Goal: Communication & Community: Answer question/provide support

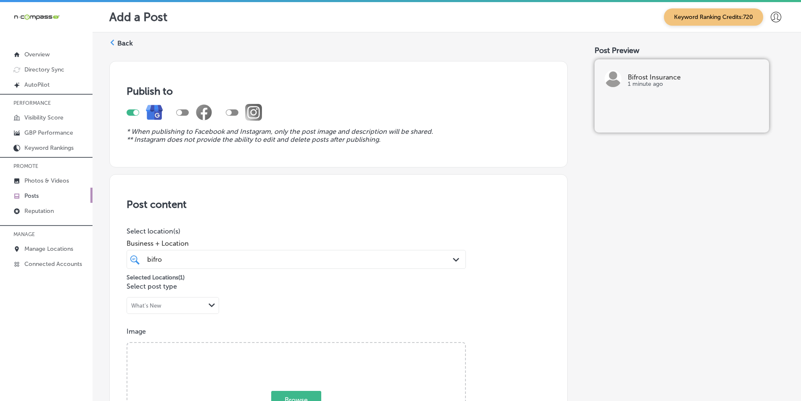
click at [120, 42] on label "Back" at bounding box center [125, 43] width 16 height 9
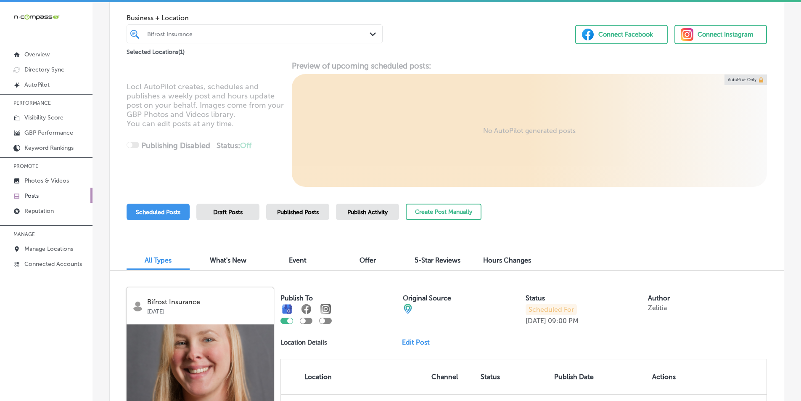
scroll to position [24, 0]
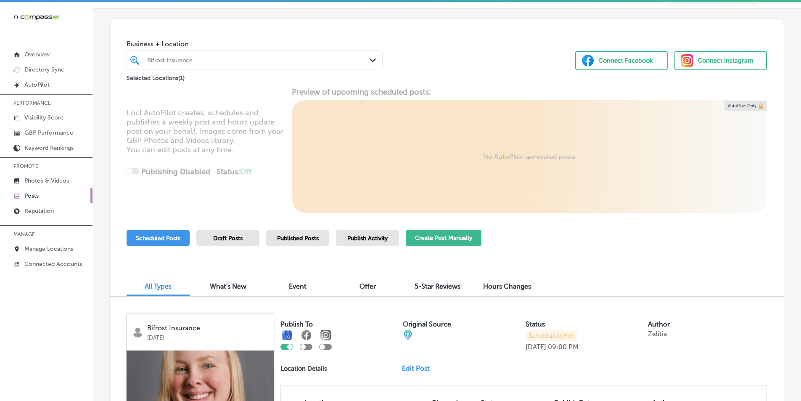
click at [423, 235] on button "Create Post Manually" at bounding box center [444, 238] width 76 height 16
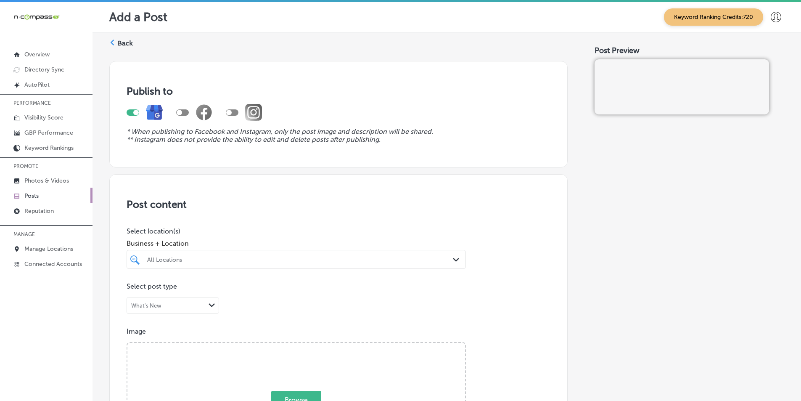
click at [267, 256] on div "All Locations" at bounding box center [300, 259] width 306 height 7
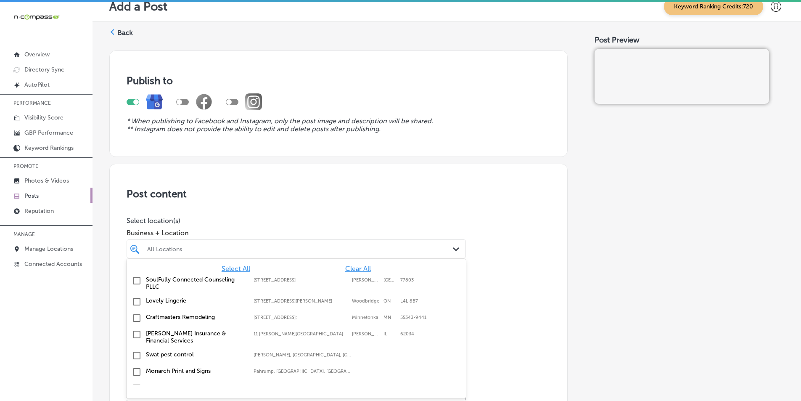
scroll to position [11, 0]
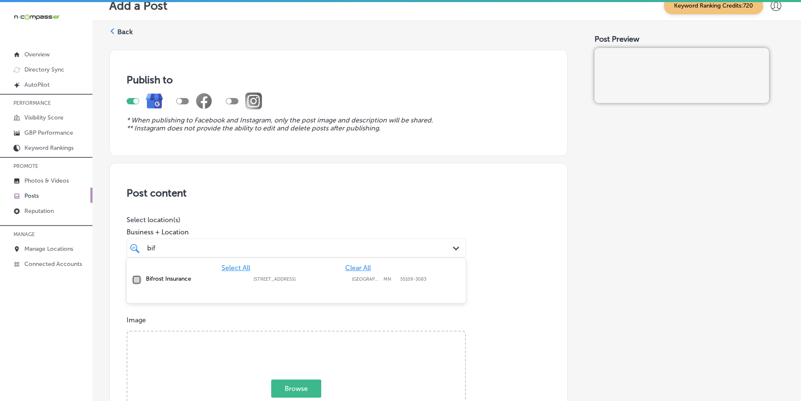
click at [138, 280] on input "checkbox" at bounding box center [137, 280] width 10 height 10
type input "bif"
click at [499, 277] on p "Select post type" at bounding box center [339, 275] width 424 height 8
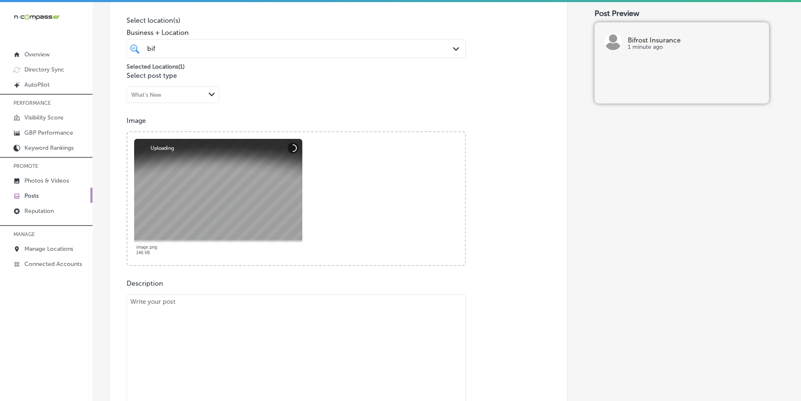
scroll to position [264, 0]
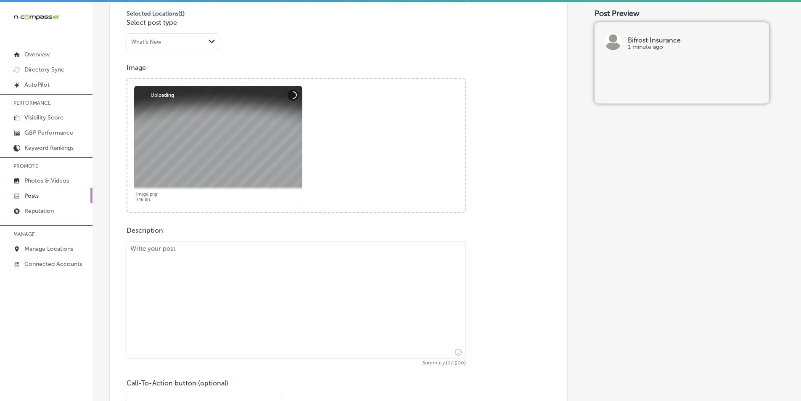
click at [197, 259] on textarea at bounding box center [296, 300] width 339 height 118
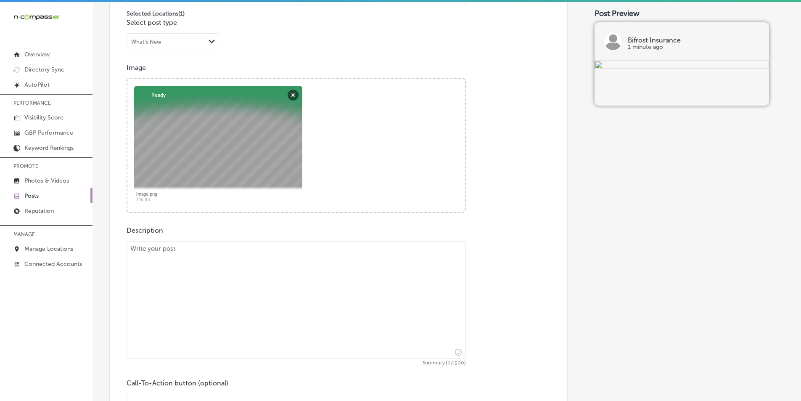
paste textarea "Tired of juggling your medications and deciphering prescription drug coverage? …"
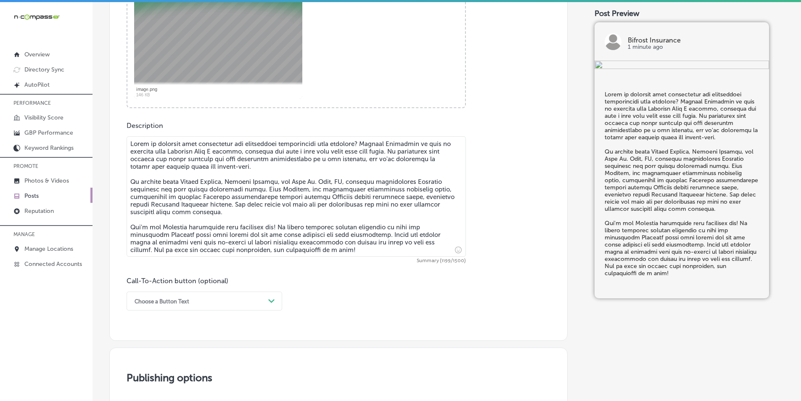
scroll to position [390, 0]
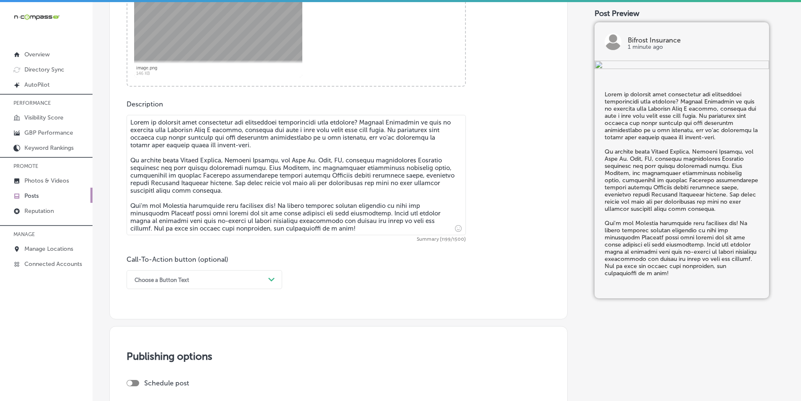
type textarea "Tired of juggling your medications and deciphering prescription drug coverage? …"
click at [243, 275] on div "Choose a Button Text" at bounding box center [197, 279] width 135 height 13
click at [152, 355] on div "Learn more" at bounding box center [205, 356] width 156 height 15
click at [168, 328] on input "text" at bounding box center [296, 328] width 338 height 23
paste input "[URL][DOMAIN_NAME]?"
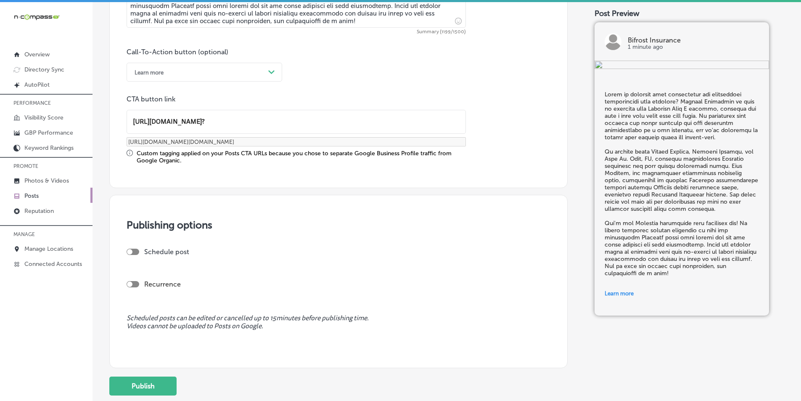
scroll to position [600, 0]
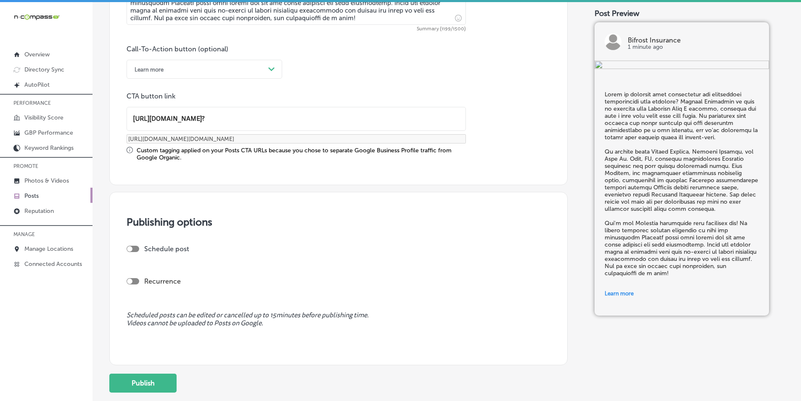
click at [133, 248] on div at bounding box center [133, 249] width 13 height 6
type input "[URL][DOMAIN_NAME]?"
checkbox input "true"
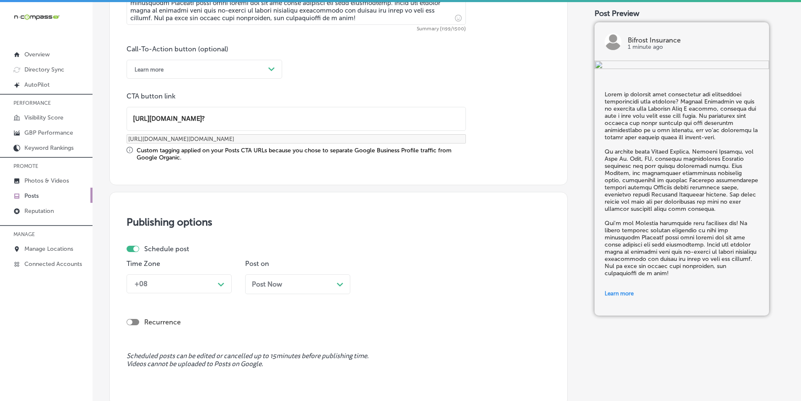
click at [219, 278] on div "+08 Path Created with Sketch." at bounding box center [179, 283] width 105 height 19
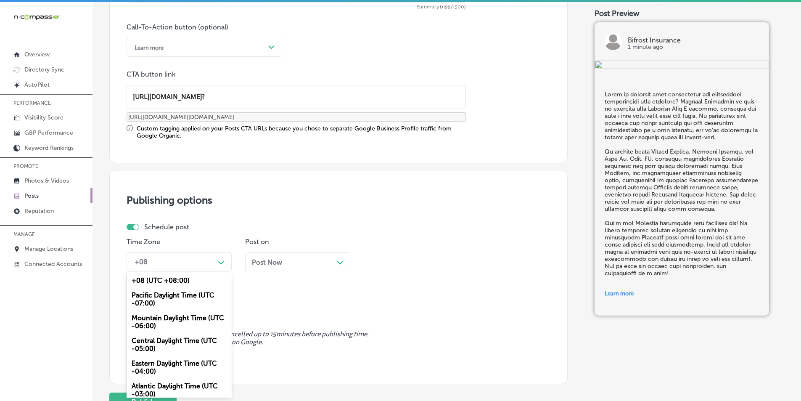
click at [170, 314] on div "Mountain Daylight Time (UTC -06:00)" at bounding box center [179, 321] width 105 height 23
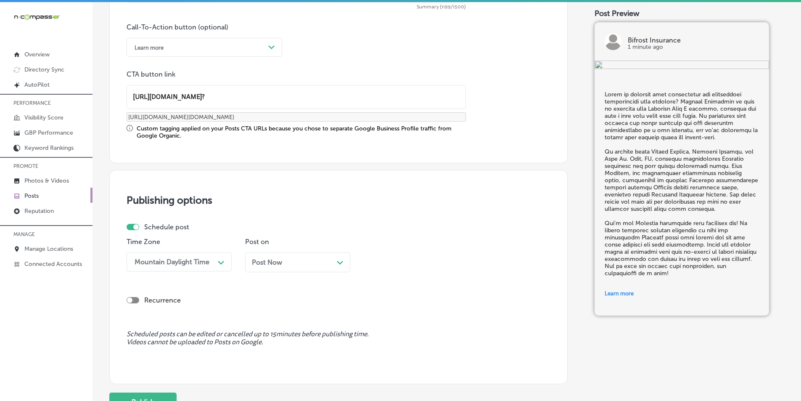
click at [335, 261] on div "Post Now Path Created with Sketch." at bounding box center [298, 262] width 92 height 8
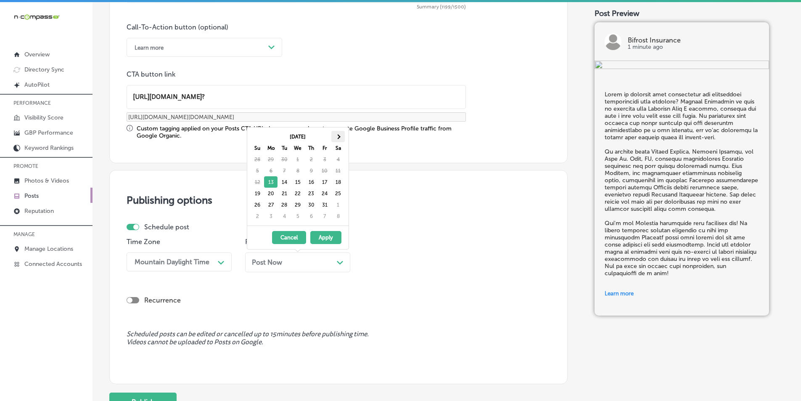
click at [338, 132] on th at bounding box center [337, 136] width 13 height 11
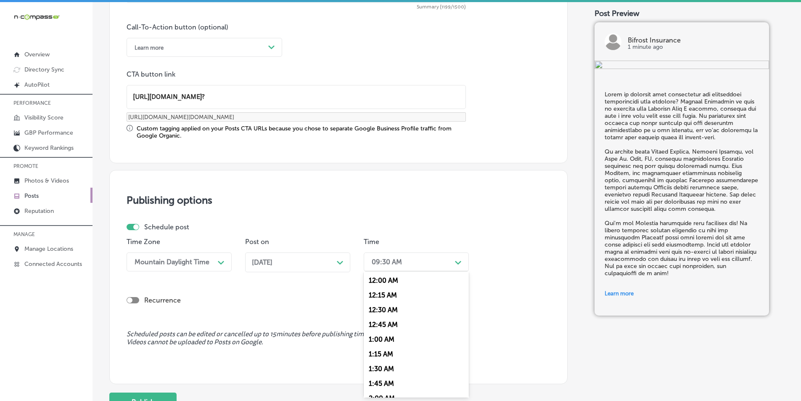
click at [454, 262] on div "Path Created with Sketch." at bounding box center [457, 261] width 13 height 13
click at [381, 312] on div "7:00 AM" at bounding box center [416, 313] width 105 height 15
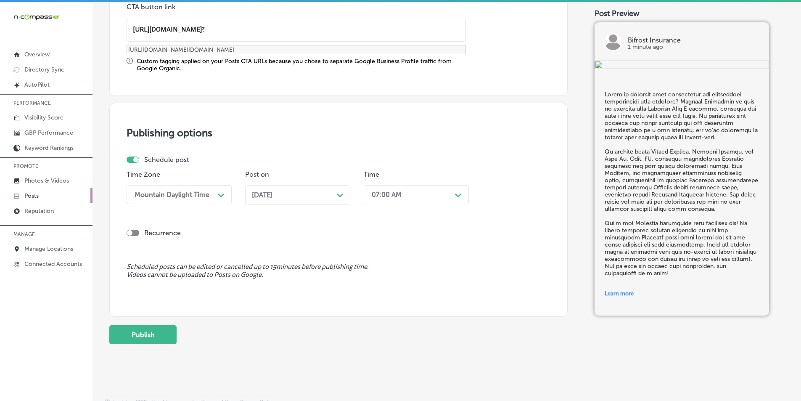
scroll to position [695, 0]
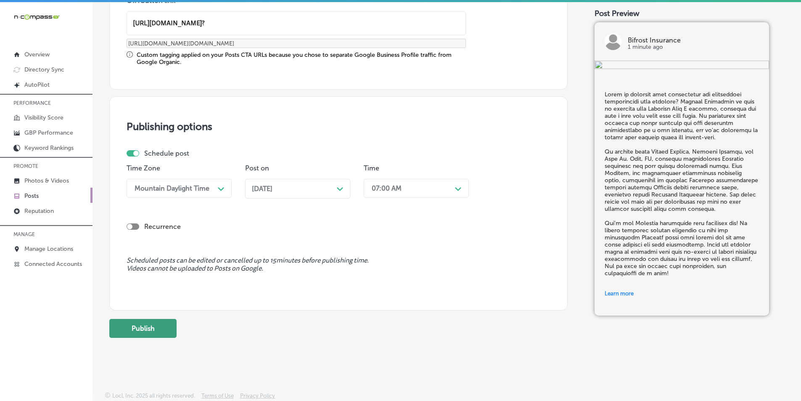
click at [149, 324] on button "Publish" at bounding box center [142, 328] width 67 height 19
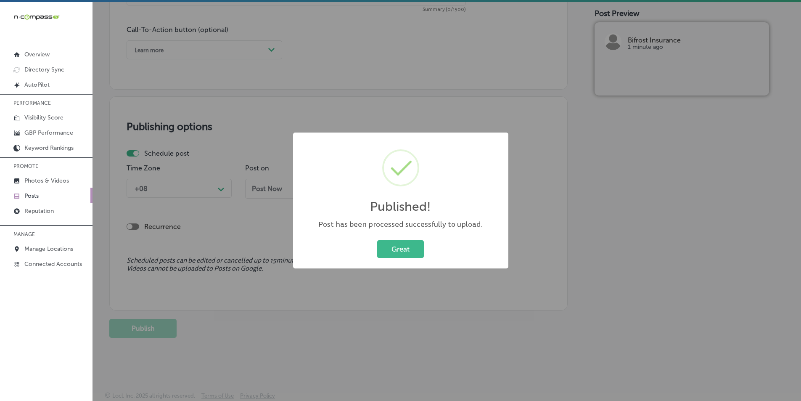
scroll to position [619, 0]
click at [397, 248] on button "Great" at bounding box center [400, 248] width 47 height 17
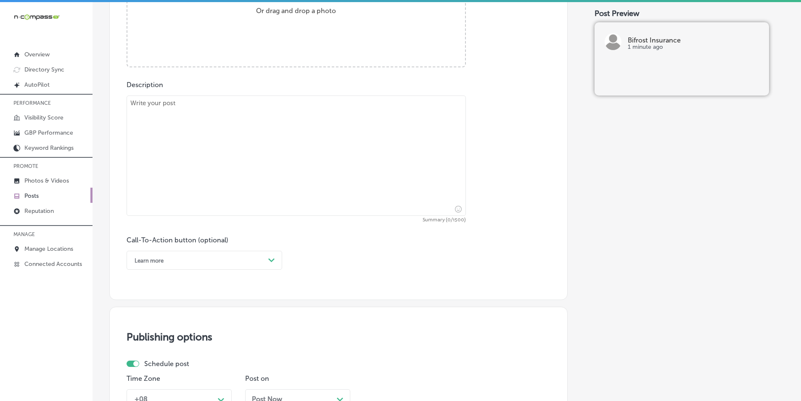
scroll to position [325, 0]
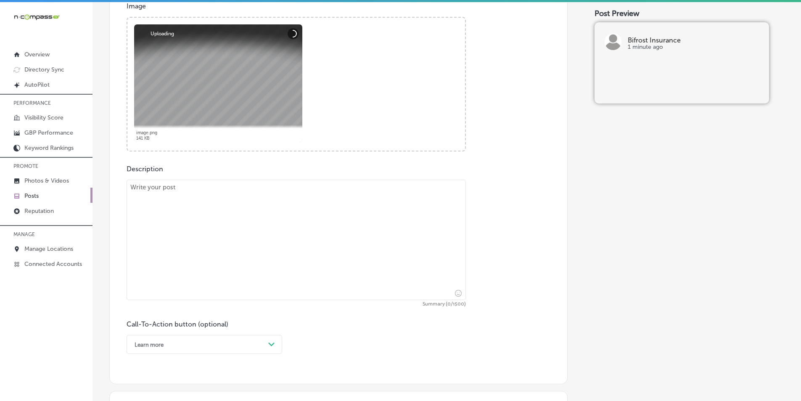
drag, startPoint x: 183, startPoint y: 209, endPoint x: 186, endPoint y: 198, distance: 11.8
click at [183, 209] on textarea at bounding box center [296, 240] width 339 height 120
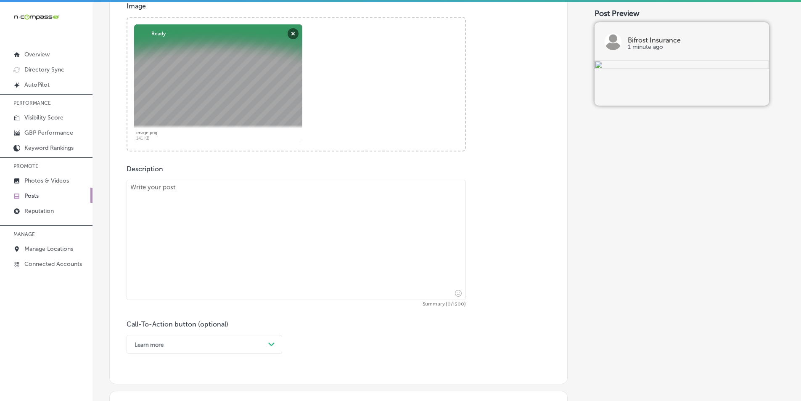
click at [188, 240] on textarea at bounding box center [296, 240] width 339 height 120
paste textarea "Lore ipsumd si amet cons adipiscin elits, doe tempor inc utlab Etdolore magnaa …"
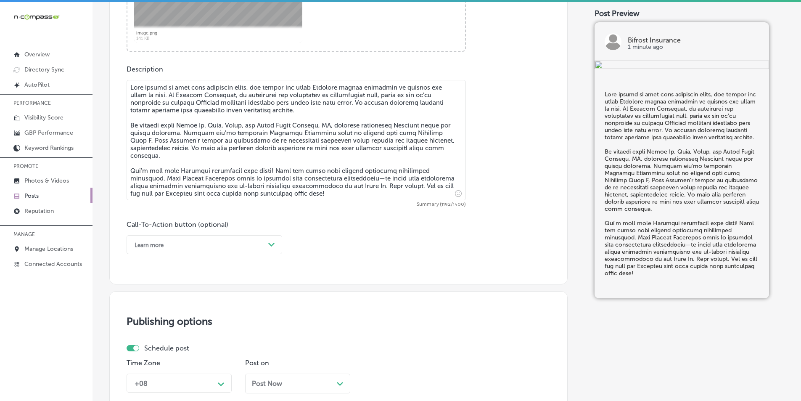
scroll to position [451, 0]
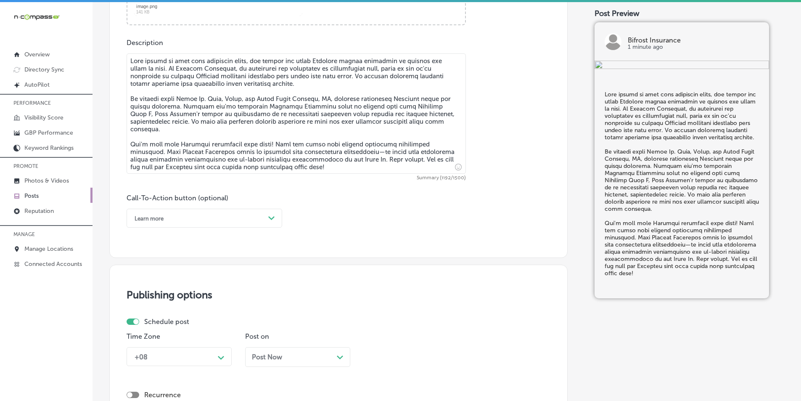
type textarea "Lore ipsumd si amet cons adipiscin elits, doe tempor inc utlab Etdolore magnaa …"
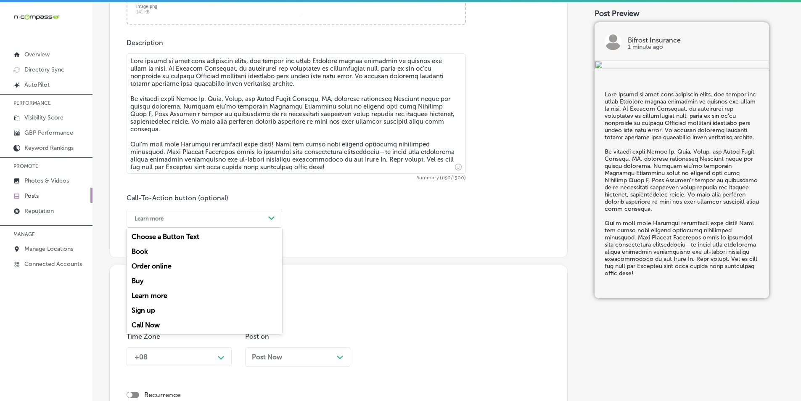
click at [272, 216] on icon "Path Created with Sketch." at bounding box center [271, 218] width 6 height 4
drag, startPoint x: 149, startPoint y: 324, endPoint x: 152, endPoint y: 312, distance: 12.2
click at [149, 323] on div "Call Now" at bounding box center [205, 324] width 156 height 15
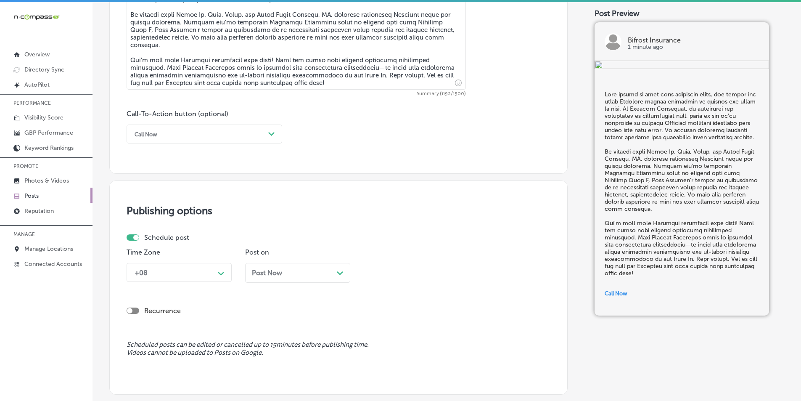
click at [212, 269] on div "+08 Path Created with Sketch." at bounding box center [179, 272] width 105 height 19
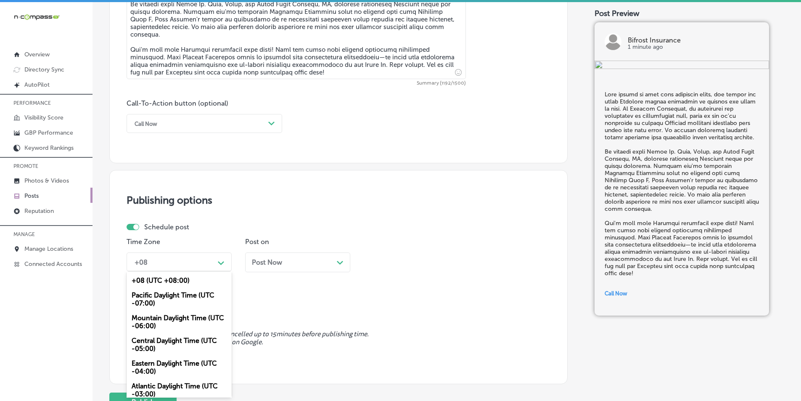
click at [163, 317] on div "Mountain Daylight Time (UTC -06:00)" at bounding box center [179, 321] width 105 height 23
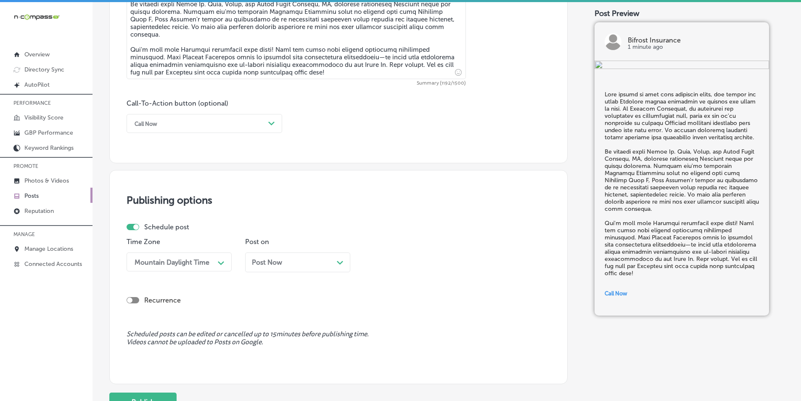
click at [330, 261] on div "Post Now Path Created with Sketch." at bounding box center [298, 262] width 92 height 8
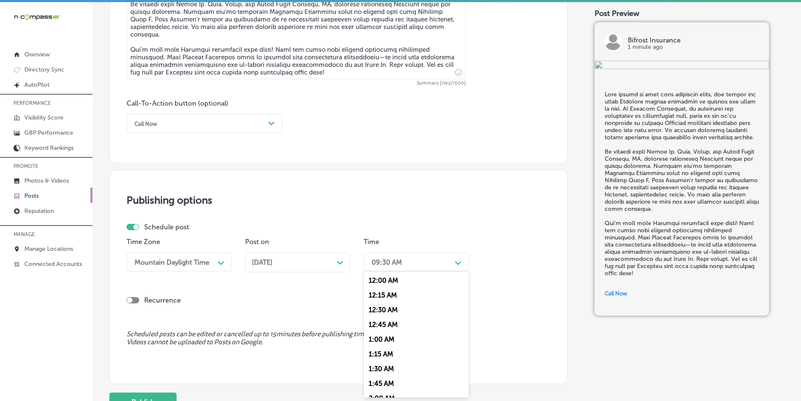
drag, startPoint x: 425, startPoint y: 259, endPoint x: 412, endPoint y: 286, distance: 30.1
click at [425, 259] on div "09:30 AM" at bounding box center [409, 261] width 84 height 15
click at [377, 354] on div "7:00 AM" at bounding box center [416, 356] width 105 height 15
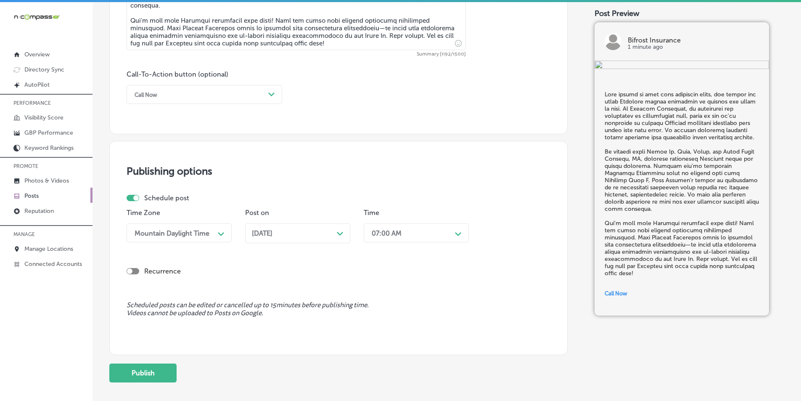
scroll to position [619, 0]
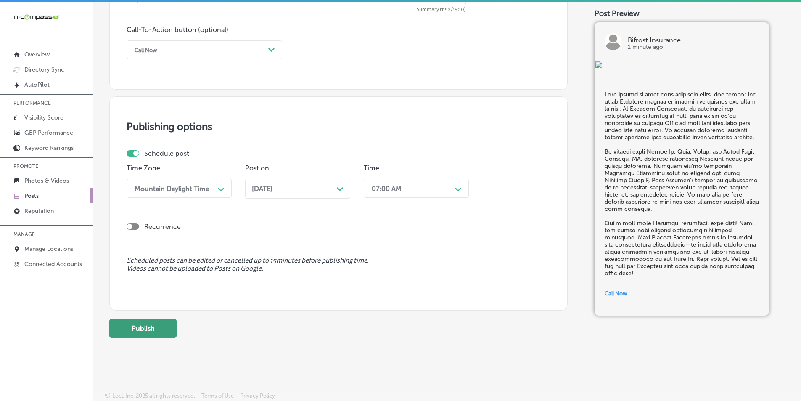
click at [151, 325] on button "Publish" at bounding box center [142, 328] width 67 height 19
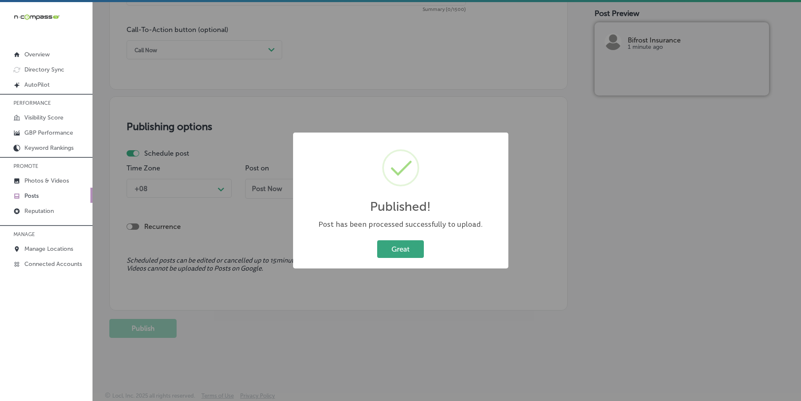
click at [400, 244] on button "Great" at bounding box center [400, 248] width 47 height 17
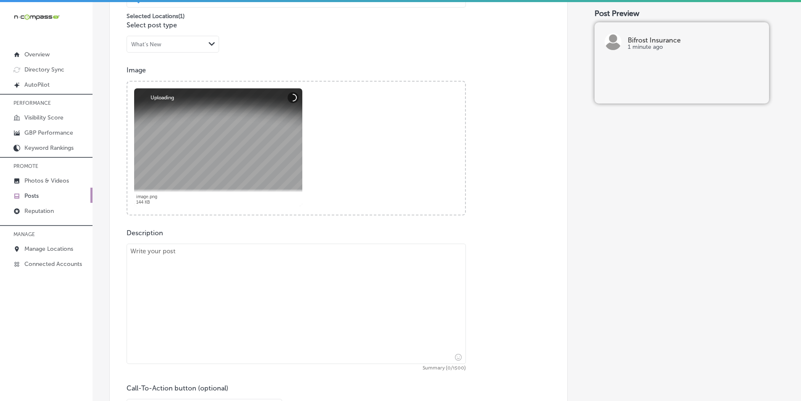
scroll to position [283, 0]
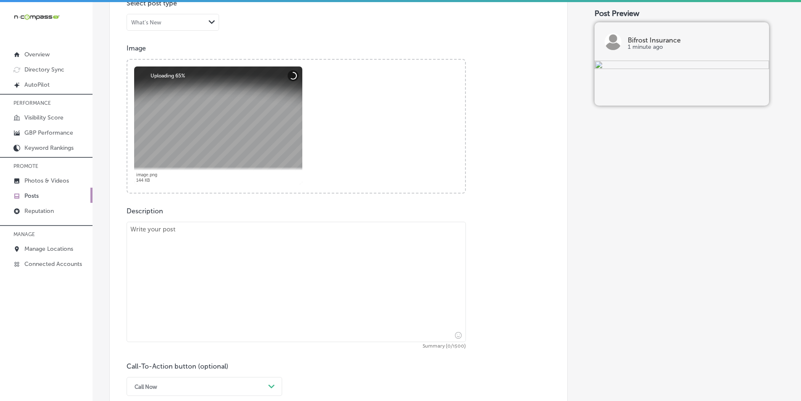
click at [207, 291] on textarea at bounding box center [296, 282] width 339 height 120
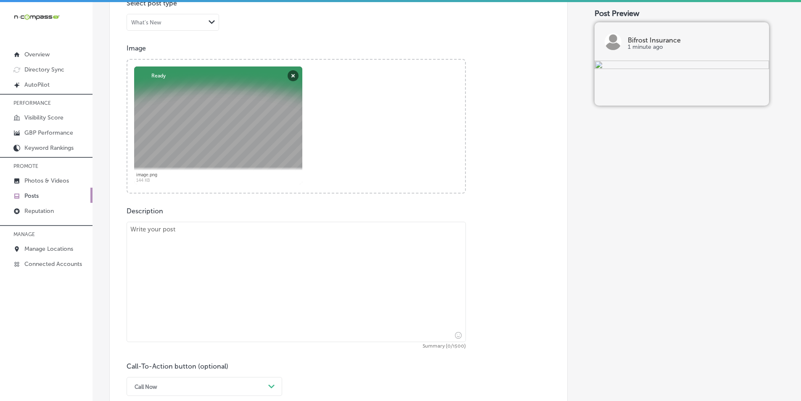
paste textarea "Don't let the stack of paperwork and complicated options like "Health Plan" doc…"
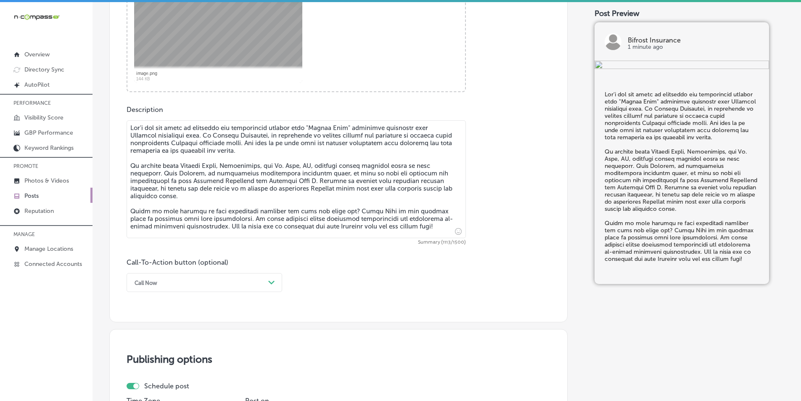
scroll to position [409, 0]
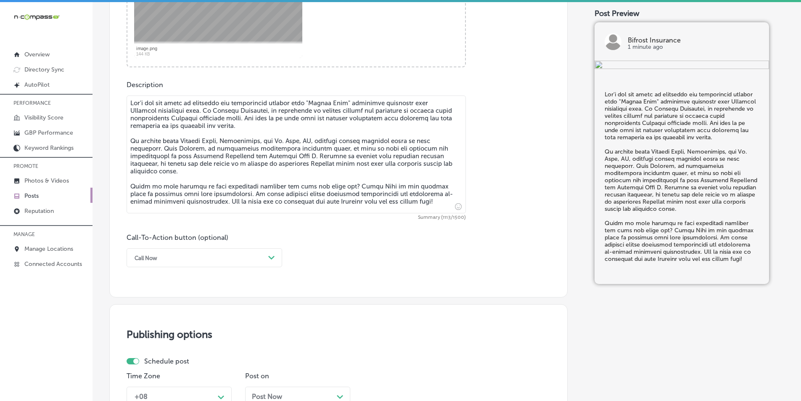
type textarea "Don't let the stack of paperwork and complicated options like "Health Plan" doc…"
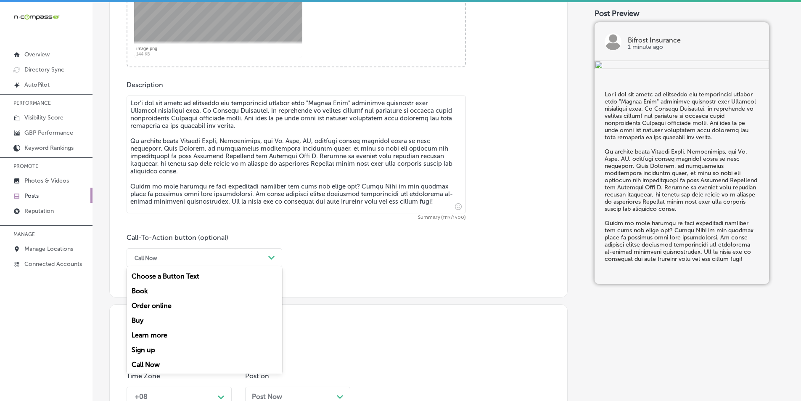
click at [272, 258] on polygon at bounding box center [271, 258] width 6 height 4
drag, startPoint x: 163, startPoint y: 333, endPoint x: 220, endPoint y: 263, distance: 90.5
click at [166, 332] on div "Learn more" at bounding box center [205, 334] width 156 height 15
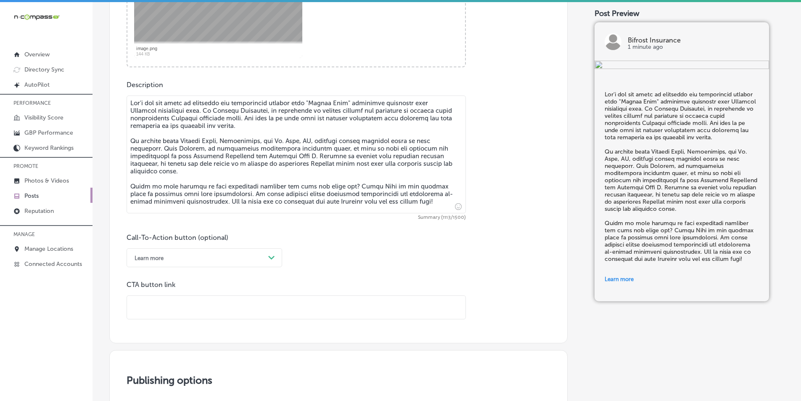
paste input "[URL][DOMAIN_NAME]?"
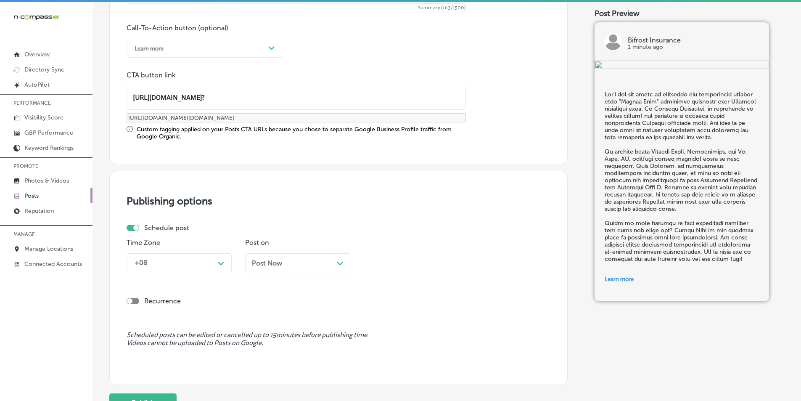
scroll to position [619, 0]
type input "[URL][DOMAIN_NAME]?"
click at [222, 258] on div "Path Created with Sketch." at bounding box center [220, 261] width 13 height 13
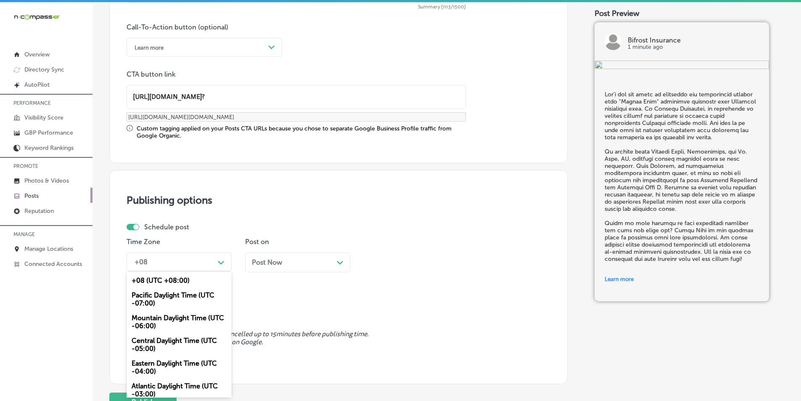
scroll to position [5, 0]
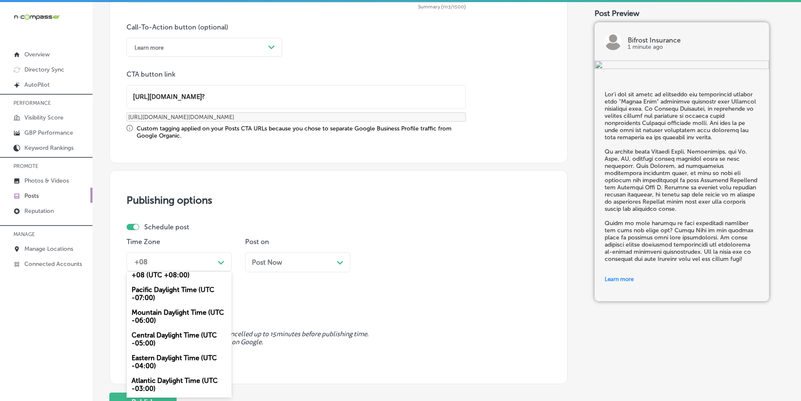
click at [164, 311] on div "Mountain Daylight Time (UTC -06:00)" at bounding box center [179, 316] width 105 height 23
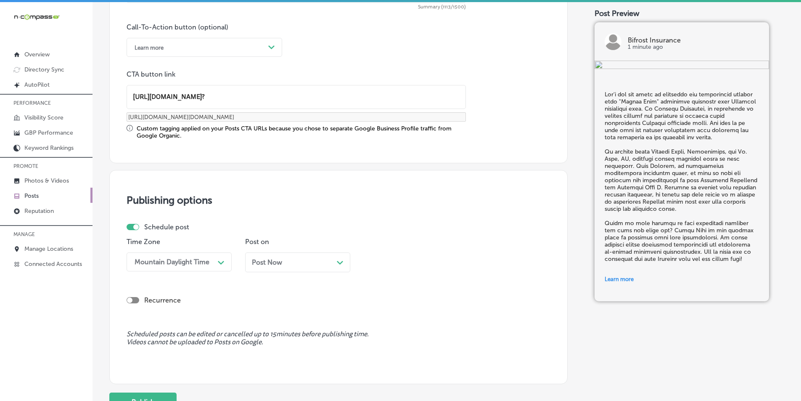
click at [331, 260] on div "Post Now Path Created with Sketch." at bounding box center [298, 262] width 92 height 8
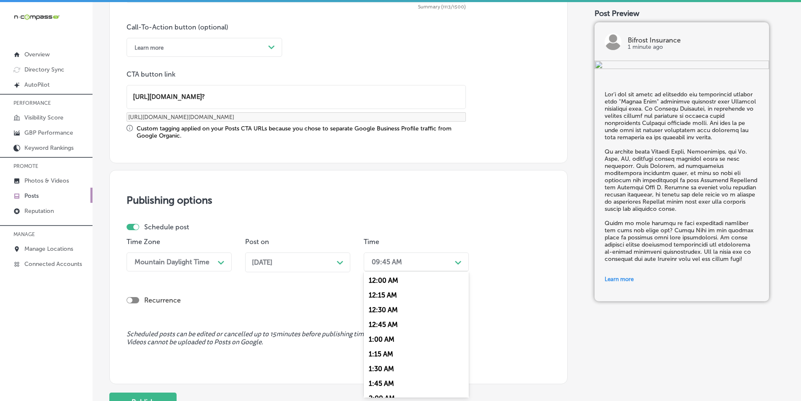
click at [433, 259] on div "09:45 AM" at bounding box center [409, 261] width 84 height 15
click at [381, 353] on div "7:00 AM" at bounding box center [416, 356] width 105 height 15
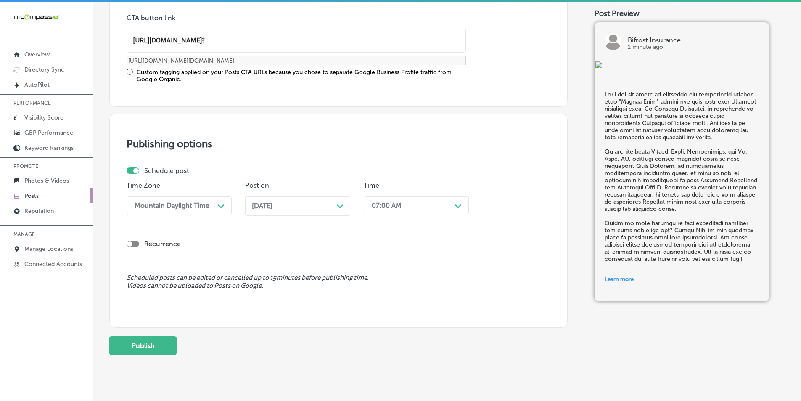
scroll to position [693, 0]
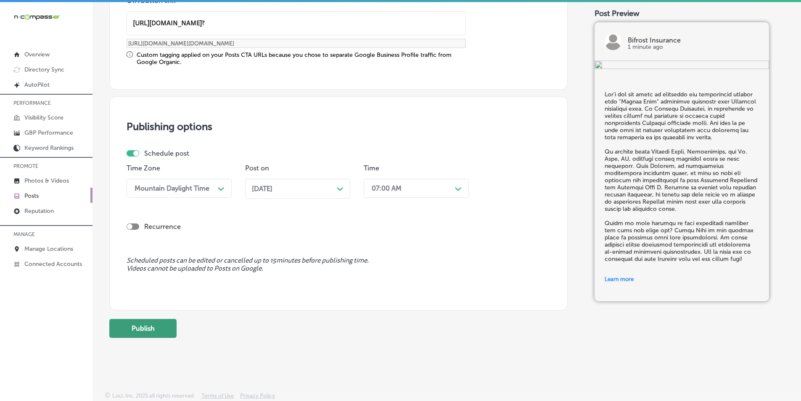
click at [155, 324] on button "Publish" at bounding box center [142, 328] width 67 height 19
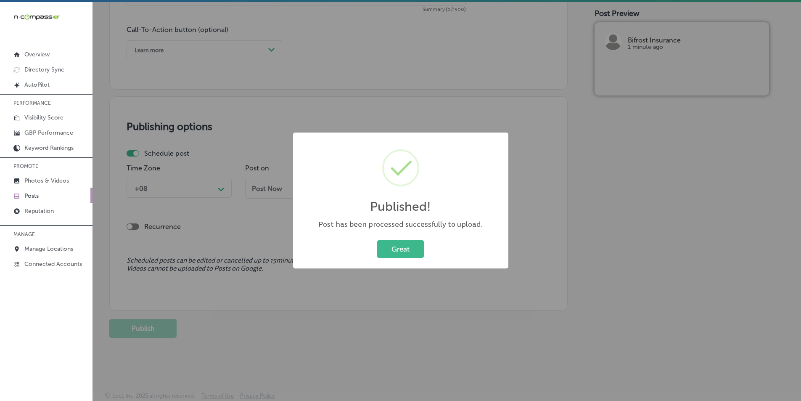
scroll to position [617, 0]
click at [402, 246] on button "Great" at bounding box center [400, 248] width 47 height 17
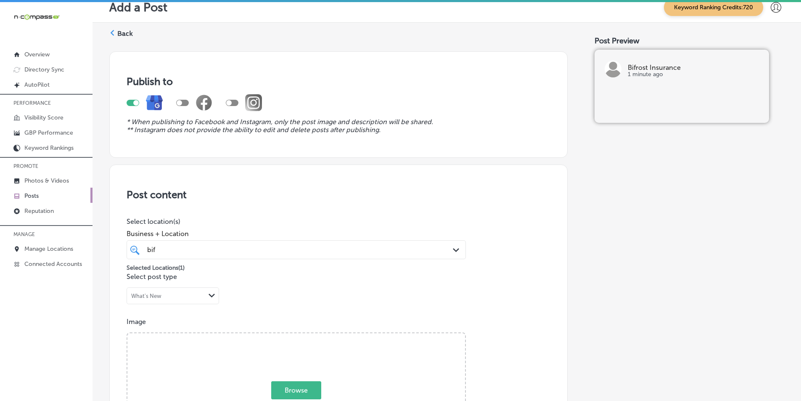
scroll to position [0, 0]
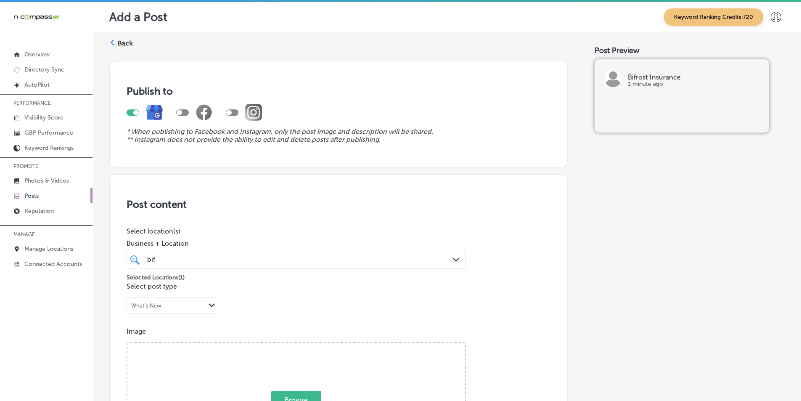
click at [116, 42] on div "Back" at bounding box center [121, 47] width 24 height 16
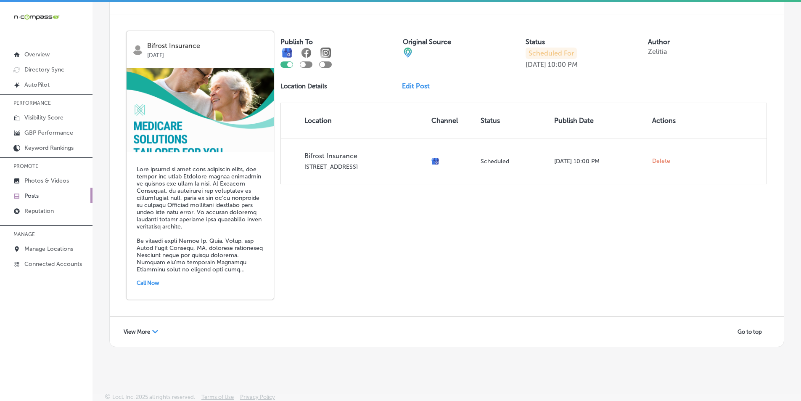
scroll to position [1819, 0]
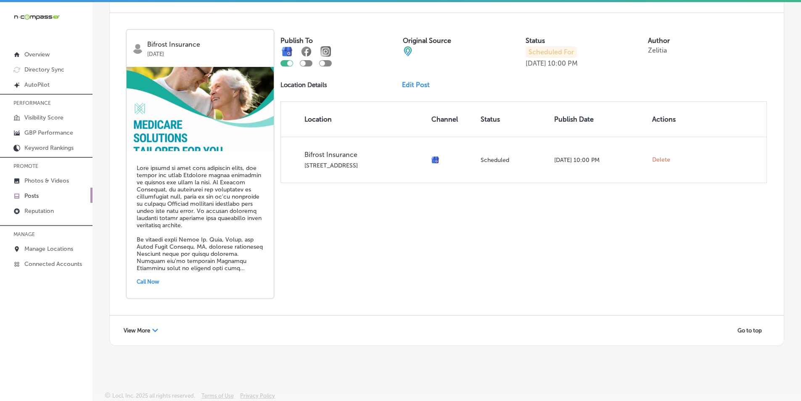
click at [151, 331] on div "View More Path Created with Sketch." at bounding box center [140, 330] width 45 height 13
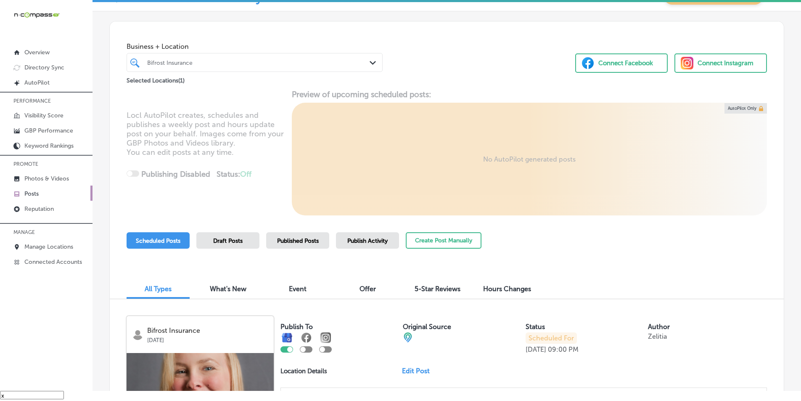
scroll to position [0, 0]
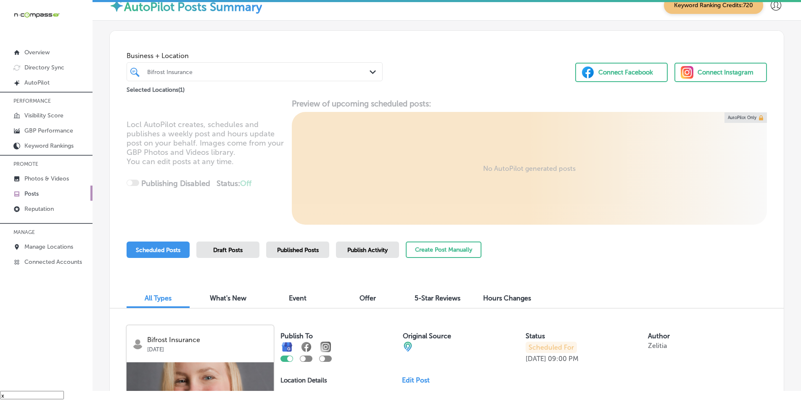
click at [193, 72] on div "Bifrost Insurance" at bounding box center [258, 71] width 223 height 7
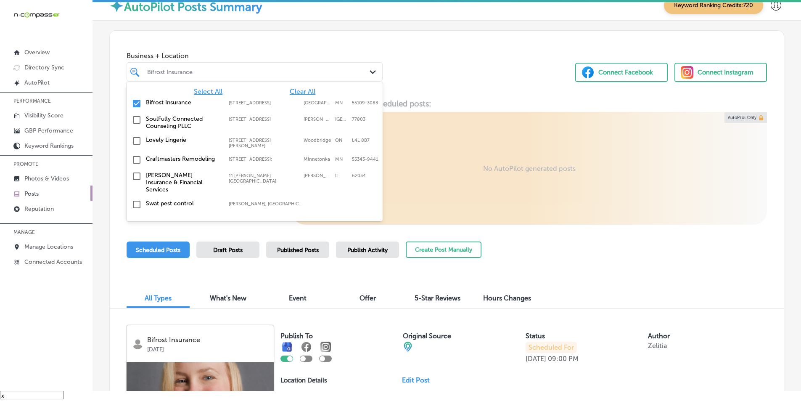
click at [135, 103] on input "checkbox" at bounding box center [137, 103] width 10 height 10
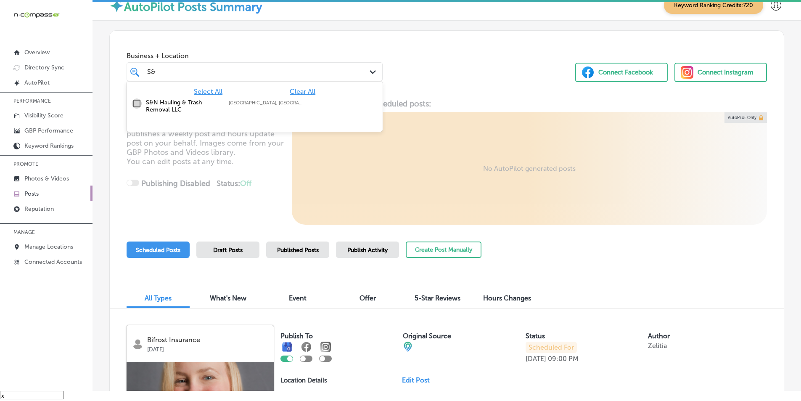
click at [135, 101] on input "checkbox" at bounding box center [137, 103] width 10 height 10
type input "S&"
click at [266, 172] on div "Locl AutoPilot creates, schedules and publishes a weekly post and hours update …" at bounding box center [447, 162] width 674 height 126
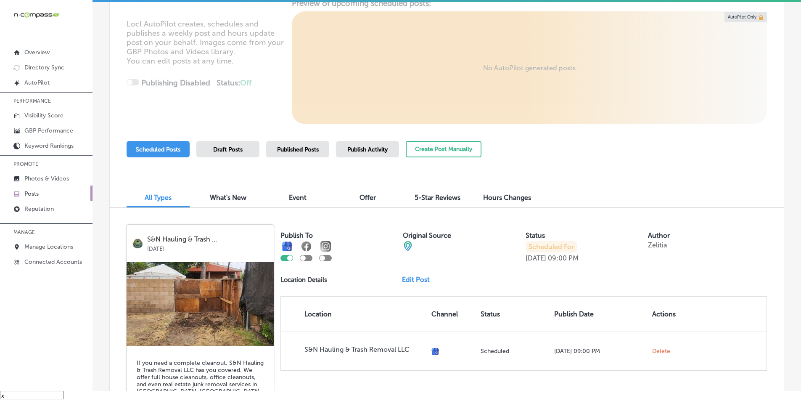
scroll to position [50, 0]
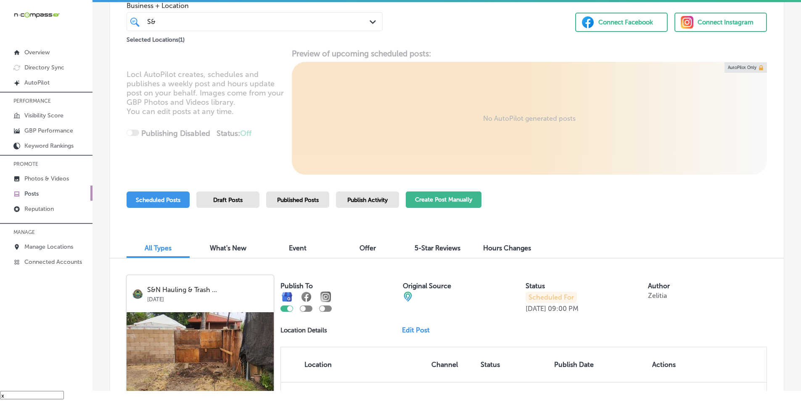
click at [436, 199] on button "Create Post Manually" at bounding box center [444, 199] width 76 height 16
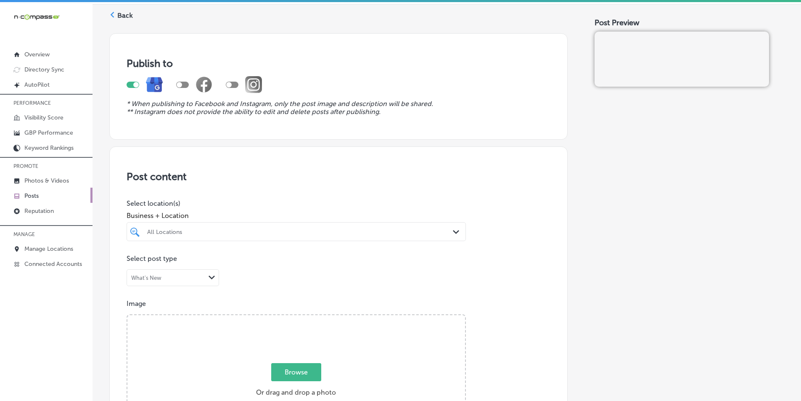
scroll to position [42, 0]
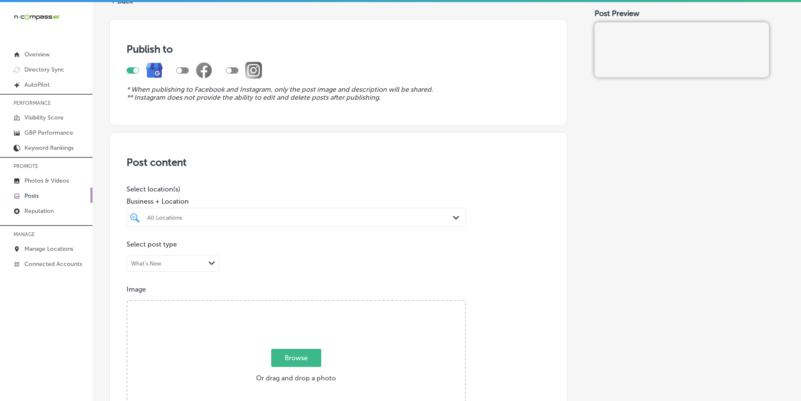
click at [253, 216] on div "All Locations" at bounding box center [300, 217] width 306 height 7
click at [137, 248] on input "checkbox" at bounding box center [137, 249] width 10 height 10
type input "S&"
click at [235, 286] on p "Image" at bounding box center [339, 289] width 424 height 8
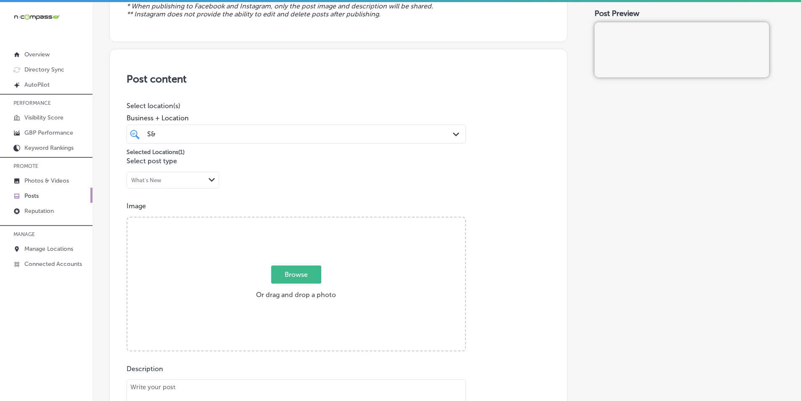
scroll to position [126, 0]
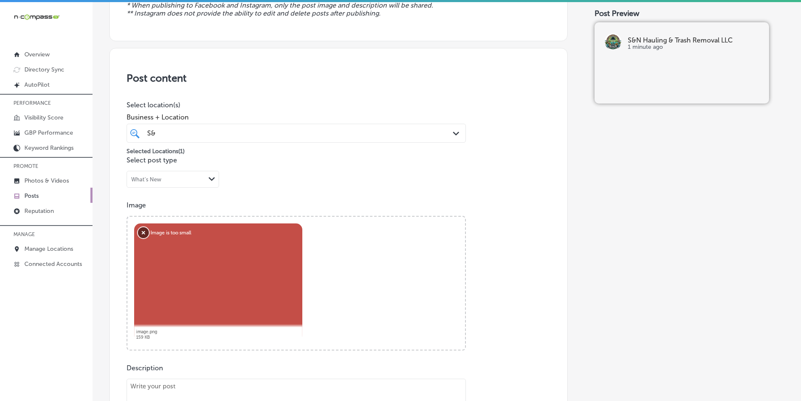
click at [142, 231] on button "Remove" at bounding box center [143, 232] width 11 height 11
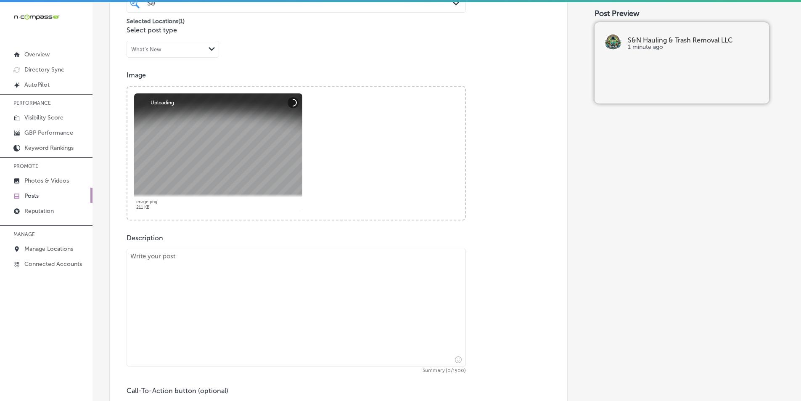
scroll to position [294, 0]
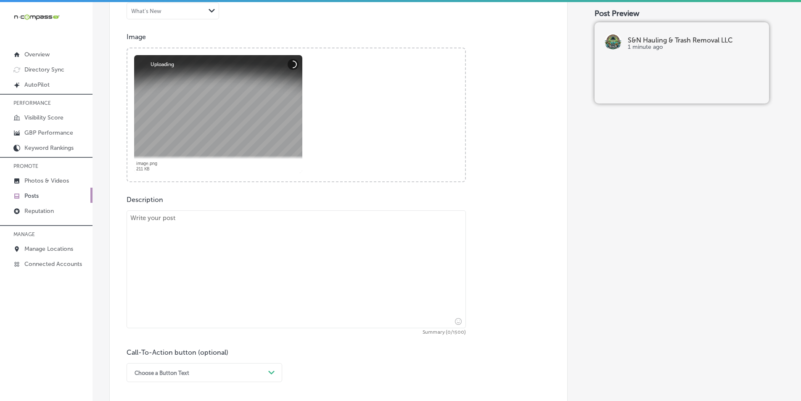
click at [227, 242] on textarea at bounding box center [296, 269] width 339 height 118
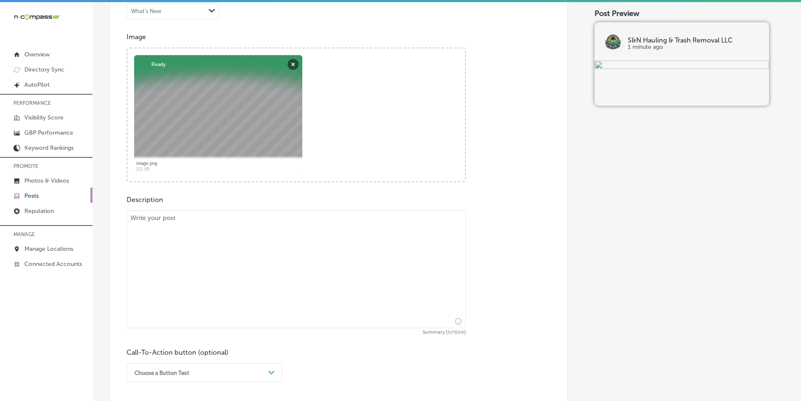
click at [270, 248] on textarea at bounding box center [296, 269] width 339 height 118
paste textarea "At S&N Hauling & Trash Removal LLC, we offer fast and efficient junk removal se…"
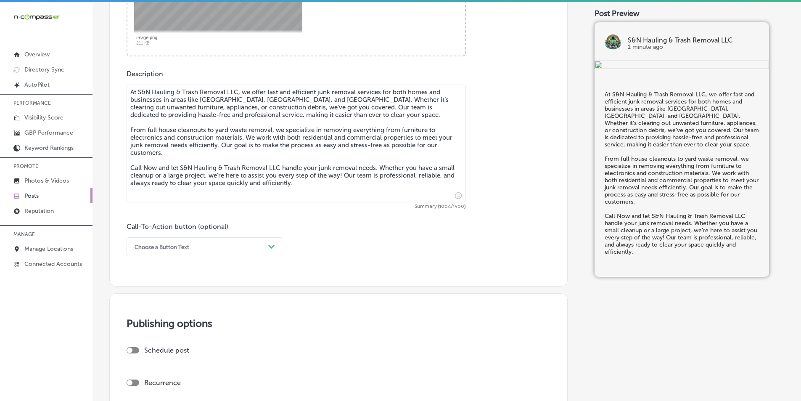
scroll to position [420, 0]
type textarea "At S&N Hauling & Trash Removal LLC, we offer fast and efficient junk removal se…"
click at [271, 244] on icon "Path Created with Sketch." at bounding box center [271, 246] width 6 height 4
click at [150, 353] on div "Call Now" at bounding box center [205, 353] width 156 height 15
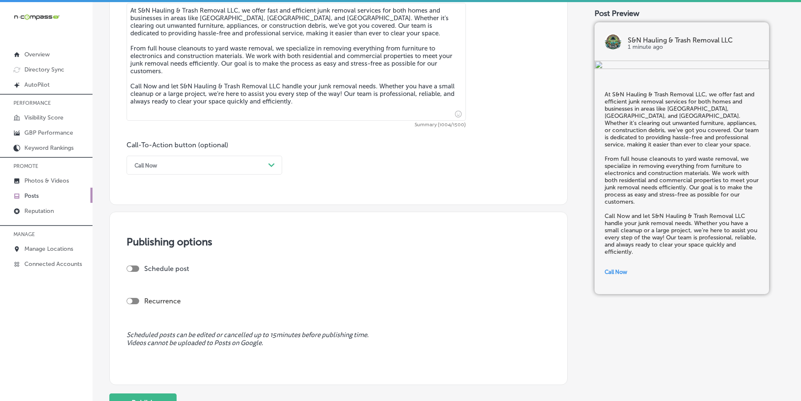
scroll to position [504, 0]
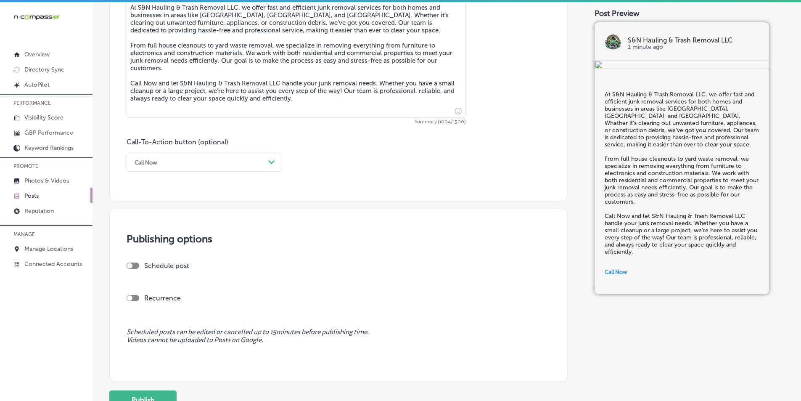
click at [134, 263] on div at bounding box center [133, 265] width 13 height 6
checkbox input "true"
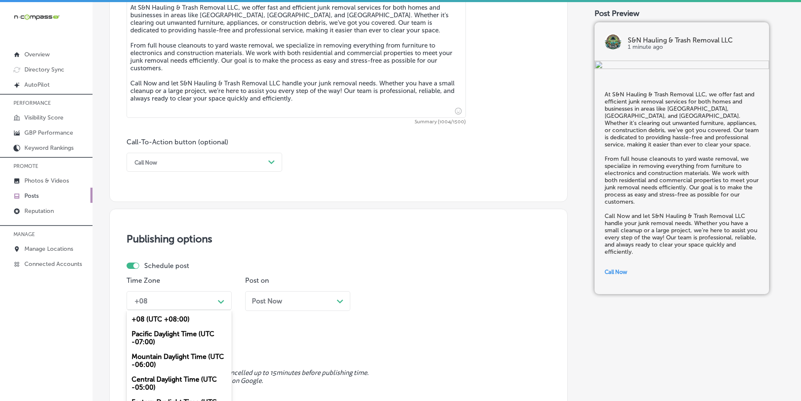
scroll to position [543, 0]
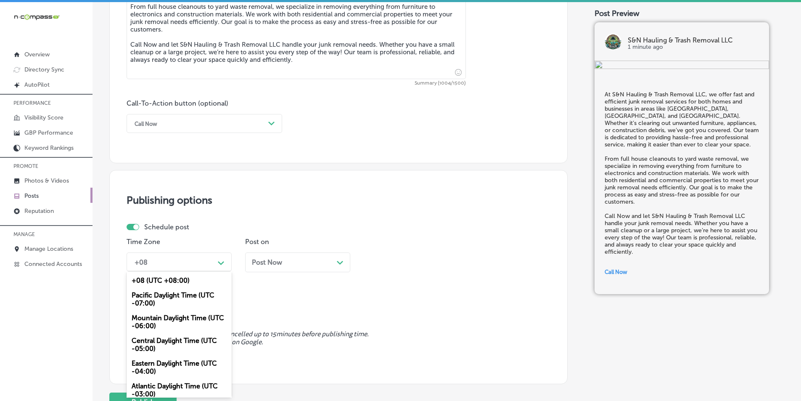
click at [221, 271] on div "option Pacific Daylight Time (UTC -07:00) focused, 2 of 6. 6 results available.…" at bounding box center [179, 261] width 105 height 19
click at [161, 319] on div "Mountain Daylight Time (UTC -06:00)" at bounding box center [179, 321] width 105 height 23
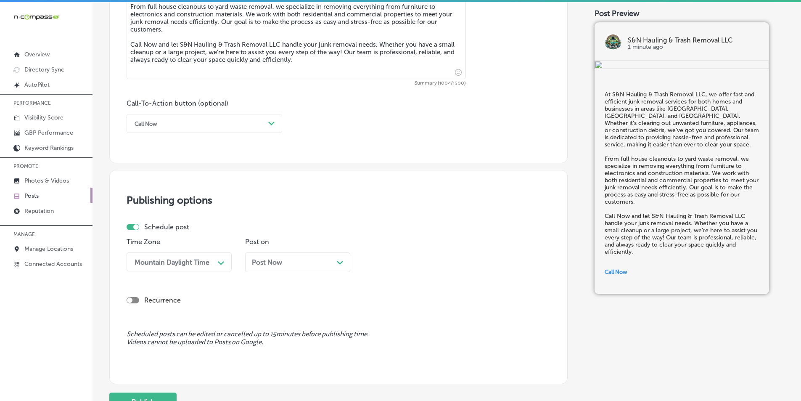
click at [339, 261] on icon "Path Created with Sketch." at bounding box center [340, 263] width 6 height 4
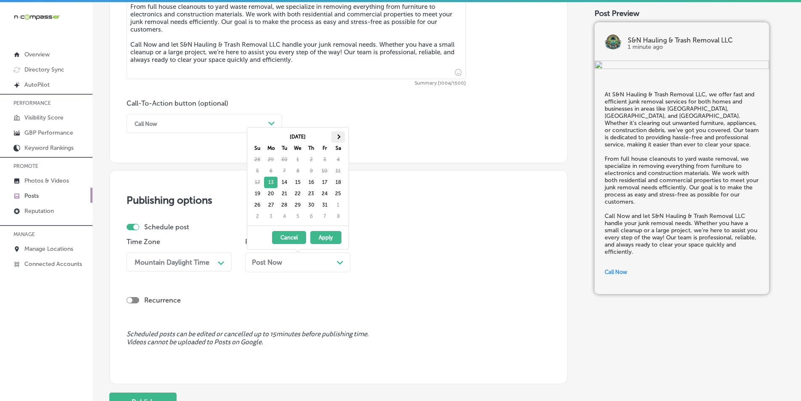
click at [339, 137] on span at bounding box center [337, 136] width 5 height 5
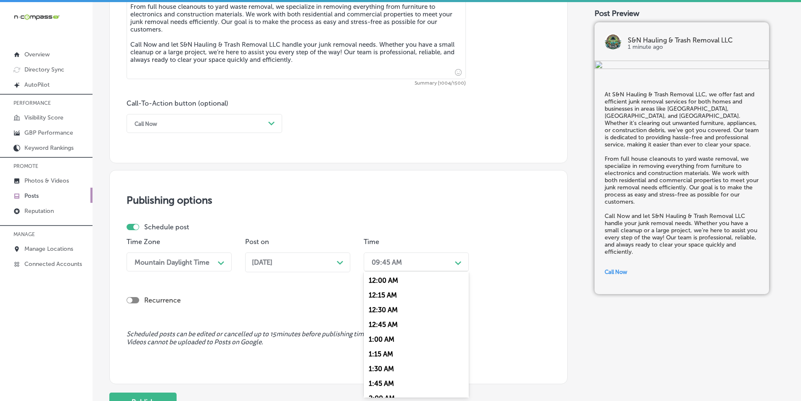
click at [446, 261] on div "09:45 AM" at bounding box center [409, 261] width 84 height 15
click at [376, 312] on div "7:00 AM" at bounding box center [416, 313] width 105 height 15
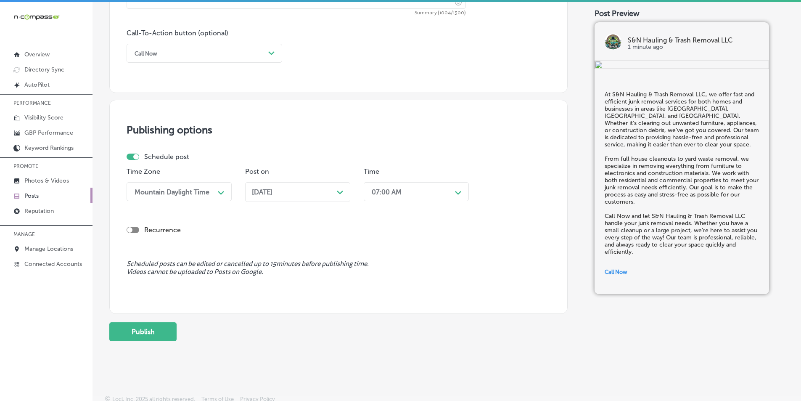
scroll to position [617, 0]
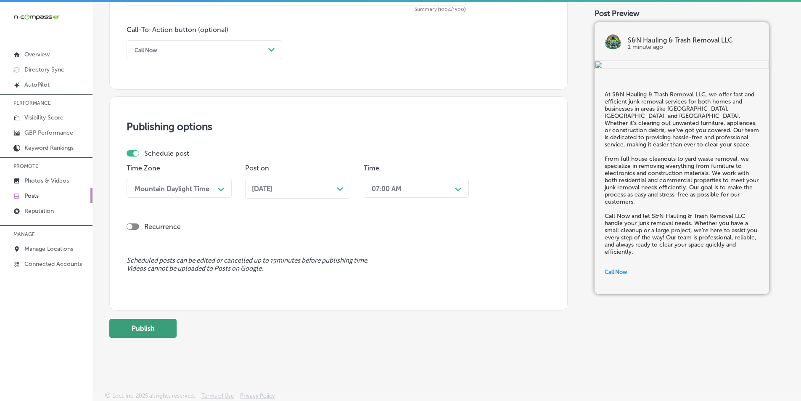
click at [149, 326] on button "Publish" at bounding box center [142, 328] width 67 height 19
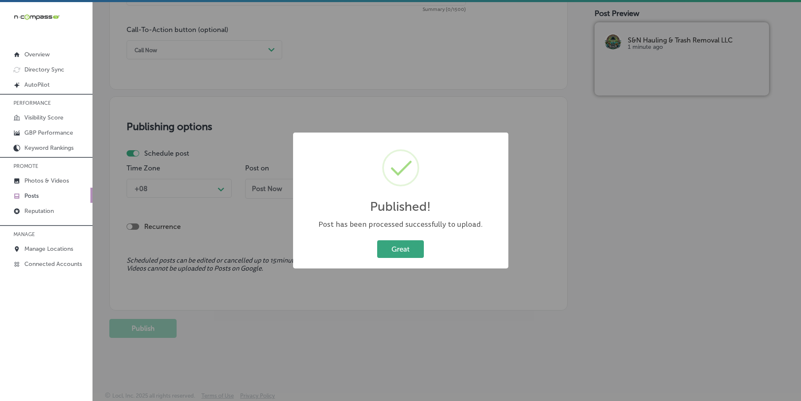
click at [394, 247] on button "Great" at bounding box center [400, 248] width 47 height 17
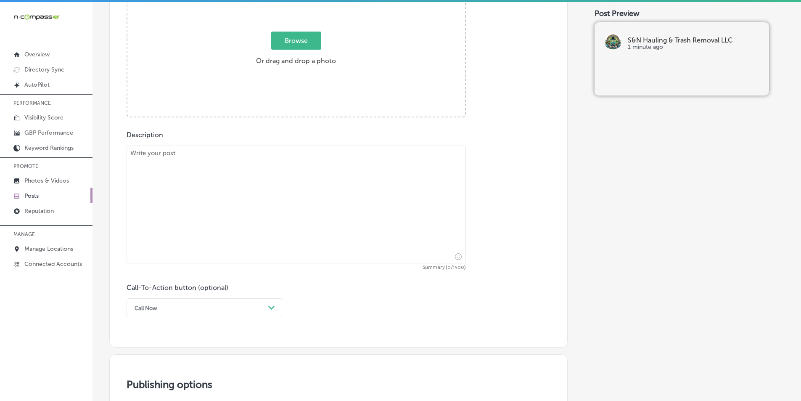
scroll to position [280, 0]
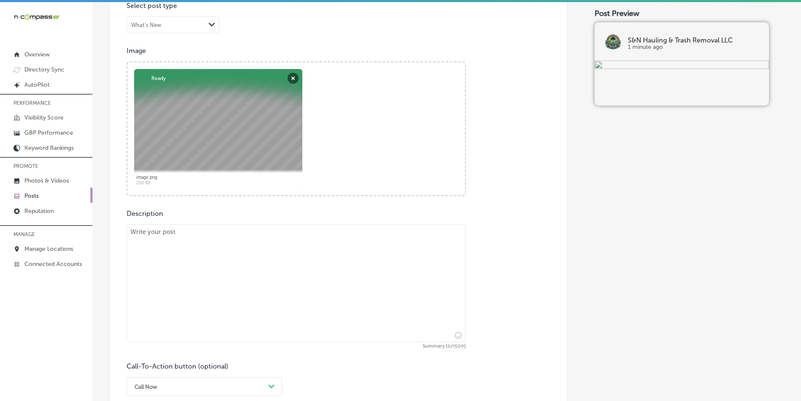
click at [172, 259] on textarea at bounding box center [296, 283] width 339 height 118
paste textarea "Looking for affordable junk removal? S&N Hauling & Trash Removal LLC provides c…"
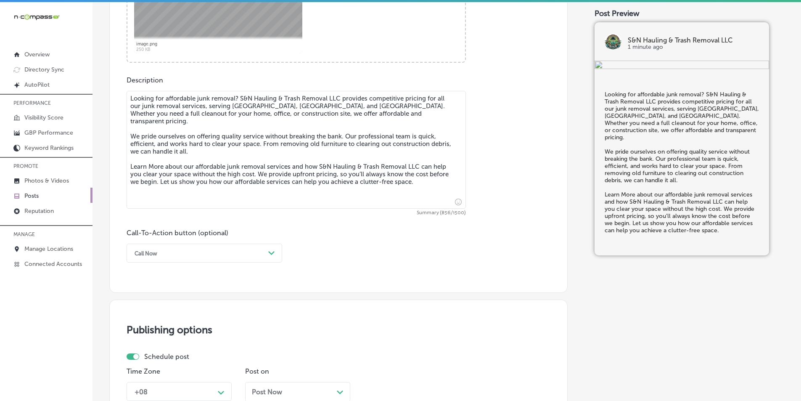
scroll to position [449, 0]
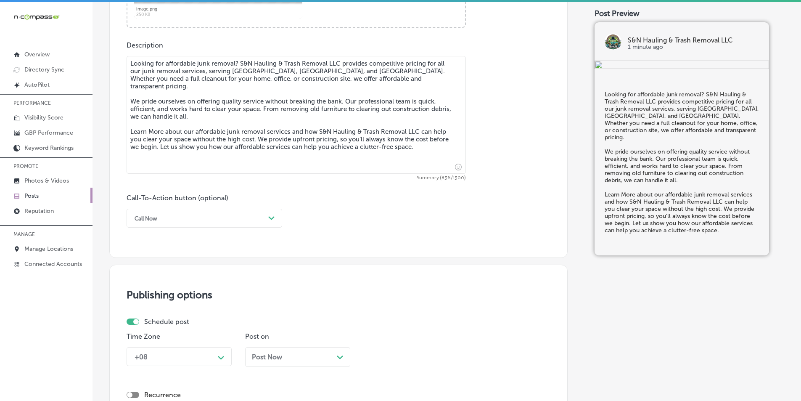
type textarea "Looking for affordable junk removal? S&N Hauling & Trash Removal LLC provides c…"
click at [274, 218] on icon "Path Created with Sketch." at bounding box center [271, 218] width 6 height 4
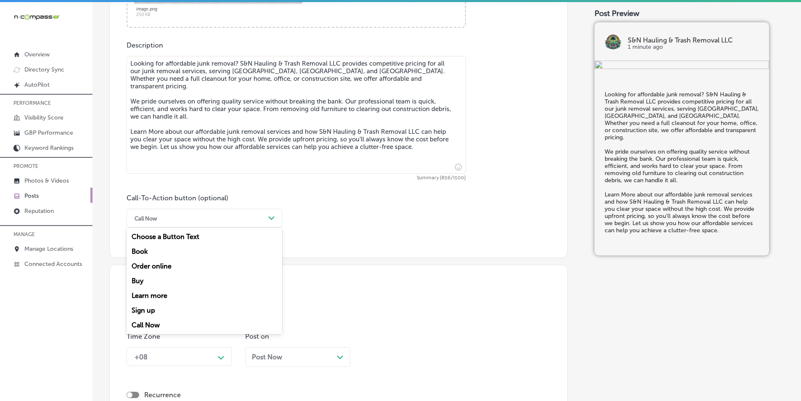
drag, startPoint x: 153, startPoint y: 293, endPoint x: 192, endPoint y: 233, distance: 71.6
click at [154, 291] on div "Learn more" at bounding box center [205, 295] width 156 height 15
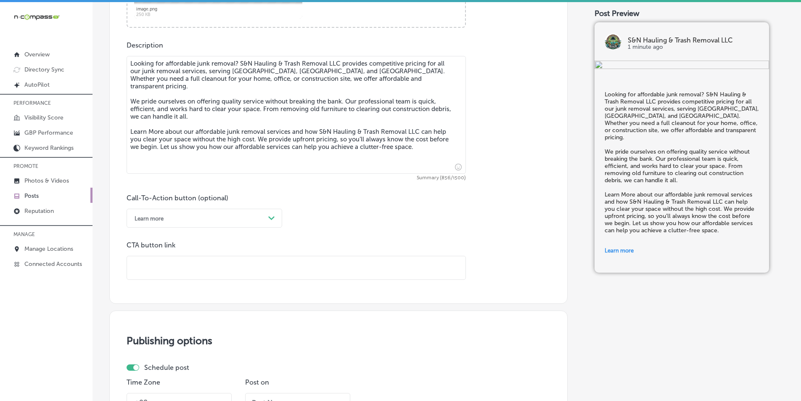
paste input "[URL][DOMAIN_NAME]"
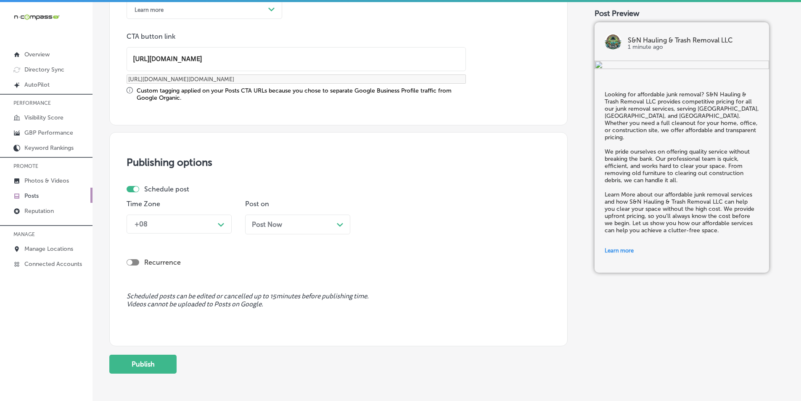
scroll to position [659, 0]
type input "[URL][DOMAIN_NAME]"
click at [219, 219] on div "Path Created with Sketch." at bounding box center [221, 222] width 7 height 7
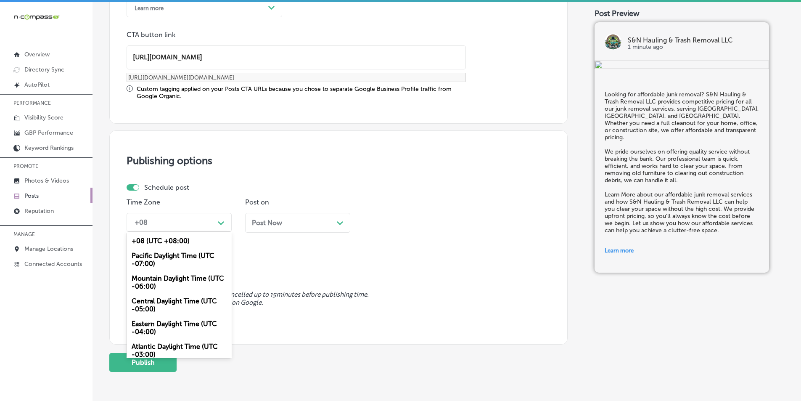
click at [162, 277] on div "Mountain Daylight Time (UTC -06:00)" at bounding box center [179, 282] width 105 height 23
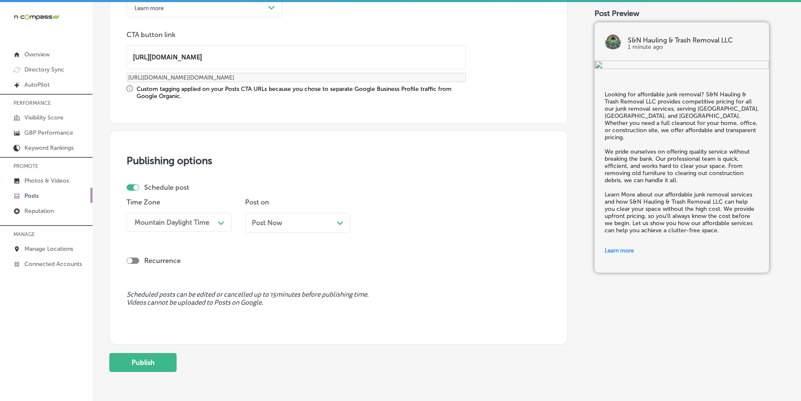
click at [338, 222] on polygon at bounding box center [340, 223] width 6 height 4
click at [429, 223] on div "09:45 AM" at bounding box center [409, 222] width 84 height 15
click at [376, 271] on div "7:00 AM" at bounding box center [416, 274] width 105 height 15
click at [143, 362] on button "Publish" at bounding box center [142, 362] width 67 height 19
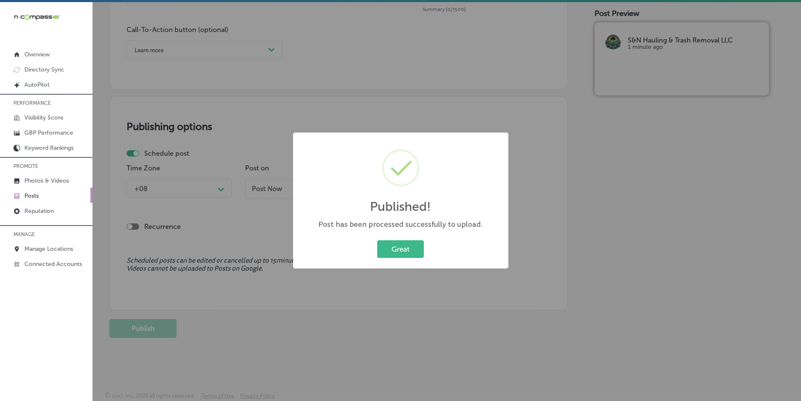
scroll to position [617, 0]
click at [383, 245] on button "Great" at bounding box center [400, 248] width 47 height 17
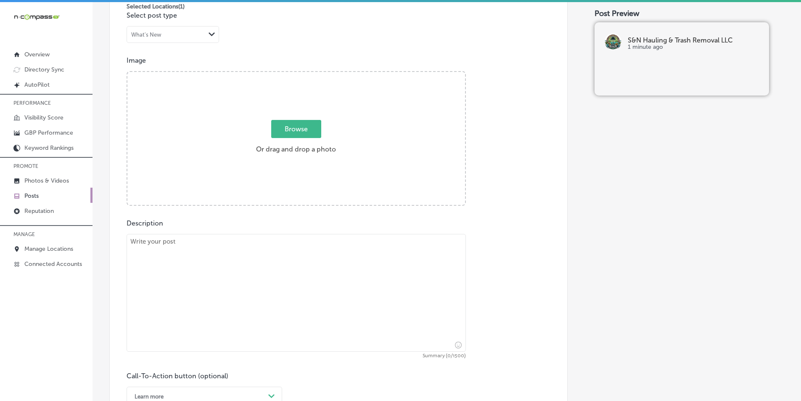
scroll to position [238, 0]
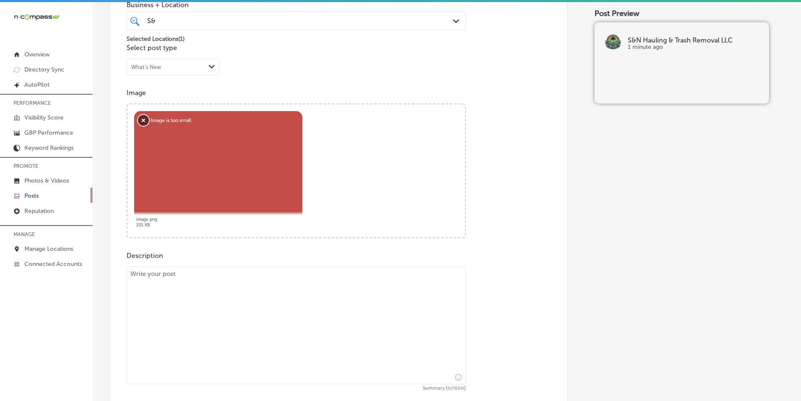
click at [143, 119] on button "Remove" at bounding box center [143, 120] width 11 height 11
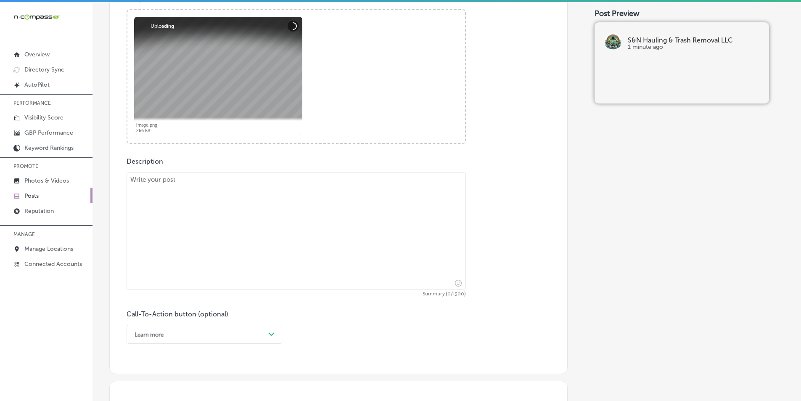
scroll to position [364, 0]
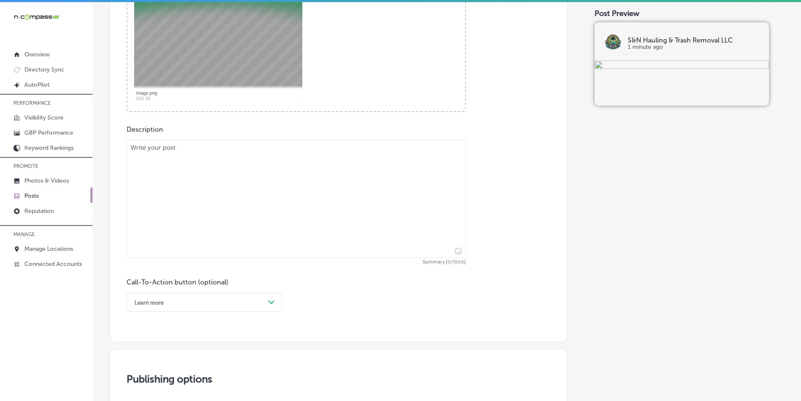
click at [169, 196] on textarea at bounding box center [296, 199] width 339 height 118
paste textarea "Looking to remove old structures like hot tubs, sheds, or patios? S&N Hauling &…"
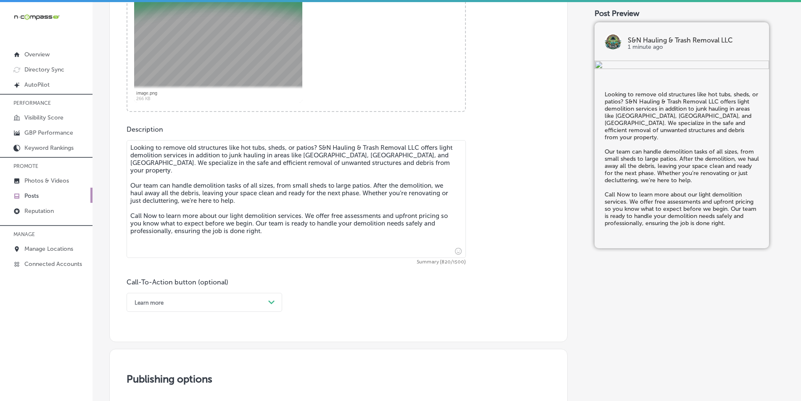
type textarea "Looking to remove old structures like hot tubs, sheds, or patios? S&N Hauling &…"
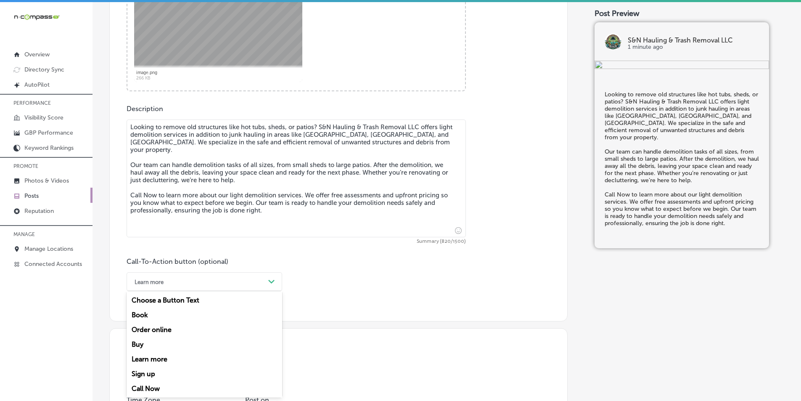
click at [275, 291] on div "option Learn more, selected. option Choose a Button Text focused, 1 of 7. 7 res…" at bounding box center [205, 281] width 156 height 19
click at [147, 386] on div "Call Now" at bounding box center [205, 388] width 156 height 15
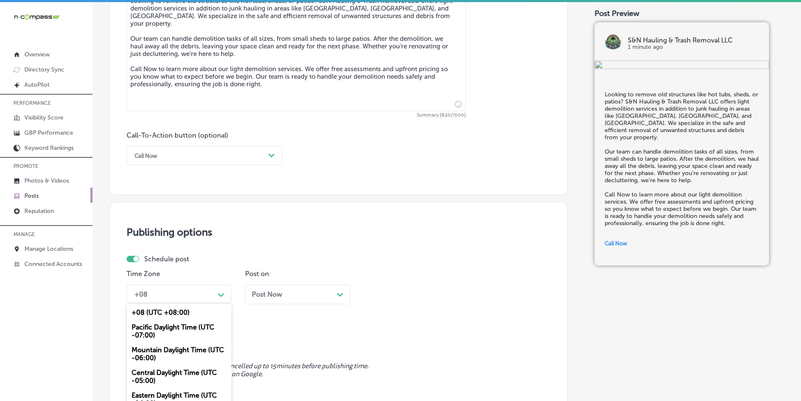
scroll to position [543, 0]
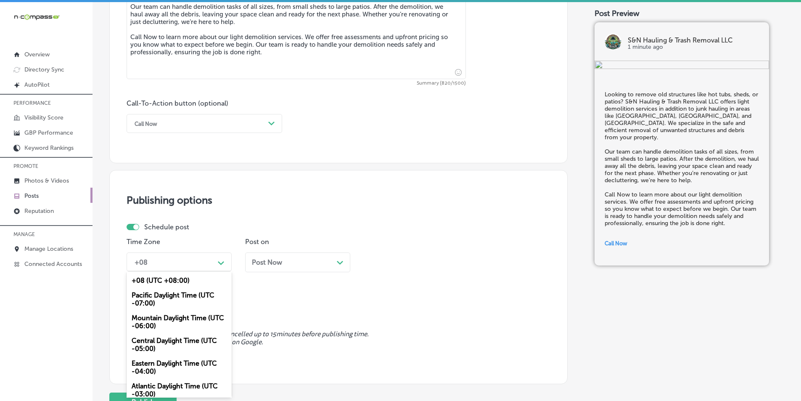
click at [173, 271] on div "option Mountain Daylight Time (UTC -06:00), selected. option Pacific Daylight T…" at bounding box center [179, 261] width 105 height 19
click at [150, 317] on div "Mountain Daylight Time (UTC -06:00)" at bounding box center [179, 321] width 105 height 23
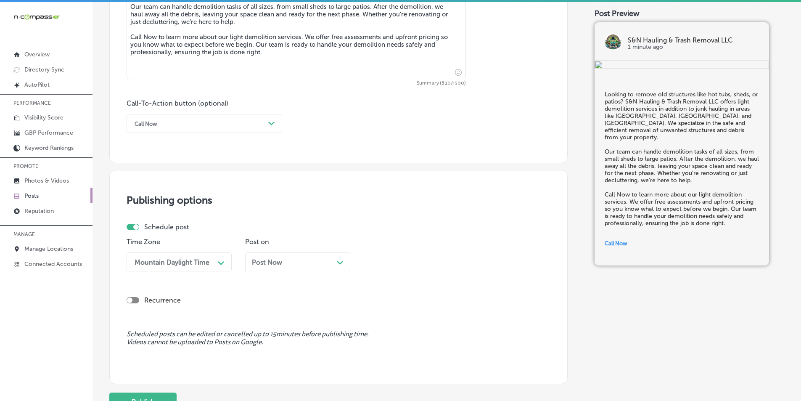
click at [335, 261] on div "Post Now Path Created with Sketch." at bounding box center [298, 262] width 92 height 8
click at [398, 256] on div "09:45 AM" at bounding box center [409, 261] width 84 height 15
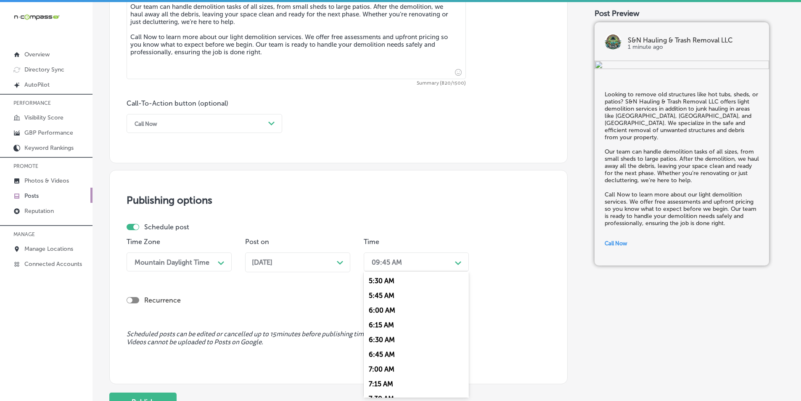
scroll to position [336, 0]
click at [379, 353] on div "7:00 AM" at bounding box center [416, 356] width 105 height 15
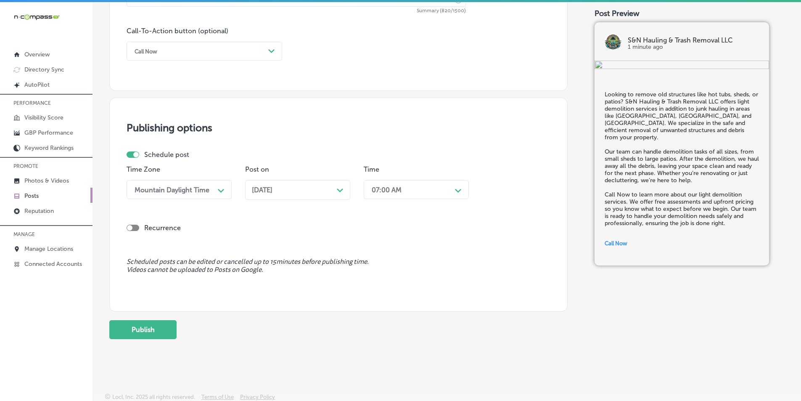
scroll to position [617, 0]
click at [143, 324] on button "Publish" at bounding box center [142, 328] width 67 height 19
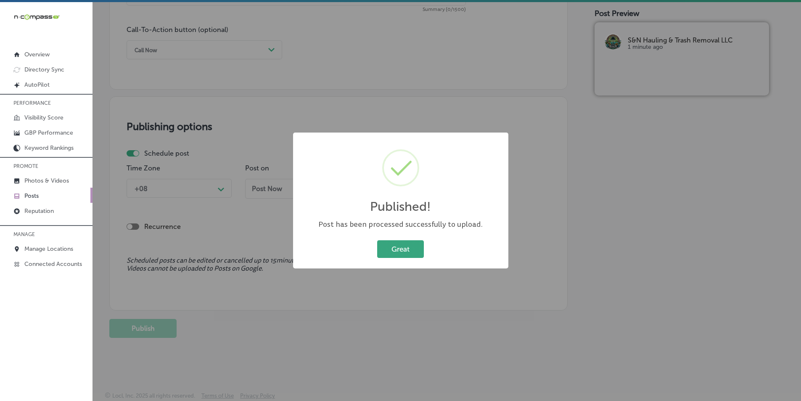
drag, startPoint x: 397, startPoint y: 243, endPoint x: 392, endPoint y: 242, distance: 5.5
click at [396, 243] on button "Great" at bounding box center [400, 248] width 47 height 17
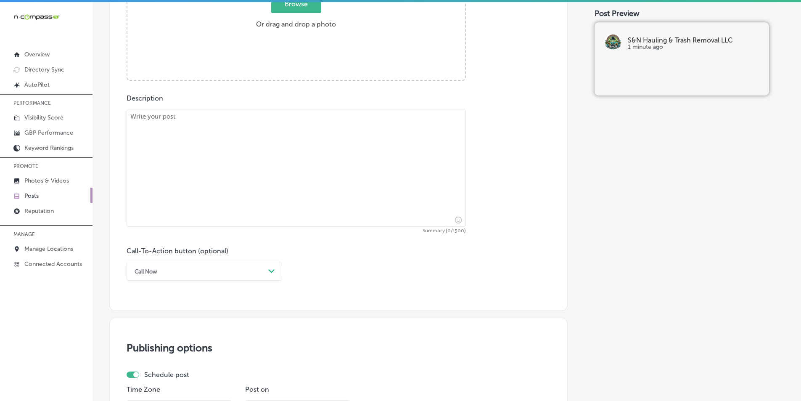
scroll to position [280, 0]
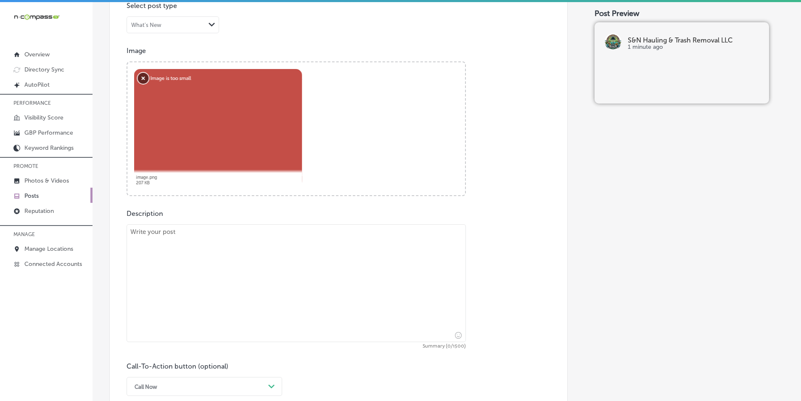
click at [142, 76] on button "Remove" at bounding box center [143, 78] width 11 height 11
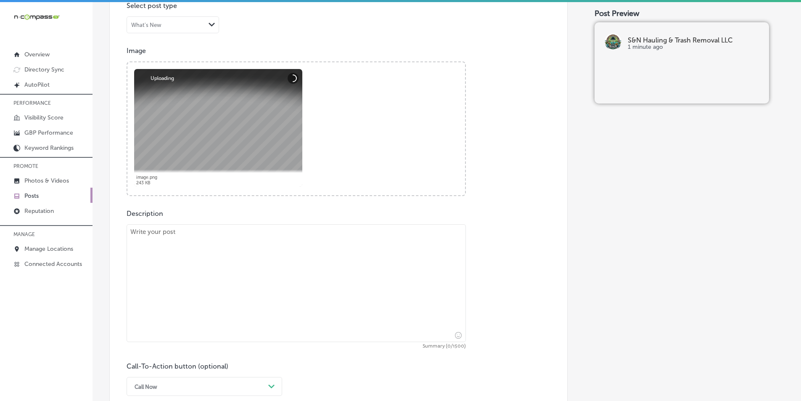
drag, startPoint x: 190, startPoint y: 243, endPoint x: 194, endPoint y: 217, distance: 26.1
click at [190, 241] on textarea at bounding box center [296, 283] width 339 height 118
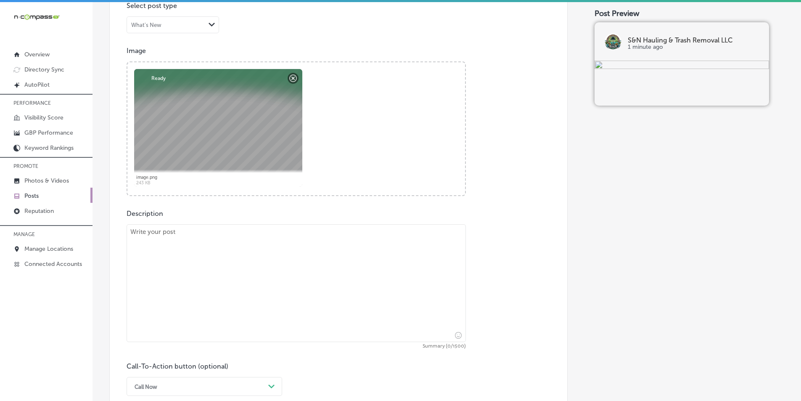
click at [194, 264] on textarea at bounding box center [296, 283] width 339 height 118
paste textarea "At S&N Hauling & Trash Removal LLC, we are committed to environmentally friendl…"
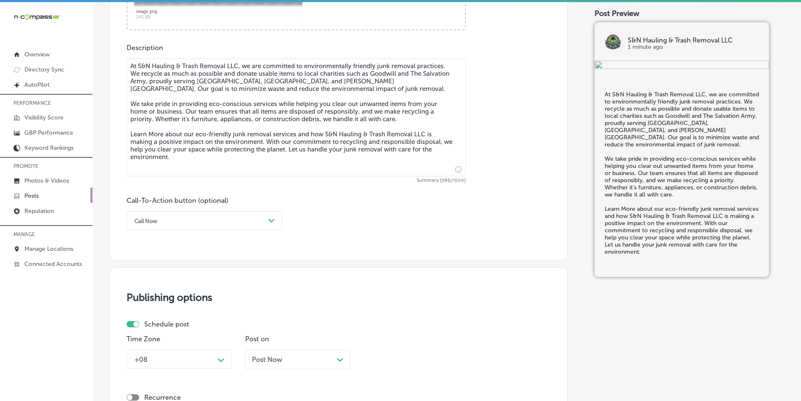
scroll to position [449, 0]
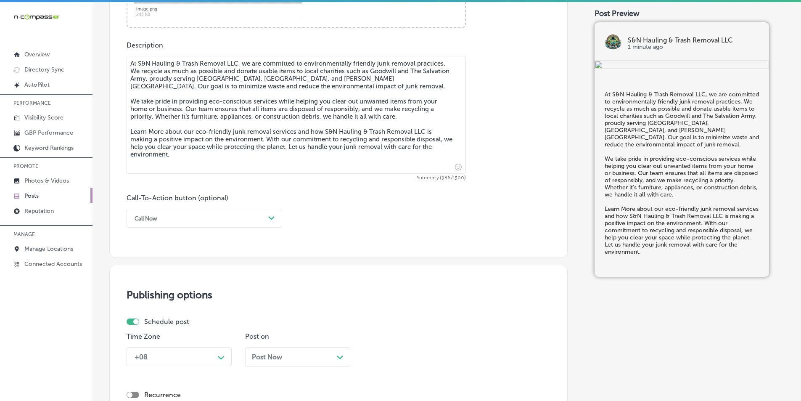
type textarea "At S&N Hauling & Trash Removal LLC, we are committed to environmentally friendl…"
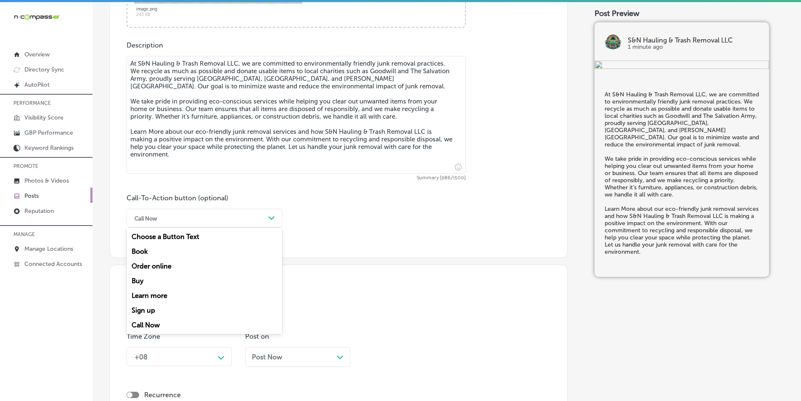
click at [266, 214] on div "Path Created with Sketch." at bounding box center [271, 217] width 13 height 13
click at [148, 294] on div "Learn more" at bounding box center [205, 295] width 156 height 15
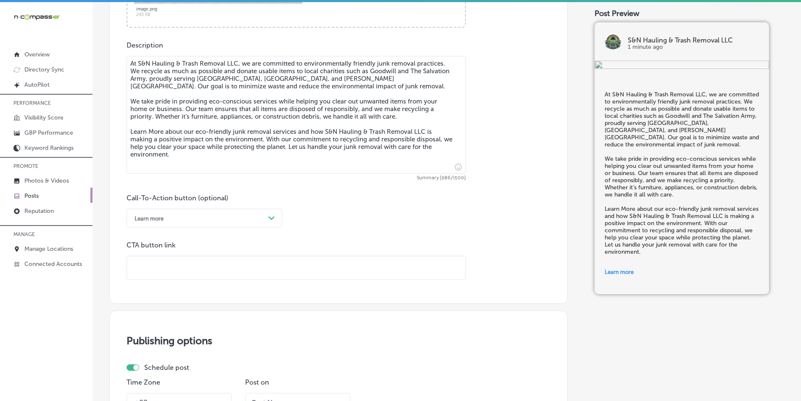
paste input "[URL][DOMAIN_NAME]"
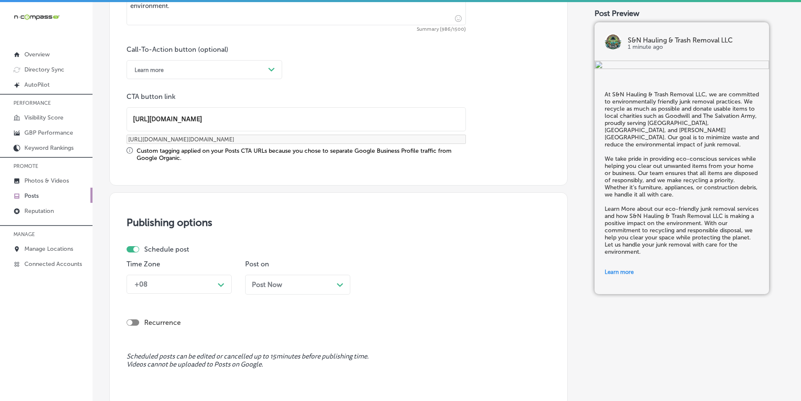
scroll to position [617, 0]
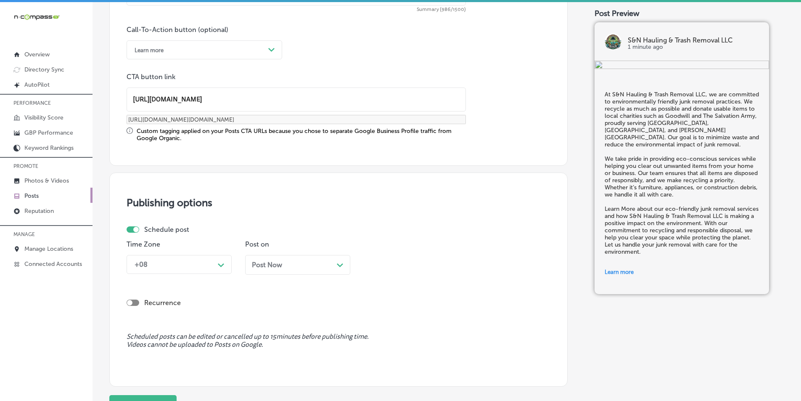
type input "[URL][DOMAIN_NAME]"
click at [221, 262] on div "Path Created with Sketch." at bounding box center [221, 264] width 7 height 7
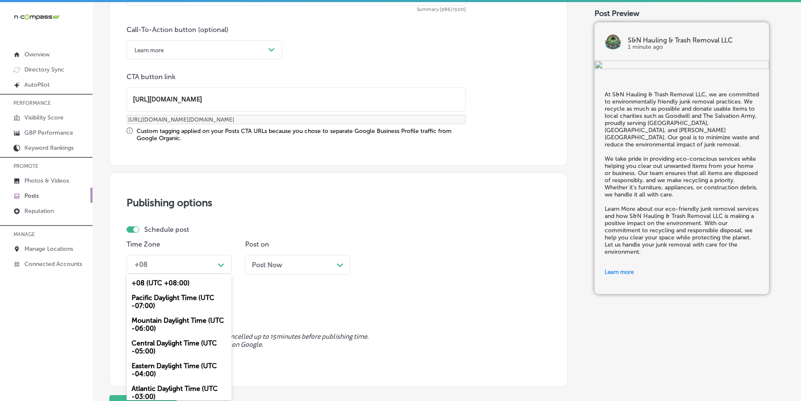
drag, startPoint x: 158, startPoint y: 319, endPoint x: 186, endPoint y: 309, distance: 29.5
click at [158, 319] on div "Mountain Daylight Time (UTC -06:00)" at bounding box center [179, 324] width 105 height 23
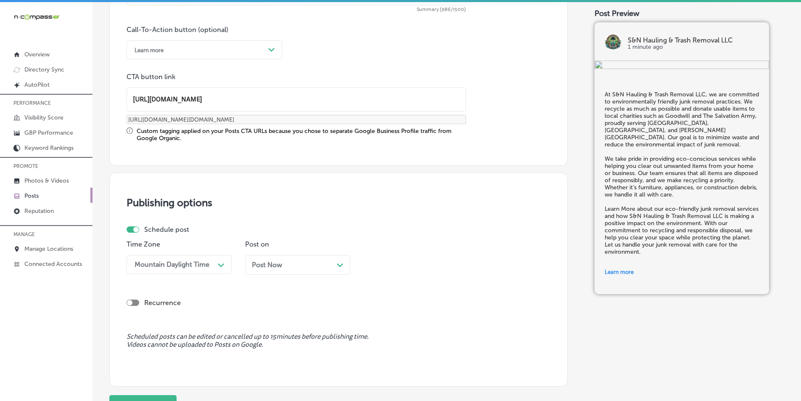
click at [338, 263] on polygon at bounding box center [340, 265] width 6 height 4
click at [450, 263] on div "09:45 AM" at bounding box center [409, 264] width 84 height 15
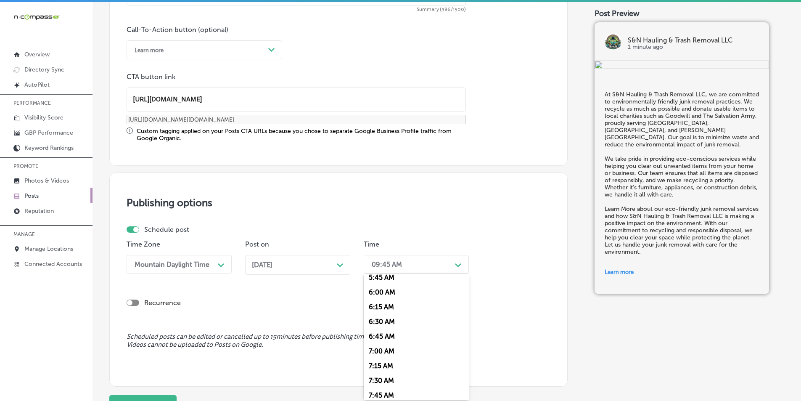
scroll to position [378, 0]
click at [380, 315] on div "7:00 AM" at bounding box center [416, 316] width 105 height 15
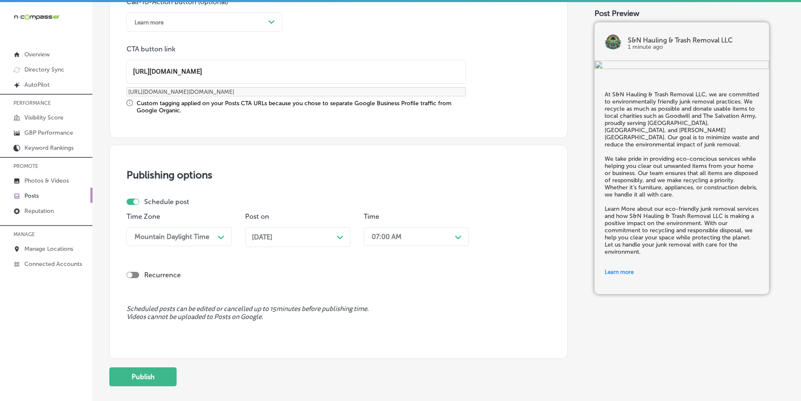
scroll to position [693, 0]
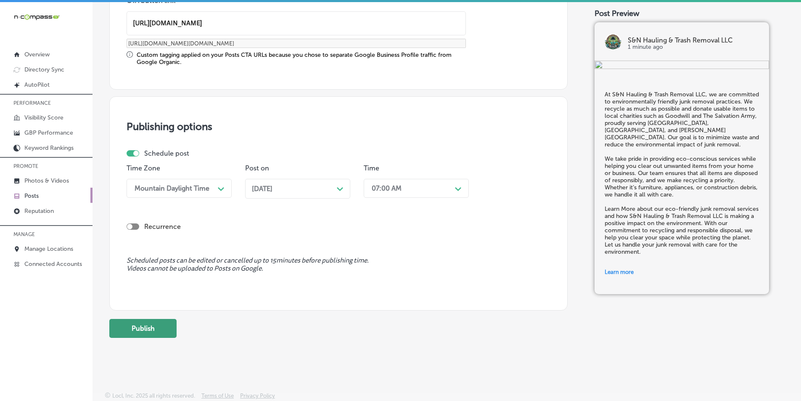
click at [135, 327] on button "Publish" at bounding box center [142, 328] width 67 height 19
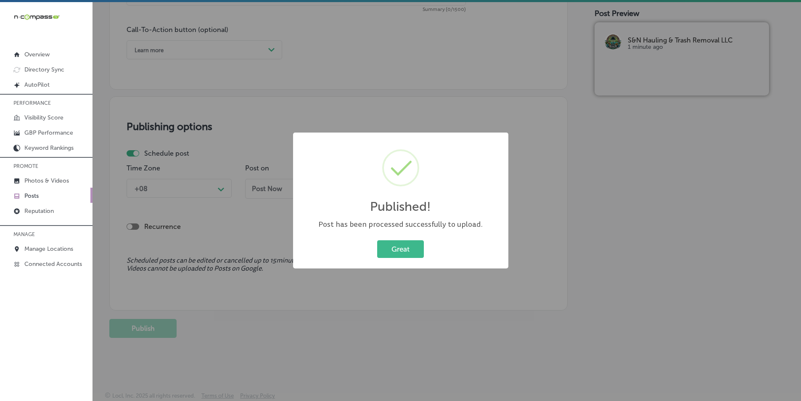
scroll to position [617, 0]
click at [392, 246] on button "Great" at bounding box center [400, 248] width 47 height 17
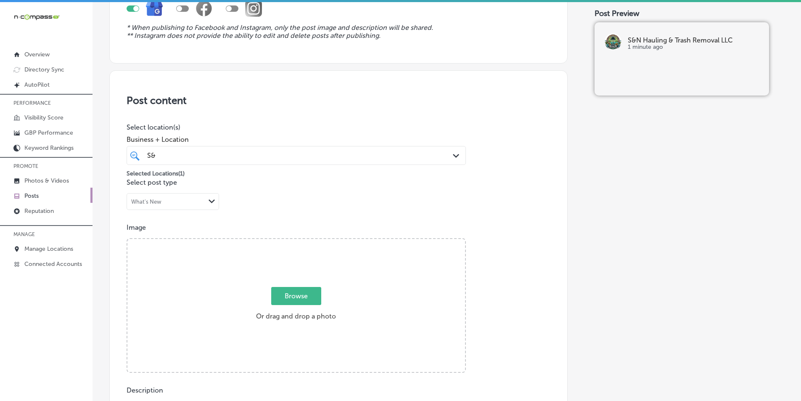
scroll to position [70, 0]
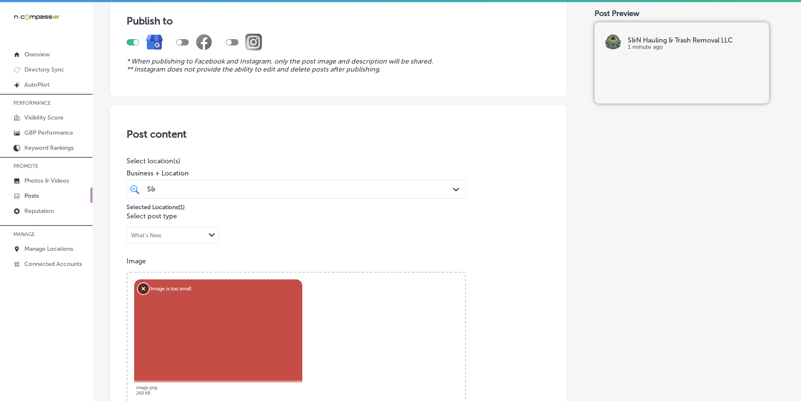
click at [141, 287] on button "Remove" at bounding box center [143, 288] width 11 height 11
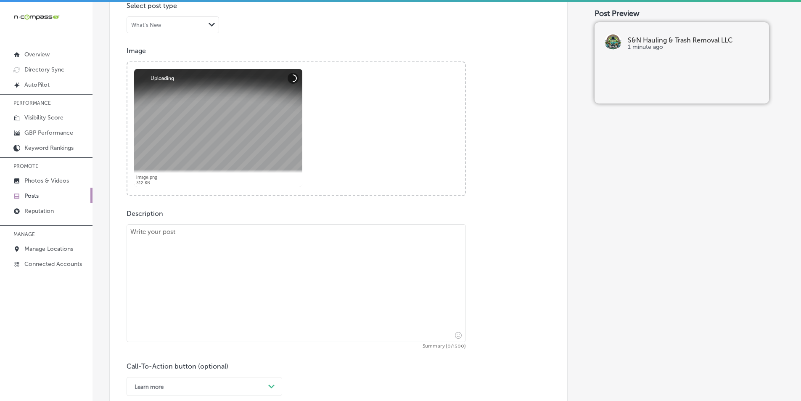
scroll to position [322, 0]
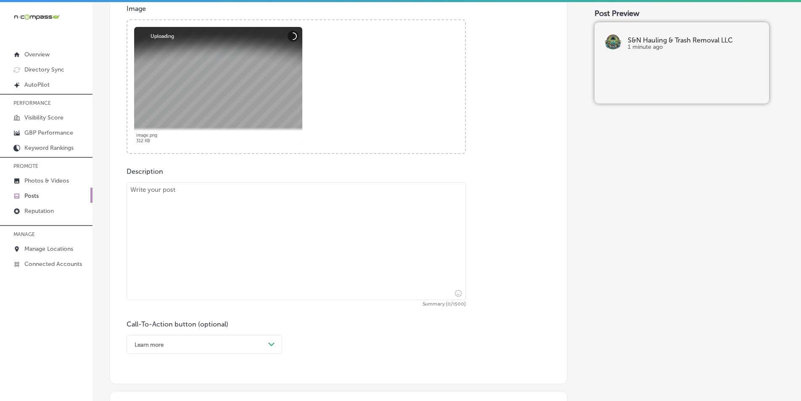
click at [208, 182] on div "Description Summary (0/1500) Call-To-Action button (optional) Learn more Path C…" at bounding box center [339, 260] width 424 height 186
click at [203, 190] on textarea at bounding box center [296, 241] width 339 height 118
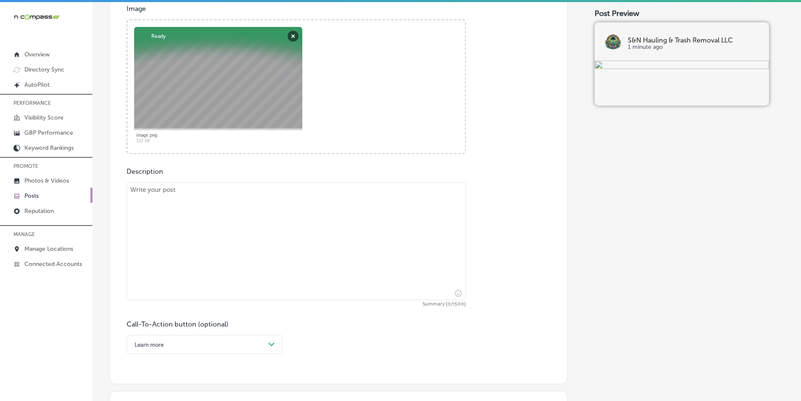
click at [206, 240] on textarea at bounding box center [296, 241] width 339 height 118
paste textarea "Running a business and need junk hauled away? S&N Hauling & Trash Removal LLC s…"
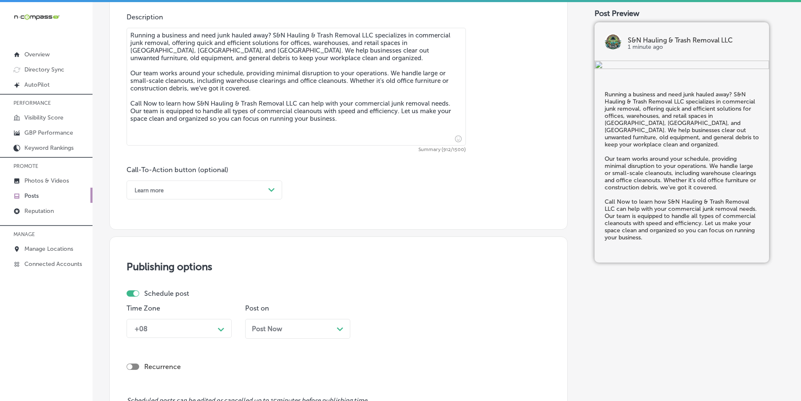
scroll to position [491, 0]
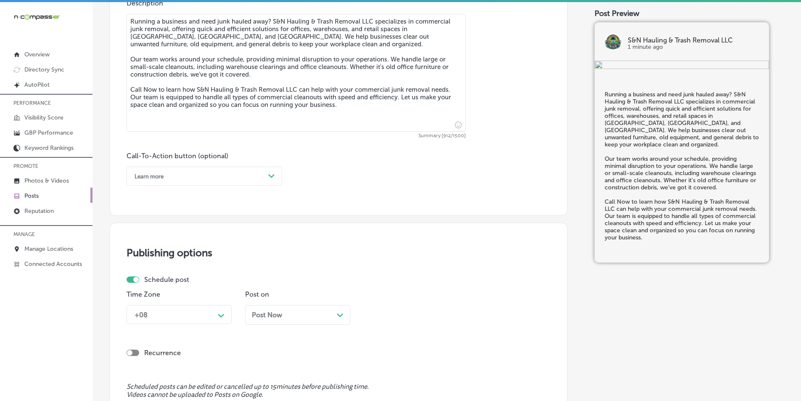
type textarea "Running a business and need junk hauled away? S&N Hauling & Trash Removal LLC s…"
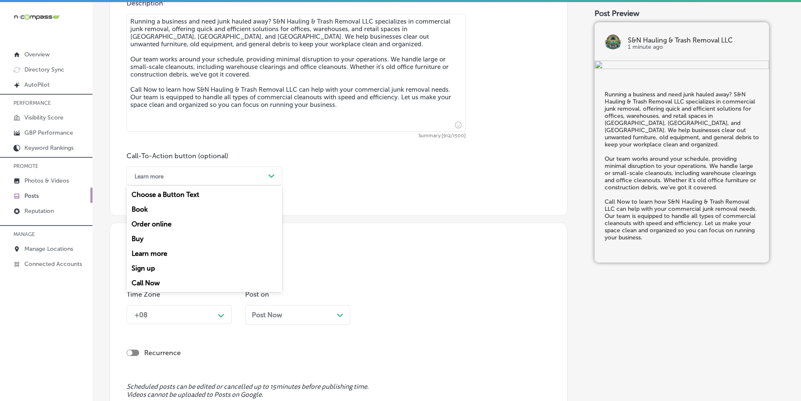
click at [271, 176] on polygon at bounding box center [271, 176] width 6 height 4
drag, startPoint x: 147, startPoint y: 282, endPoint x: 154, endPoint y: 280, distance: 7.0
click at [148, 282] on div "Call Now" at bounding box center [205, 282] width 156 height 15
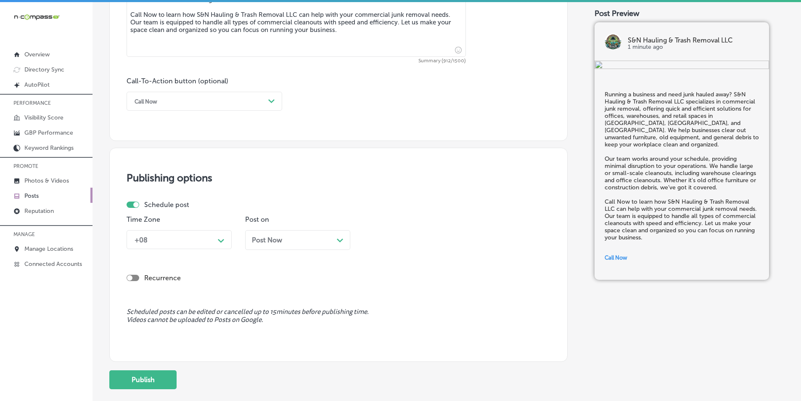
scroll to position [575, 0]
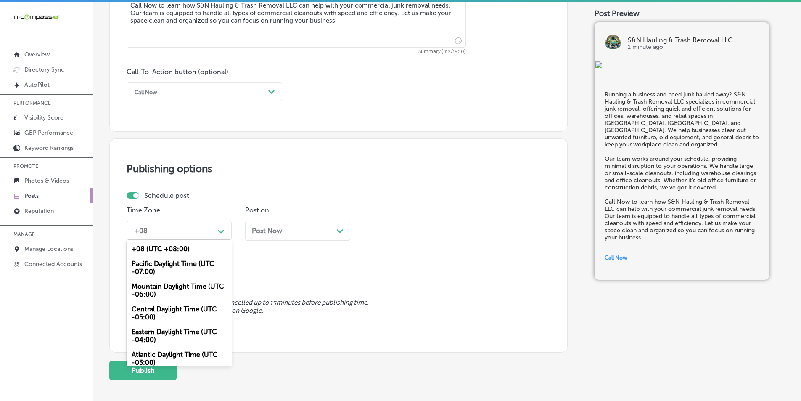
click at [221, 227] on div "Path Created with Sketch." at bounding box center [221, 230] width 7 height 7
click at [160, 284] on div "Mountain Daylight Time (UTC -06:00)" at bounding box center [179, 290] width 105 height 23
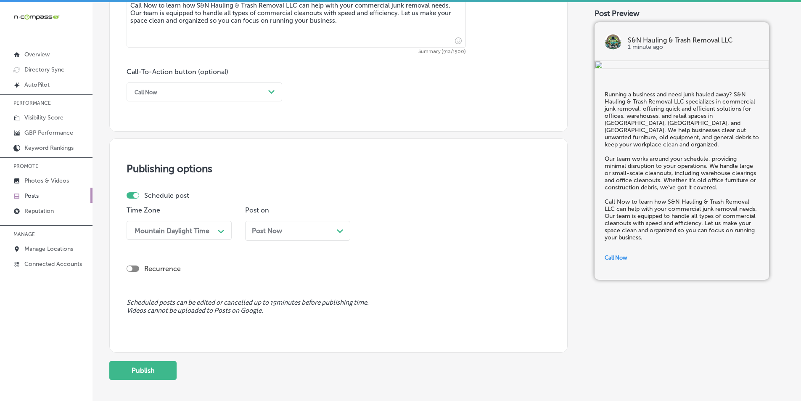
click at [334, 232] on div "Post Now Path Created with Sketch." at bounding box center [298, 231] width 92 height 8
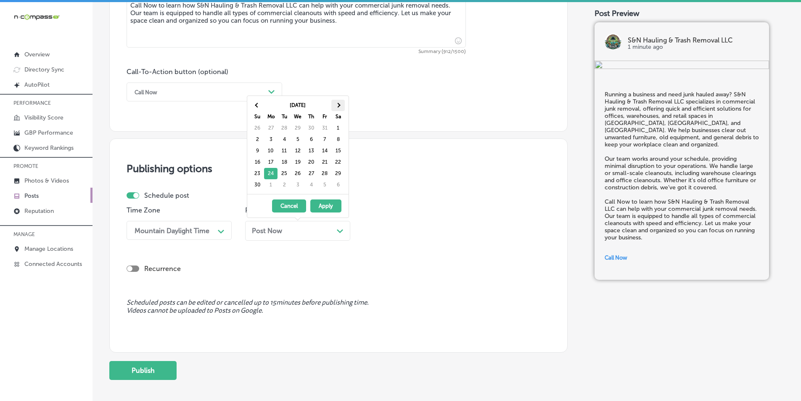
click at [339, 103] on th at bounding box center [337, 105] width 13 height 11
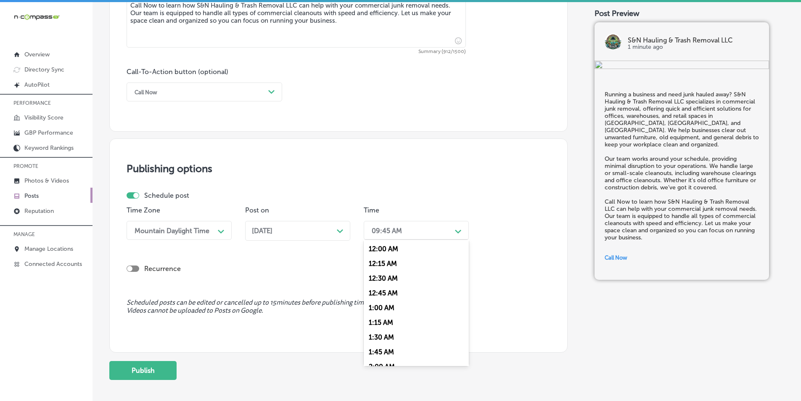
click at [433, 231] on div "09:45 AM" at bounding box center [409, 230] width 84 height 15
click at [383, 322] on div "7:00 AM" at bounding box center [416, 324] width 105 height 15
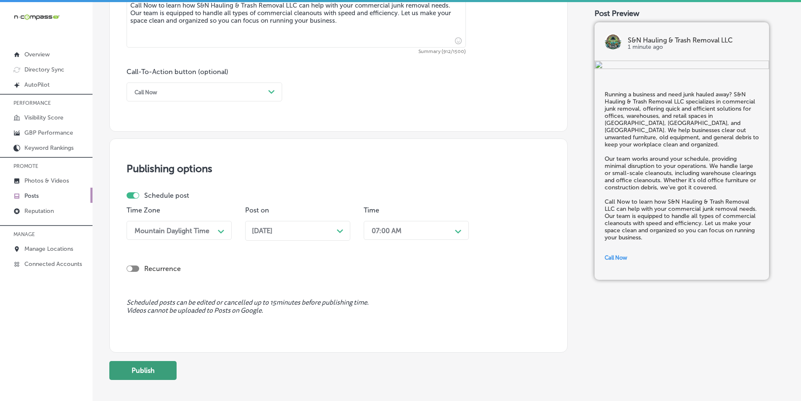
click at [139, 372] on button "Publish" at bounding box center [142, 370] width 67 height 19
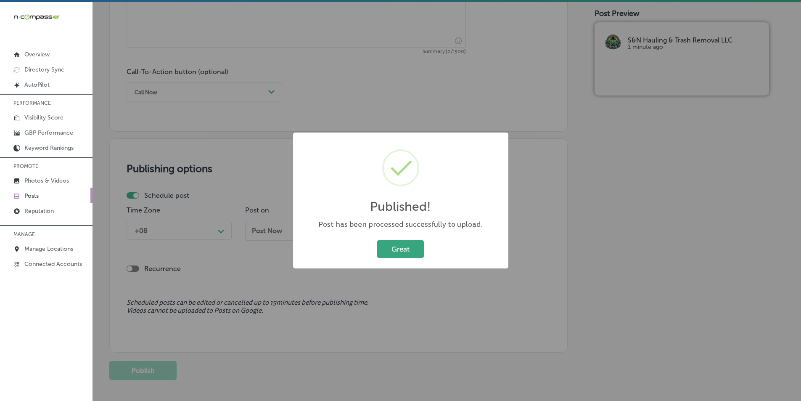
click at [401, 245] on button "Great" at bounding box center [400, 248] width 47 height 17
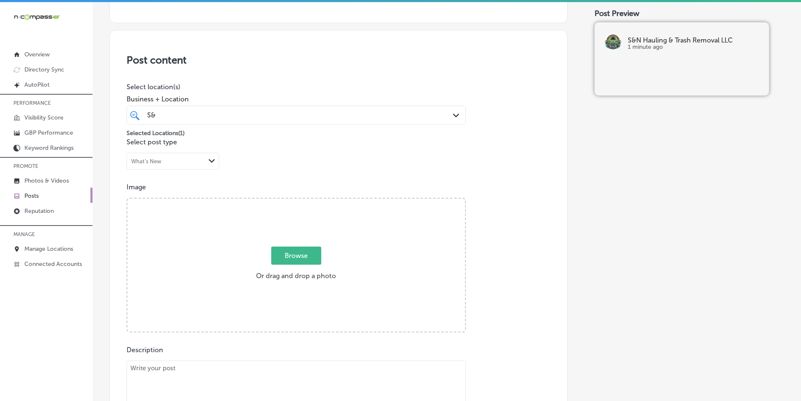
scroll to position [238, 0]
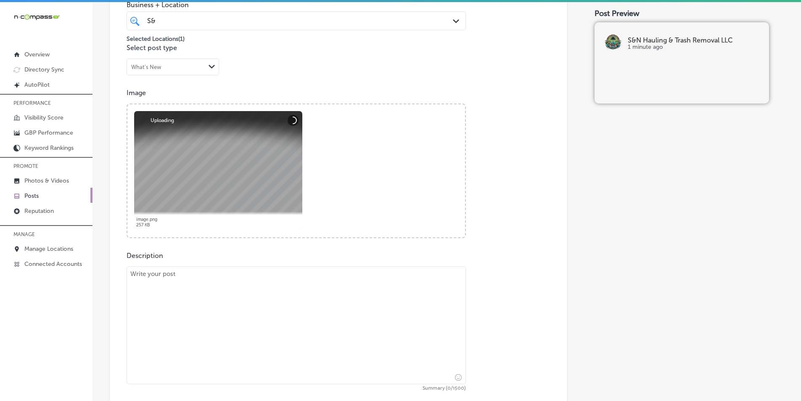
click at [208, 314] on textarea at bounding box center [296, 325] width 339 height 118
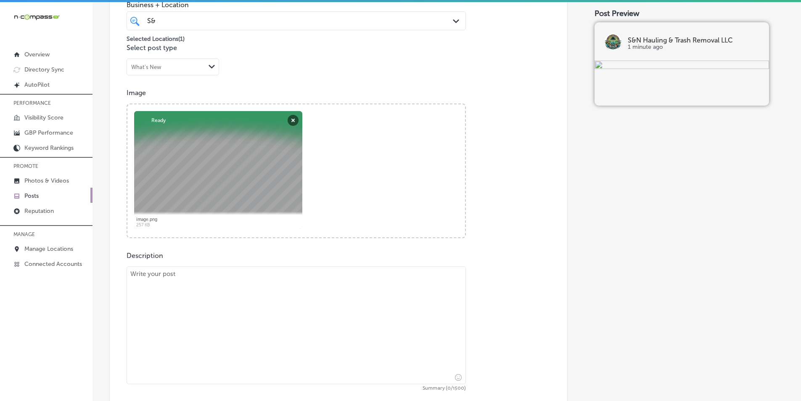
click at [199, 290] on textarea at bounding box center [296, 325] width 339 height 118
paste textarea "Need to clear out your home? S&N Hauling & Trash Removal LLC makes residential …"
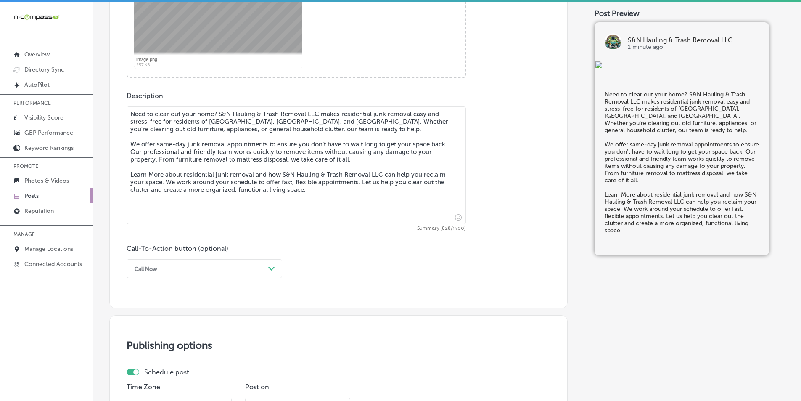
scroll to position [407, 0]
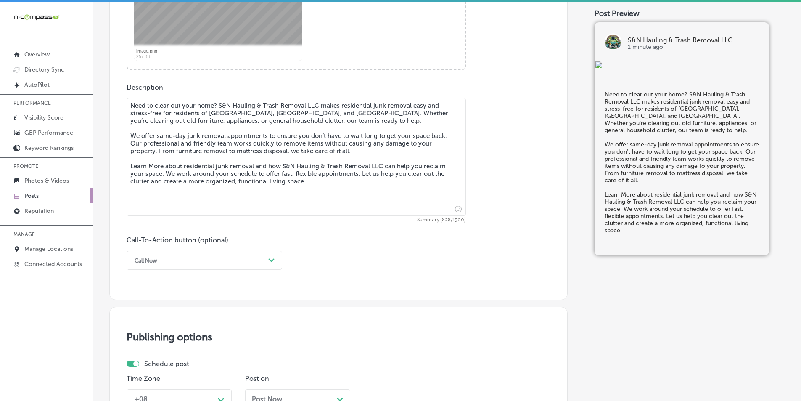
type textarea "Need to clear out your home? S&N Hauling & Trash Removal LLC makes residential …"
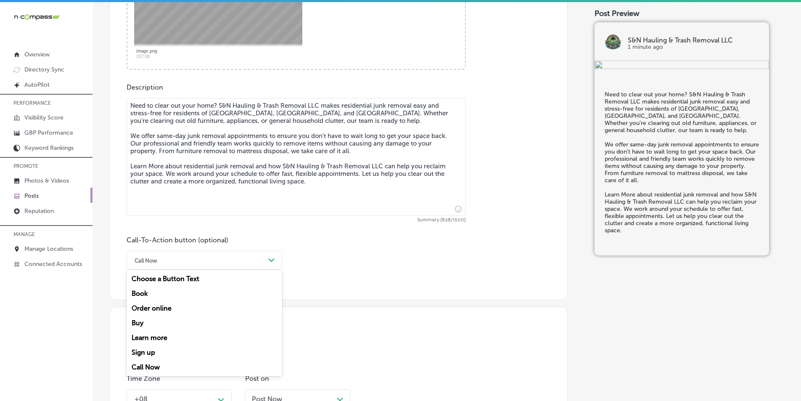
click at [273, 261] on icon "Path Created with Sketch." at bounding box center [271, 260] width 6 height 4
click at [163, 334] on div "Learn more" at bounding box center [205, 337] width 156 height 15
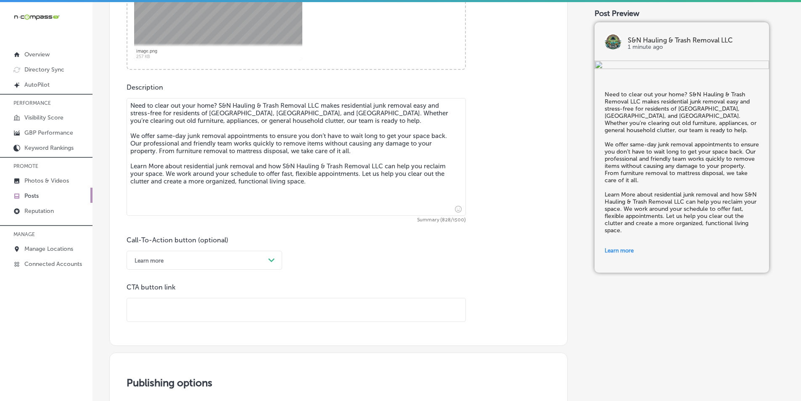
click at [198, 311] on input "text" at bounding box center [296, 309] width 338 height 23
paste input "[URL][DOMAIN_NAME]"
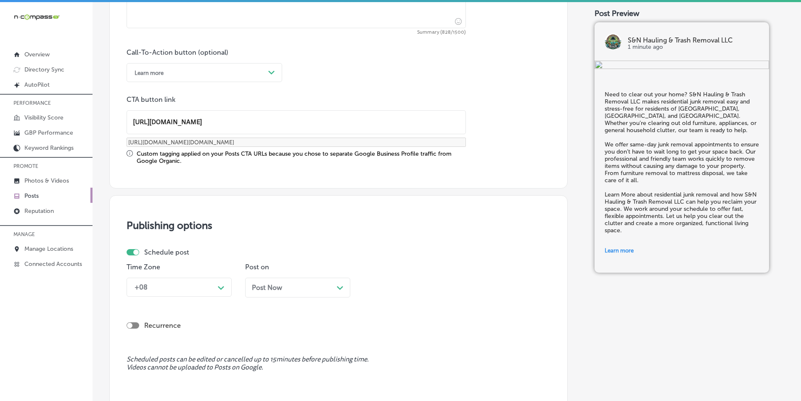
scroll to position [617, 0]
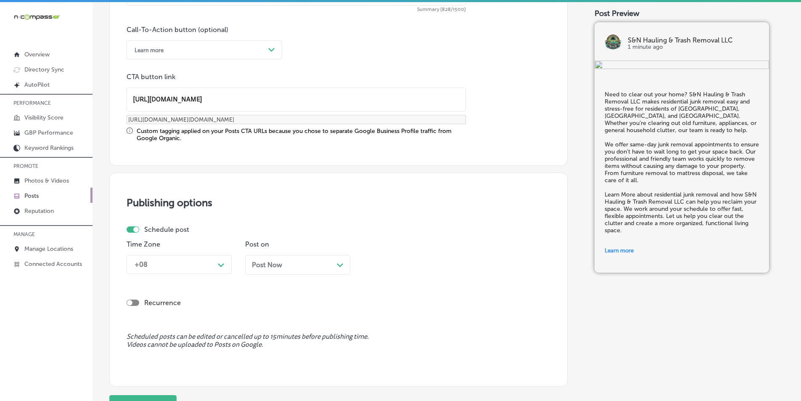
type input "[URL][DOMAIN_NAME]"
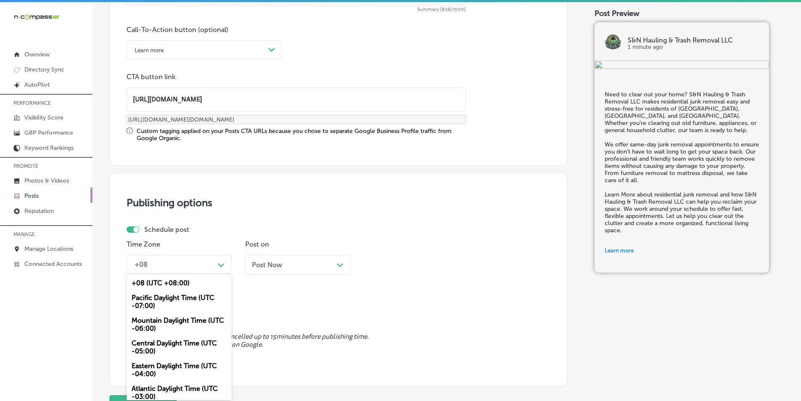
click at [222, 260] on div "Path Created with Sketch." at bounding box center [220, 263] width 13 height 13
click at [157, 321] on div "Mountain Daylight Time (UTC -06:00)" at bounding box center [179, 324] width 105 height 23
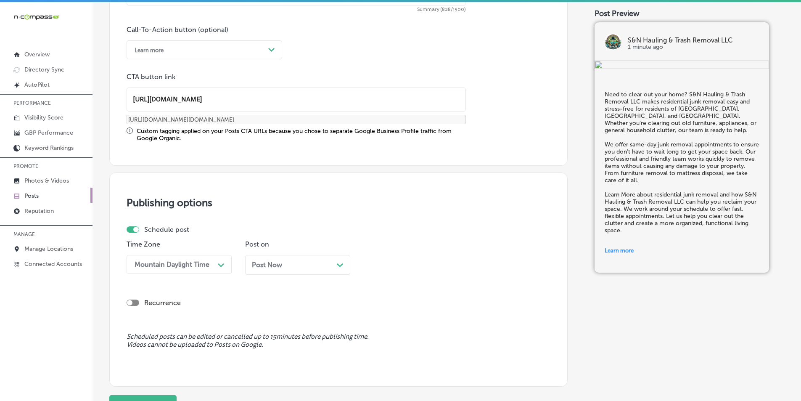
click at [317, 264] on div "Post Now Path Created with Sketch." at bounding box center [298, 265] width 92 height 8
click at [415, 264] on div "09:45 AM" at bounding box center [409, 264] width 84 height 15
click at [378, 356] on div "7:00 AM" at bounding box center [416, 358] width 105 height 15
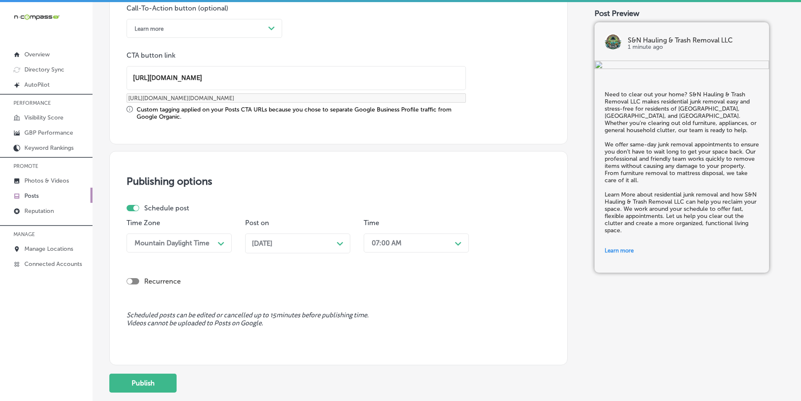
scroll to position [693, 0]
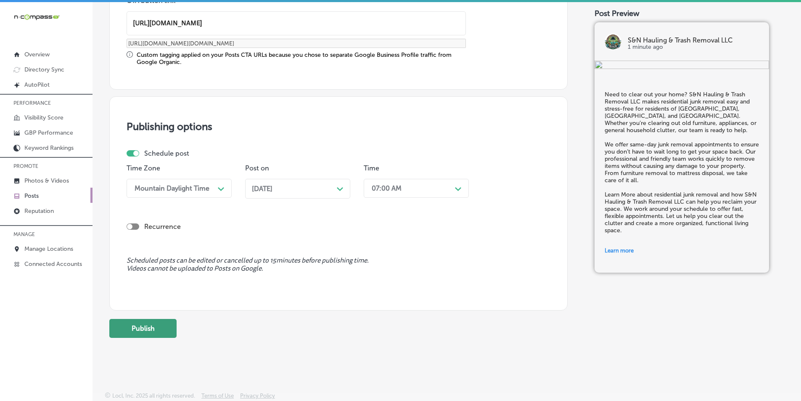
click at [135, 324] on button "Publish" at bounding box center [142, 328] width 67 height 19
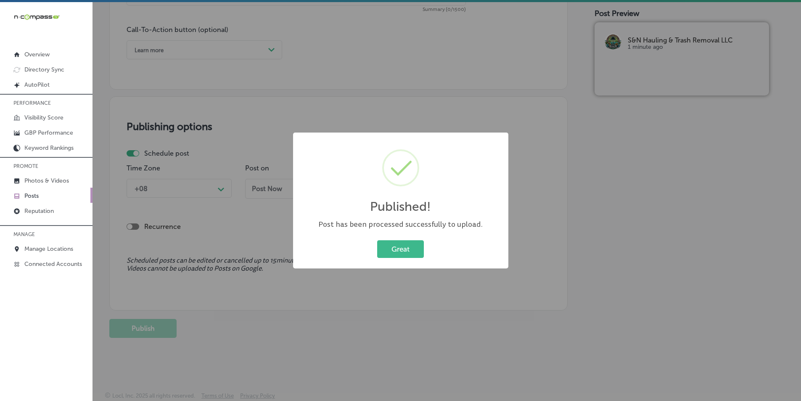
scroll to position [617, 0]
click at [398, 248] on button "Great" at bounding box center [400, 248] width 47 height 17
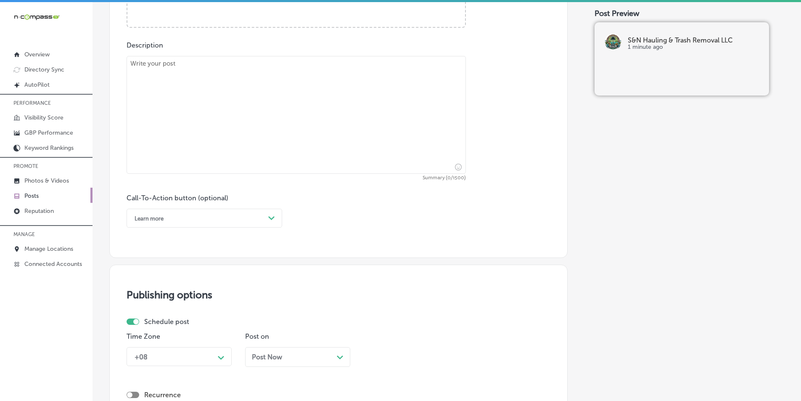
scroll to position [280, 0]
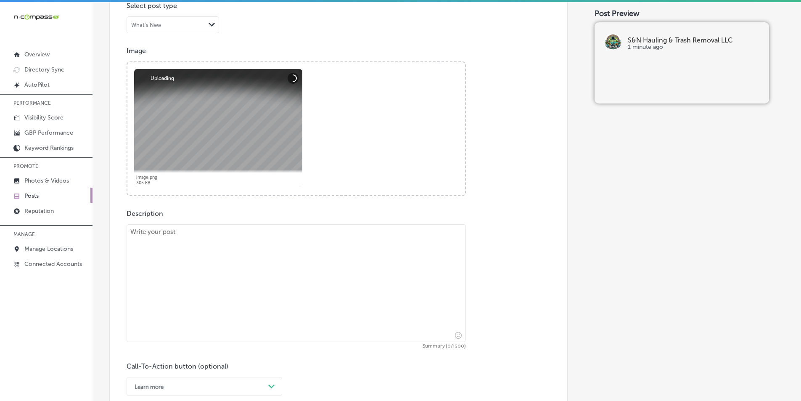
click at [167, 266] on textarea at bounding box center [296, 283] width 339 height 118
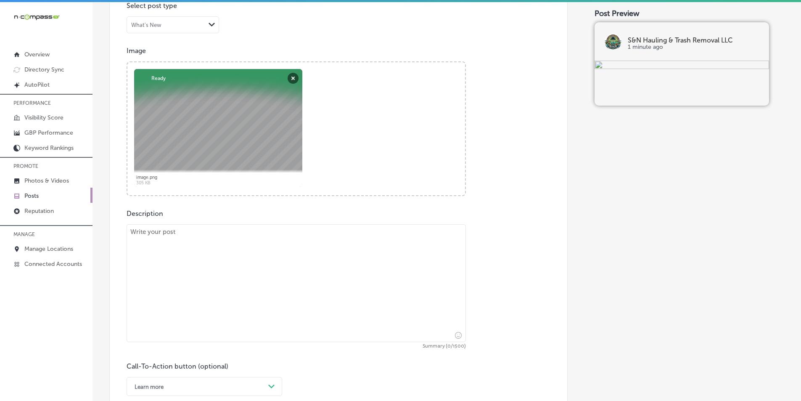
paste textarea "If you're moving or renovating, S&N Hauling & Trash Removal LLC offers full hou…"
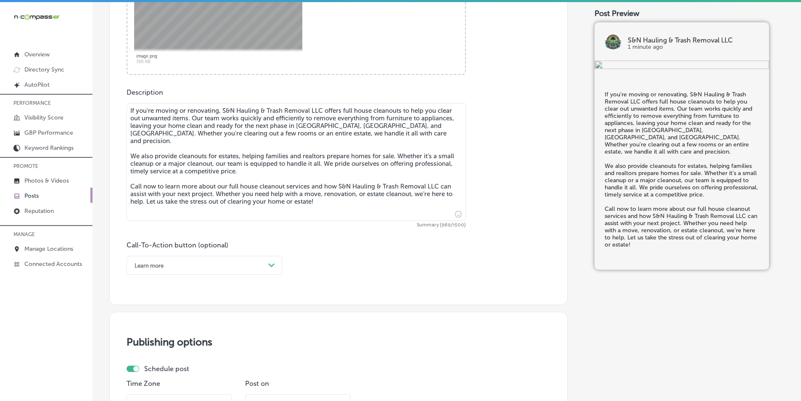
scroll to position [407, 0]
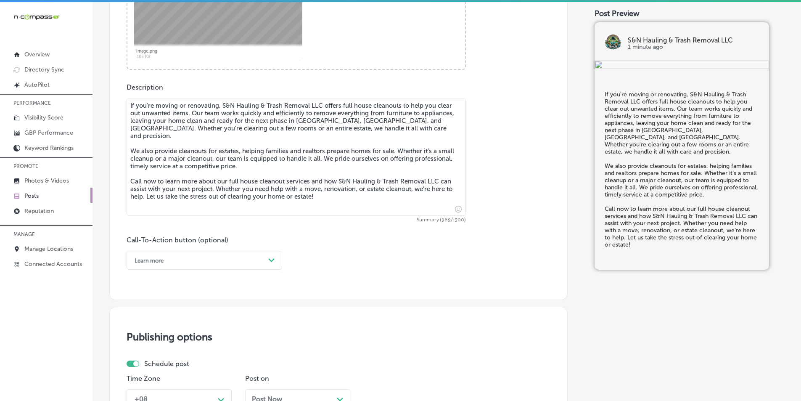
type textarea "If you're moving or renovating, S&N Hauling & Trash Removal LLC offers full hou…"
click at [267, 256] on div "Path Created with Sketch." at bounding box center [271, 259] width 13 height 13
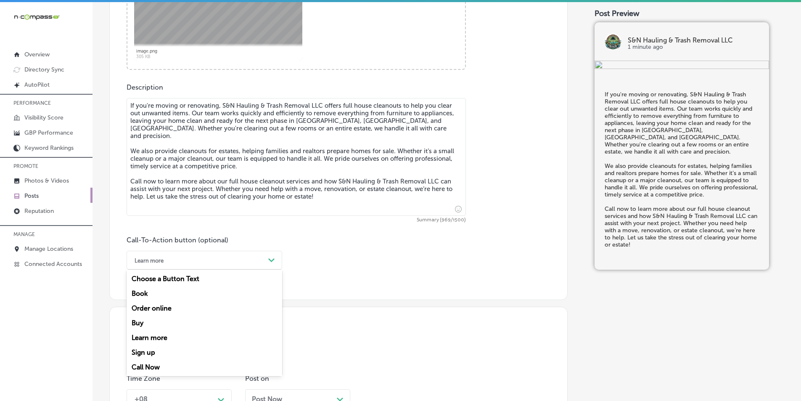
click at [146, 363] on div "Call Now" at bounding box center [205, 366] width 156 height 15
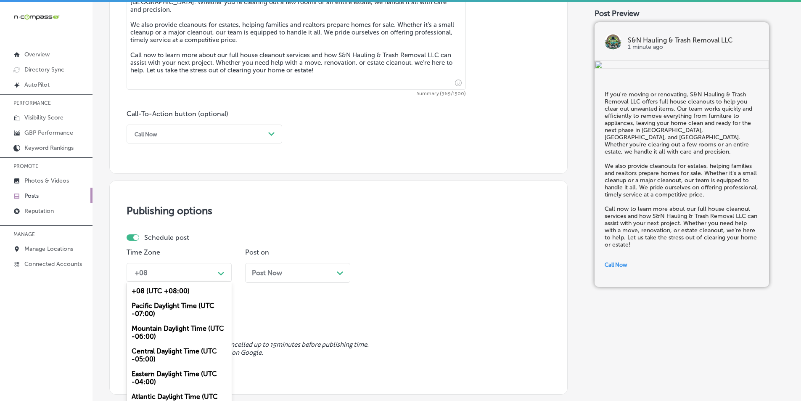
scroll to position [543, 0]
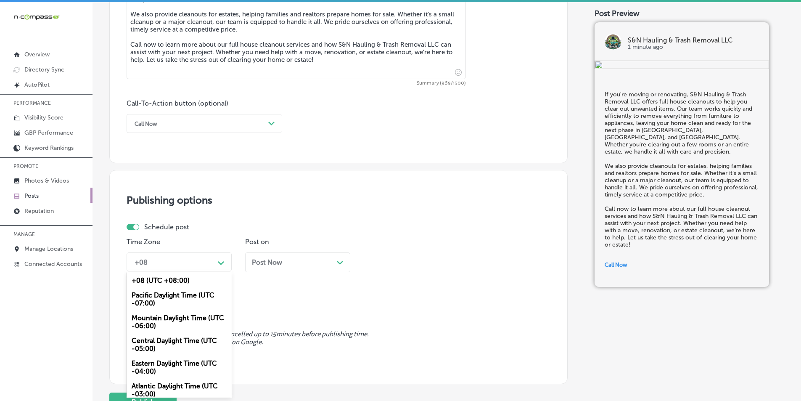
click at [218, 271] on div "option Mountain Daylight Time (UTC -06:00), selected. option +08 (UTC +08:00) f…" at bounding box center [179, 261] width 105 height 19
drag, startPoint x: 160, startPoint y: 317, endPoint x: 218, endPoint y: 301, distance: 60.3
click at [162, 317] on div "Mountain Daylight Time (UTC -06:00)" at bounding box center [179, 321] width 105 height 23
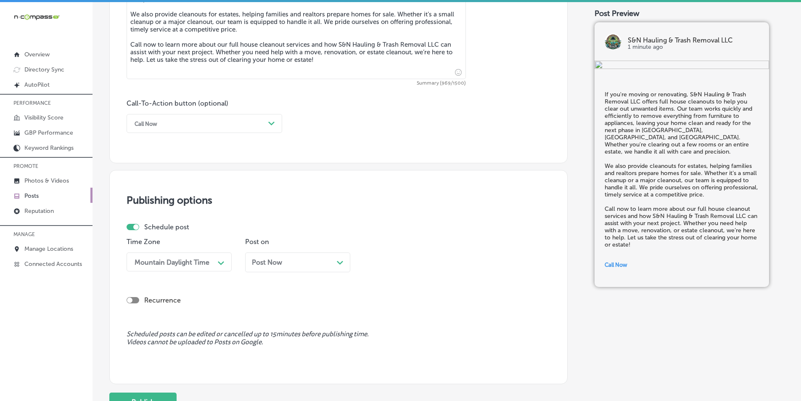
click at [320, 264] on div "Post Now Path Created with Sketch." at bounding box center [298, 262] width 92 height 8
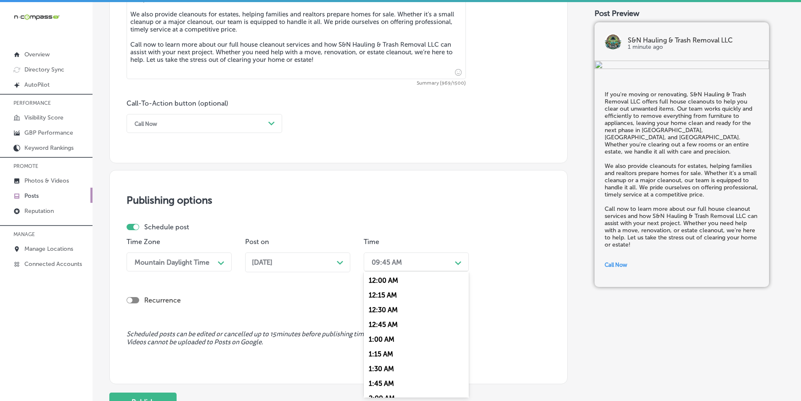
click at [413, 262] on div "09:45 AM" at bounding box center [409, 261] width 84 height 15
click at [379, 311] on div "7:00 AM" at bounding box center [416, 313] width 105 height 15
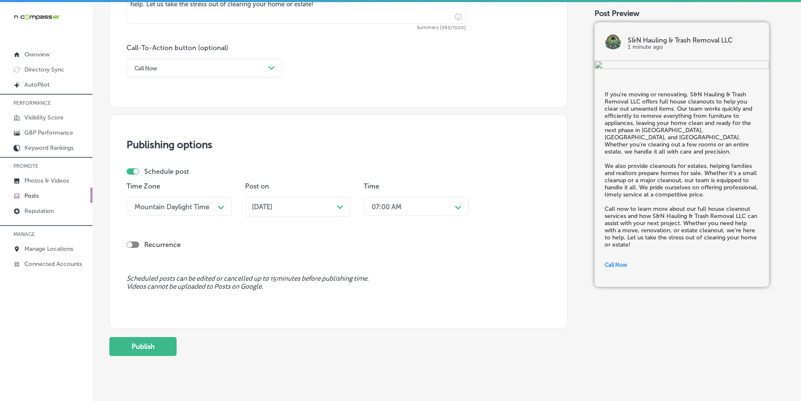
scroll to position [617, 0]
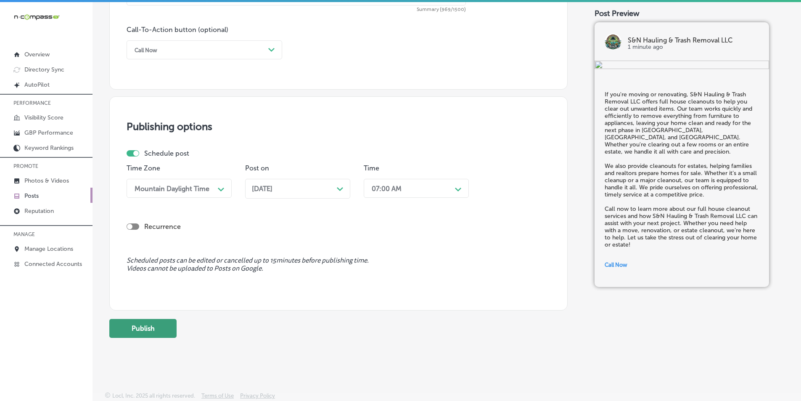
click at [144, 322] on button "Publish" at bounding box center [142, 328] width 67 height 19
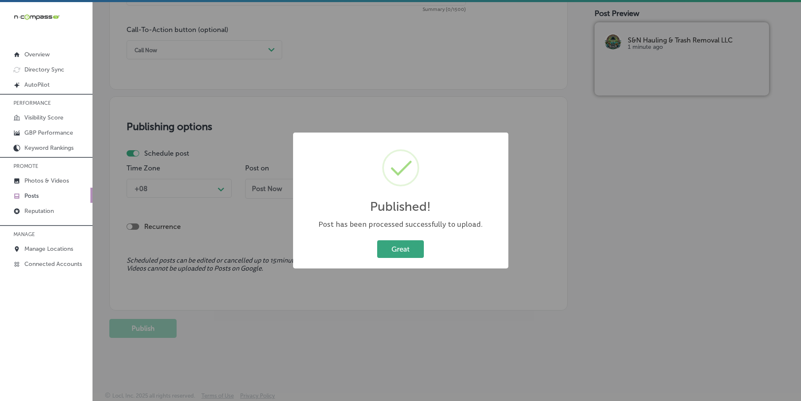
click at [408, 245] on button "Great" at bounding box center [400, 248] width 47 height 17
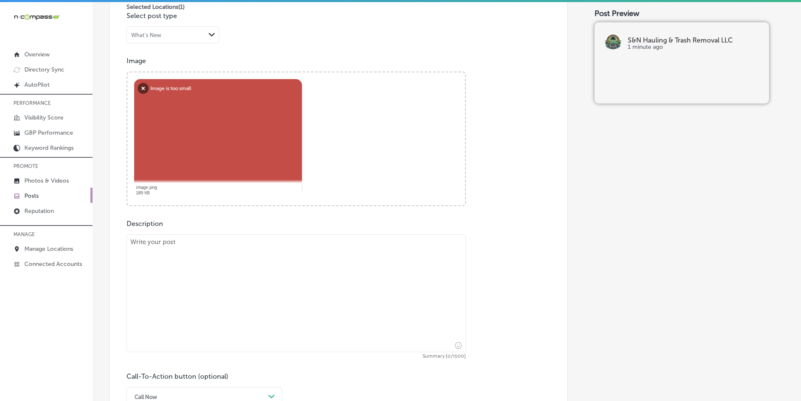
scroll to position [238, 0]
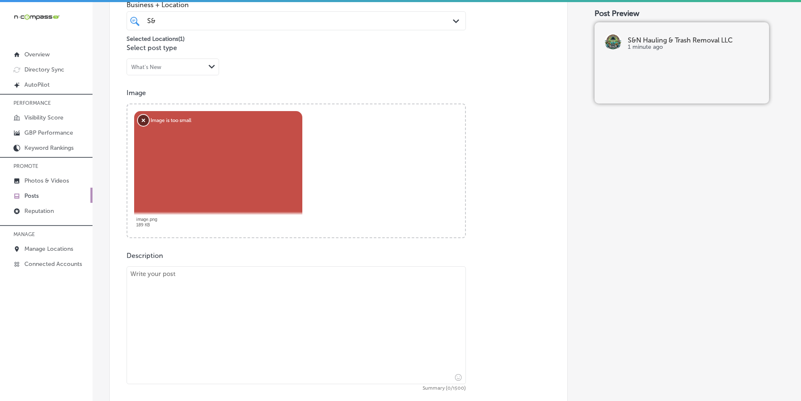
click at [143, 119] on button "Remove" at bounding box center [143, 120] width 11 height 11
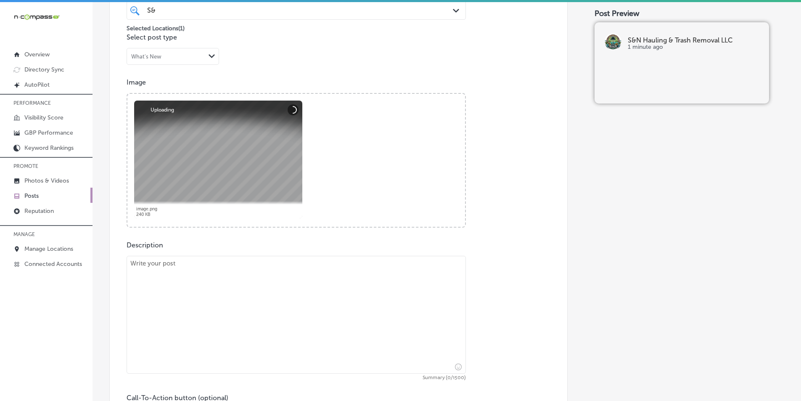
scroll to position [322, 0]
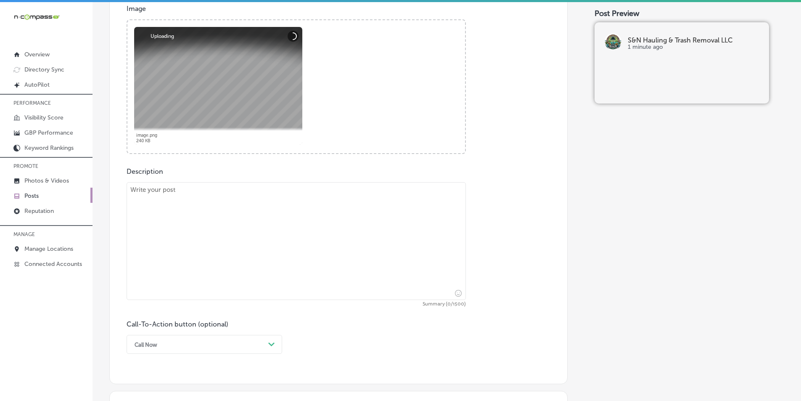
click at [212, 226] on textarea at bounding box center [296, 241] width 339 height 118
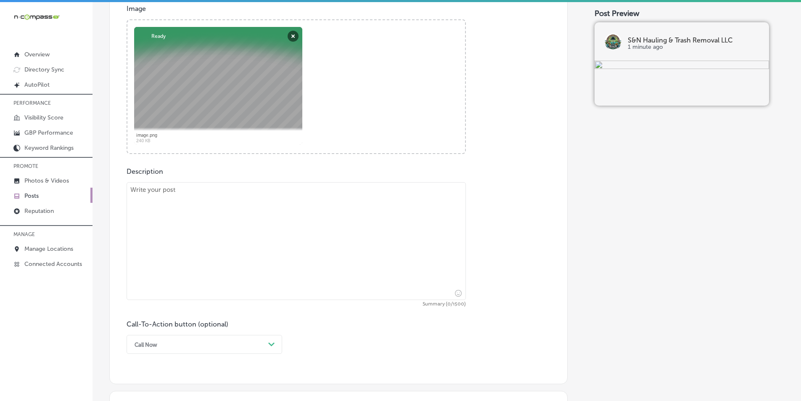
click at [195, 218] on textarea at bounding box center [296, 241] width 339 height 118
paste textarea "S&N Hauling & Trash Removal LLC provides fast and reliable junk removal service…"
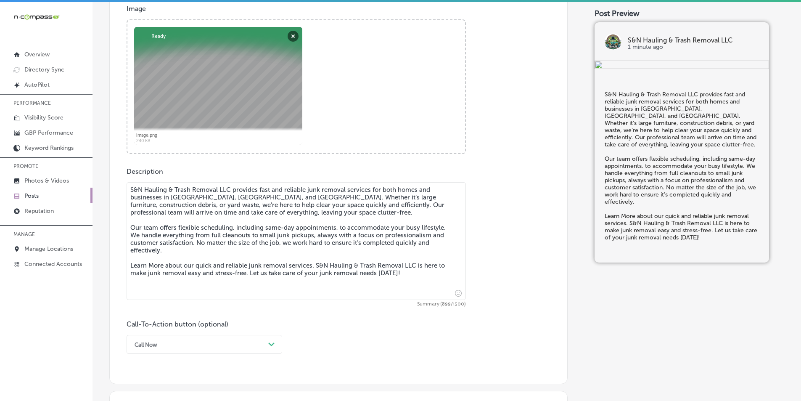
type textarea "S&N Hauling & Trash Removal LLC provides fast and reliable junk removal service…"
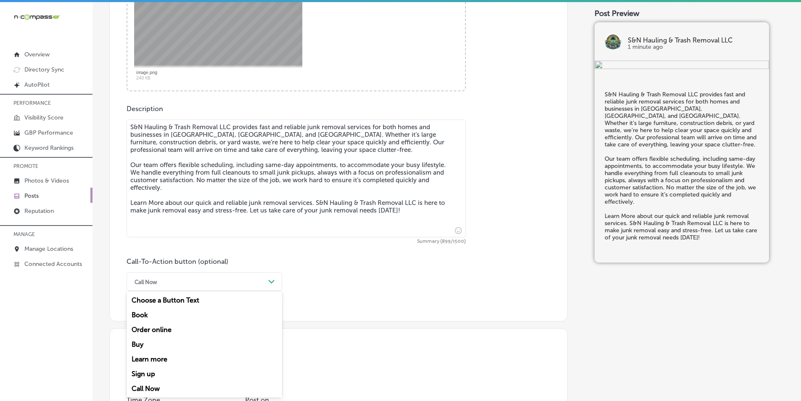
click at [200, 291] on div "option Call Now, selected. option Buy focused, 4 of 7. 7 results available. Use…" at bounding box center [205, 281] width 156 height 19
click at [165, 357] on div "Learn more" at bounding box center [205, 358] width 156 height 15
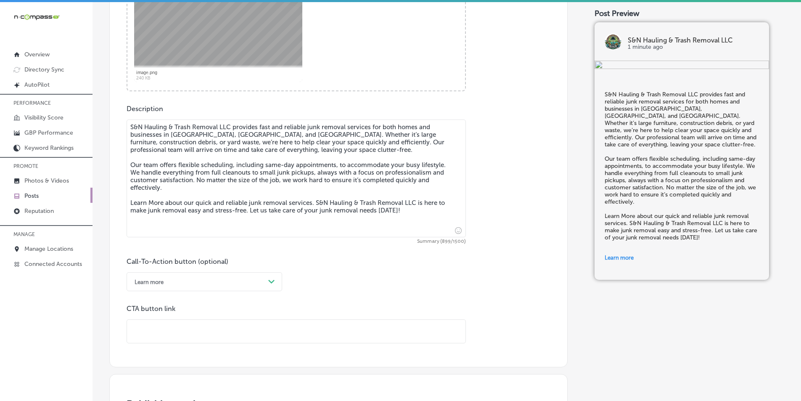
paste input "[URL][DOMAIN_NAME]"
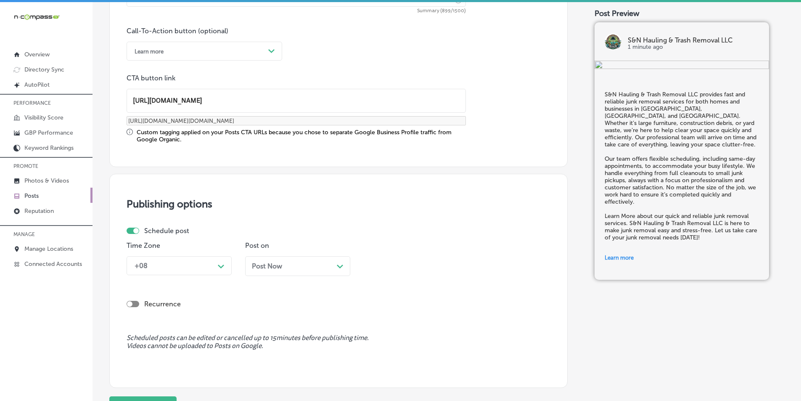
scroll to position [637, 0]
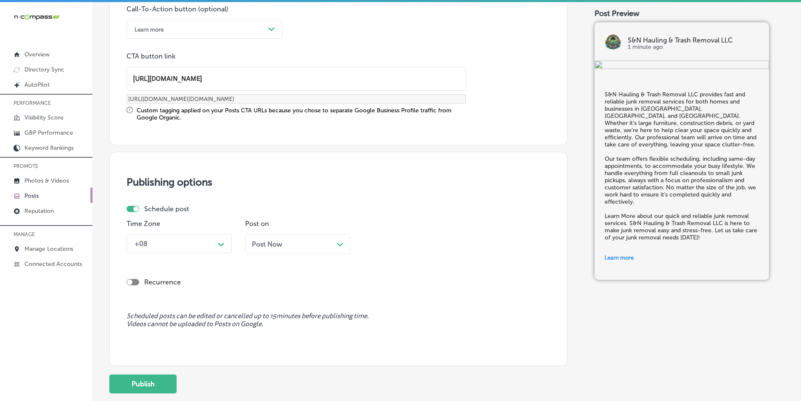
type input "[URL][DOMAIN_NAME]"
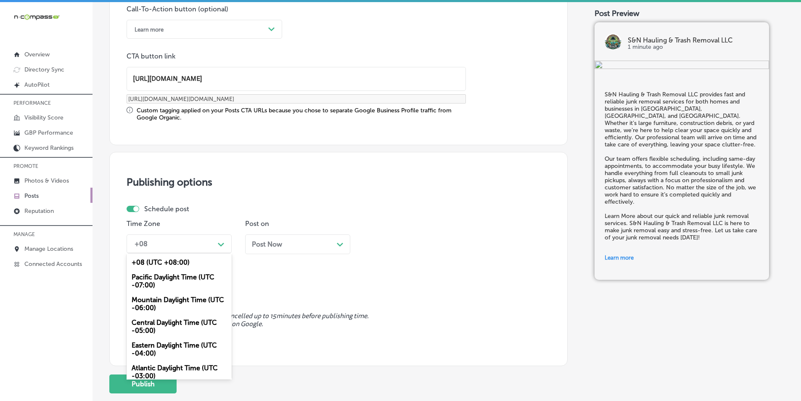
click at [221, 240] on div "Path Created with Sketch." at bounding box center [220, 243] width 13 height 13
drag, startPoint x: 158, startPoint y: 298, endPoint x: 195, endPoint y: 284, distance: 38.7
click at [159, 298] on div "Mountain Daylight Time (UTC -06:00)" at bounding box center [179, 303] width 105 height 23
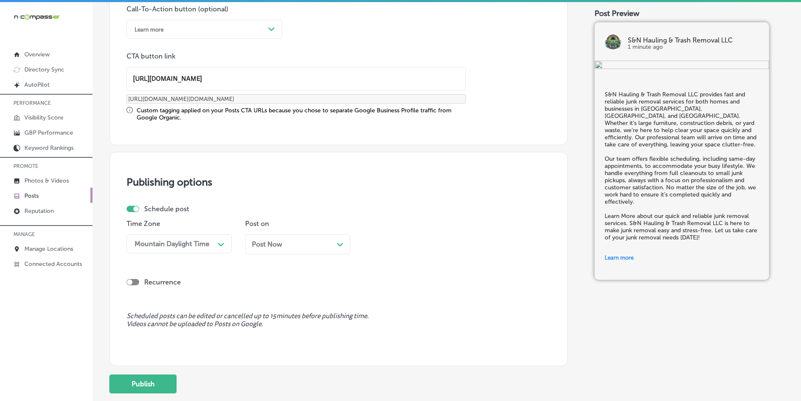
click at [340, 241] on div "Path Created with Sketch." at bounding box center [340, 243] width 7 height 7
click at [378, 238] on div "10:00 AM" at bounding box center [409, 243] width 84 height 15
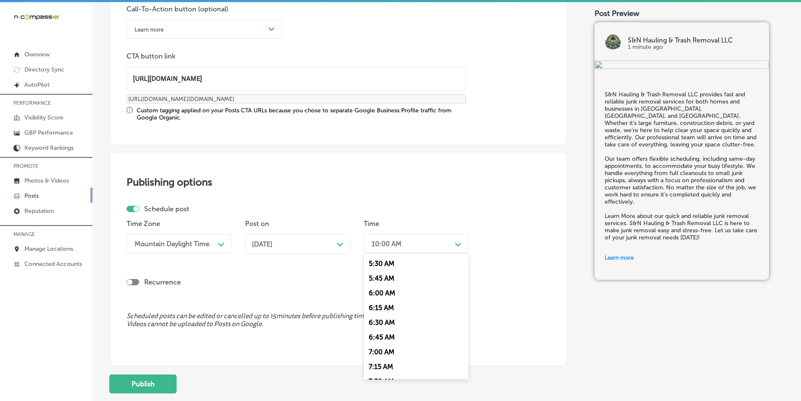
scroll to position [336, 0]
click at [379, 335] on div "7:00 AM" at bounding box center [416, 337] width 105 height 15
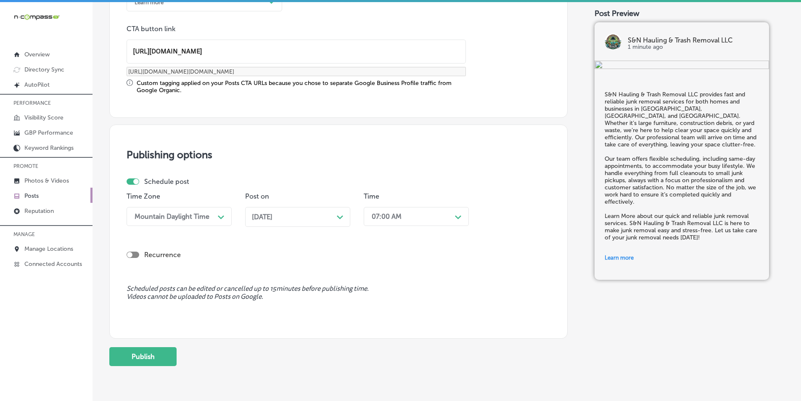
scroll to position [679, 0]
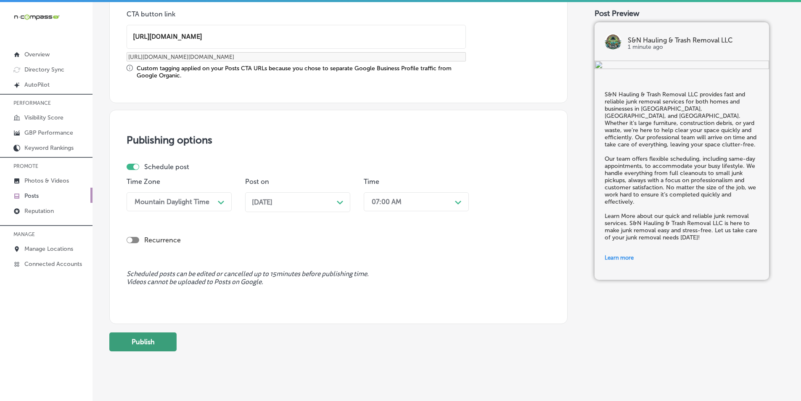
click at [147, 335] on button "Publish" at bounding box center [142, 341] width 67 height 19
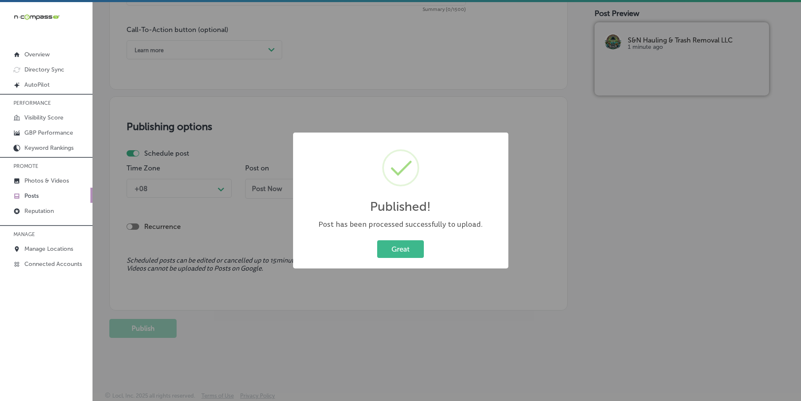
scroll to position [617, 0]
click at [384, 246] on button "Great" at bounding box center [400, 248] width 47 height 17
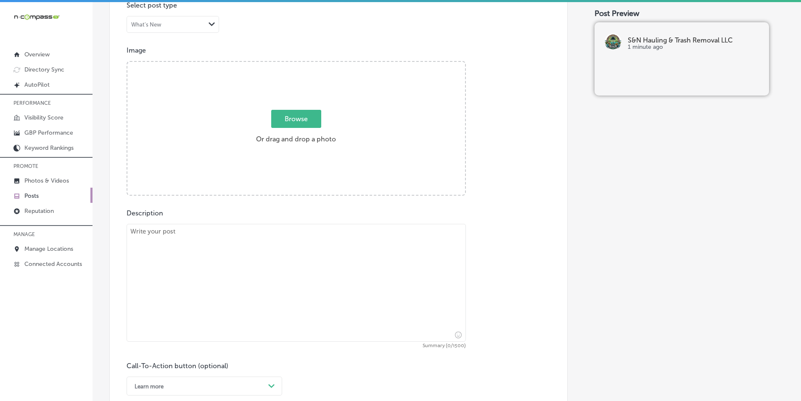
scroll to position [280, 0]
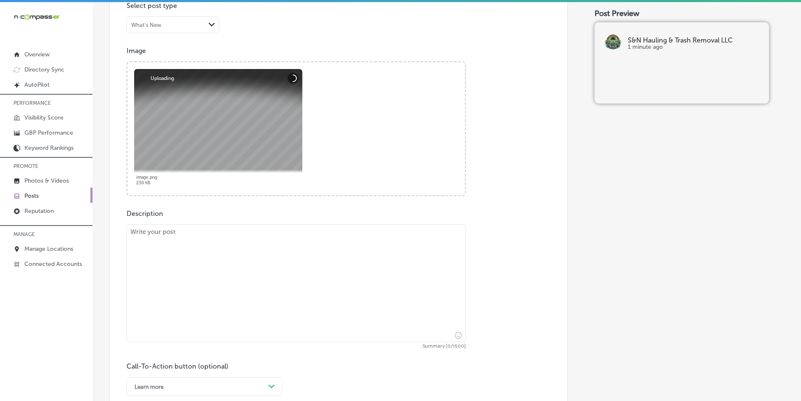
drag, startPoint x: 218, startPoint y: 285, endPoint x: 214, endPoint y: 281, distance: 6.2
click at [219, 285] on textarea at bounding box center [296, 283] width 339 height 118
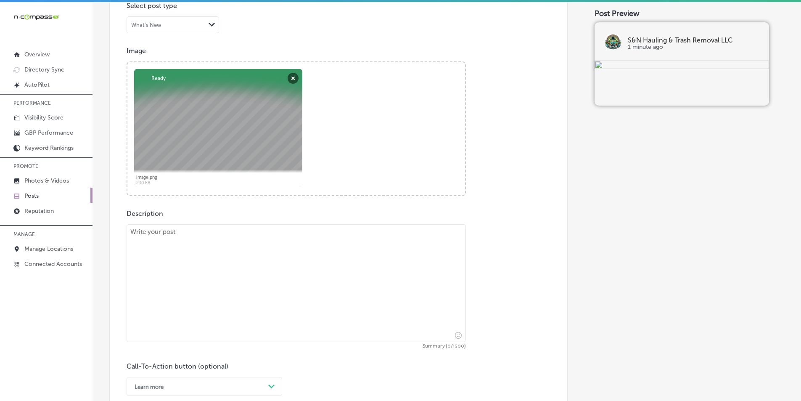
click at [186, 276] on textarea at bounding box center [296, 283] width 339 height 118
paste textarea "At S&N Hauling & Trash Removal LLC, we specialize in construction debris remova…"
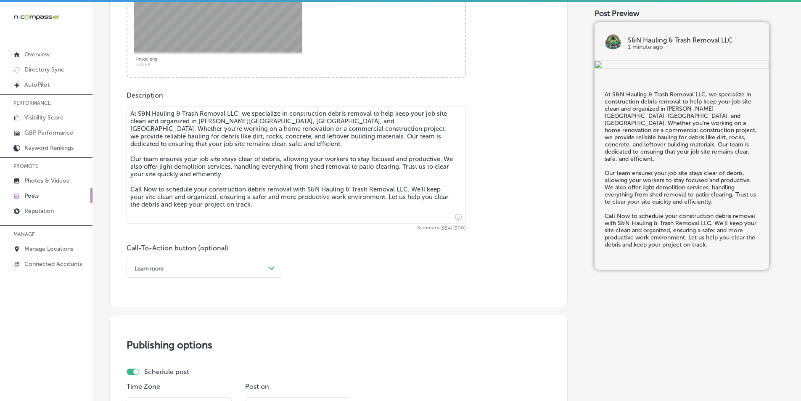
scroll to position [407, 0]
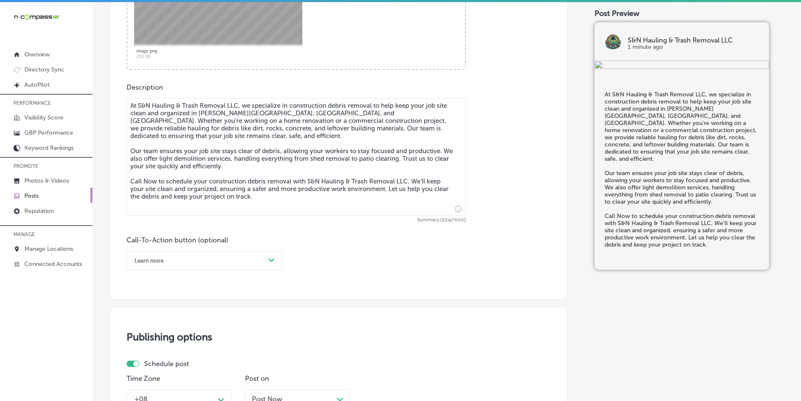
type textarea "At S&N Hauling & Trash Removal LLC, we specialize in construction debris remova…"
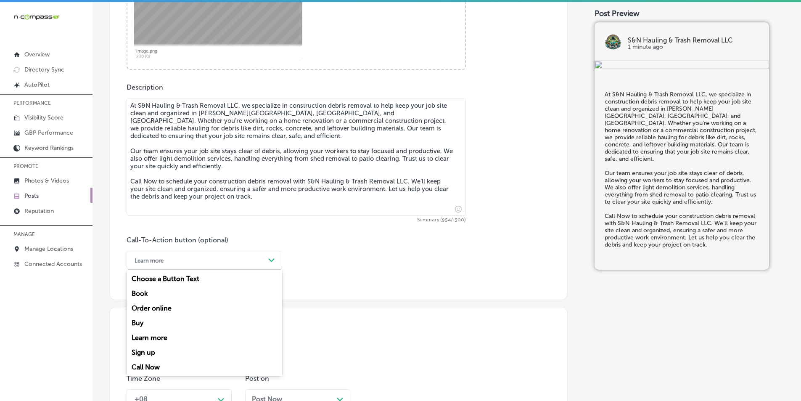
click at [274, 255] on div "Path Created with Sketch." at bounding box center [271, 259] width 13 height 13
click at [157, 365] on div "Call Now" at bounding box center [205, 366] width 156 height 15
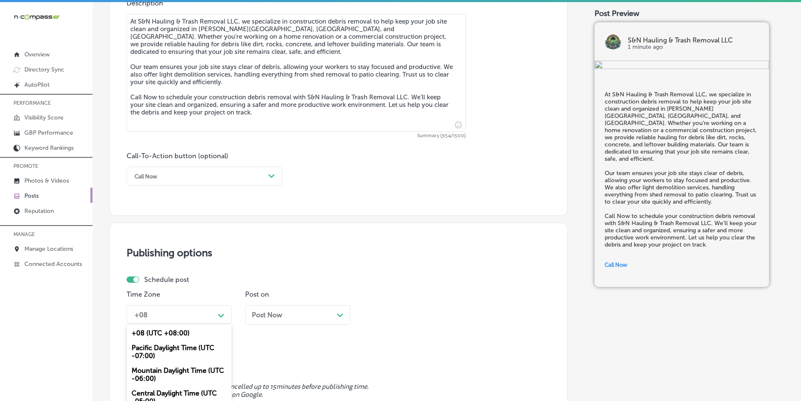
scroll to position [543, 0]
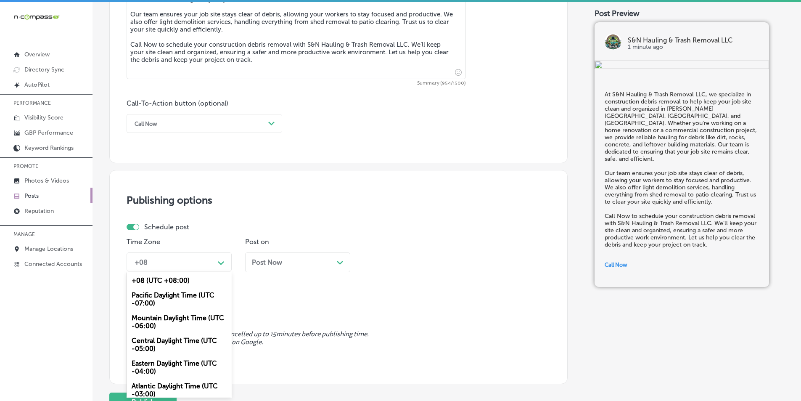
click at [220, 271] on div "option Mountain Daylight Time (UTC -06:00), selected. option Mountain Daylight …" at bounding box center [179, 261] width 105 height 19
click at [189, 318] on div "Mountain Daylight Time (UTC -06:00)" at bounding box center [179, 321] width 105 height 23
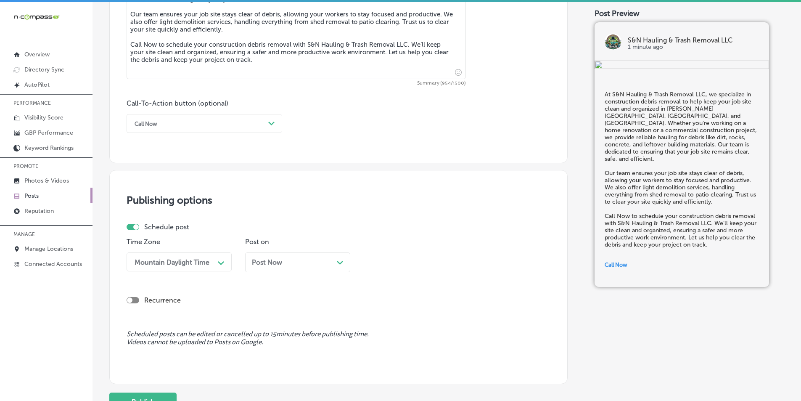
click at [311, 261] on div "Post Now Path Created with Sketch." at bounding box center [298, 262] width 92 height 8
click at [433, 260] on div "10:00 AM" at bounding box center [409, 261] width 84 height 15
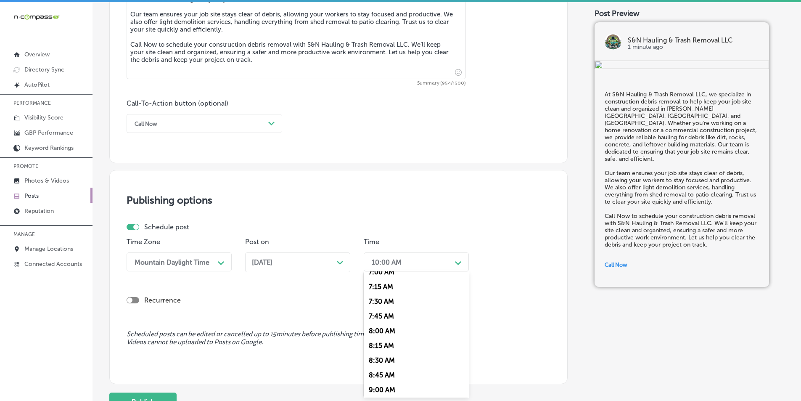
scroll to position [378, 0]
click at [380, 313] on div "7:00 AM" at bounding box center [416, 313] width 105 height 15
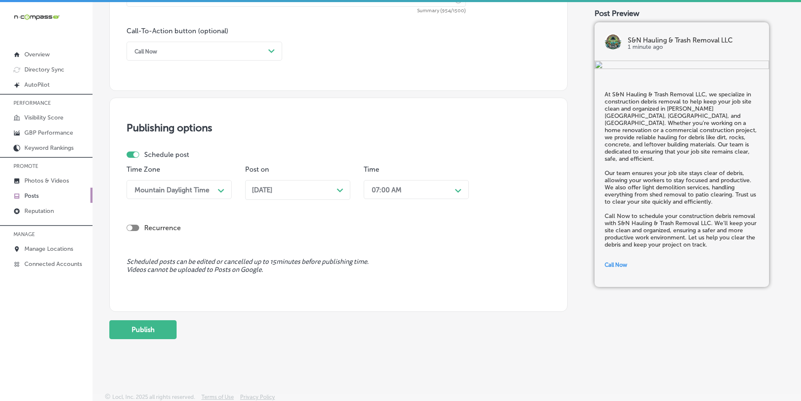
scroll to position [617, 0]
click at [146, 327] on button "Publish" at bounding box center [142, 328] width 67 height 19
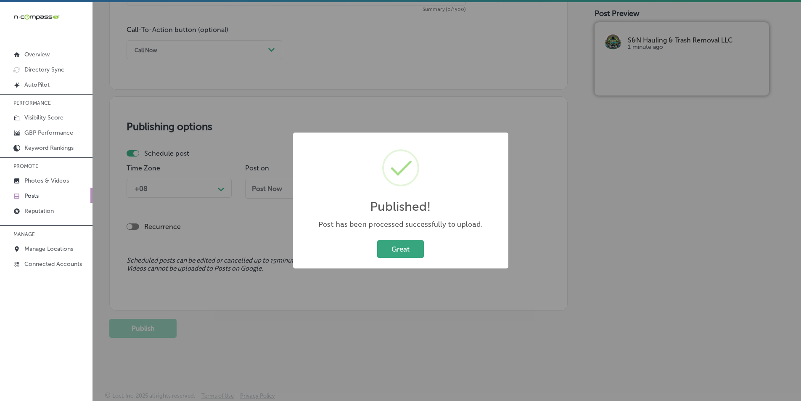
click at [393, 243] on button "Great" at bounding box center [400, 248] width 47 height 17
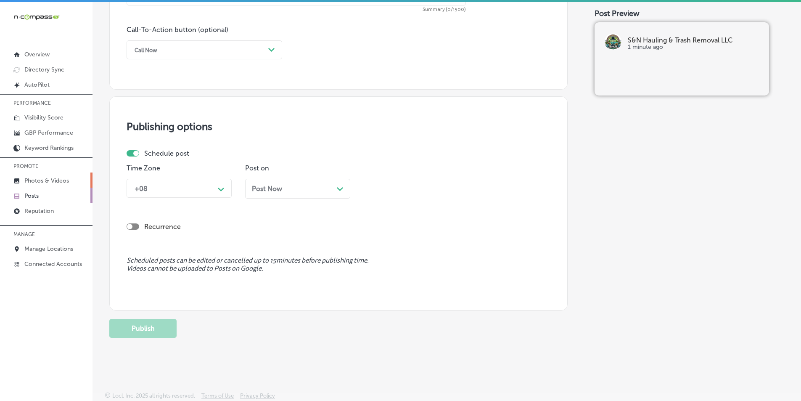
click at [45, 178] on p "Photos & Videos" at bounding box center [46, 180] width 45 height 7
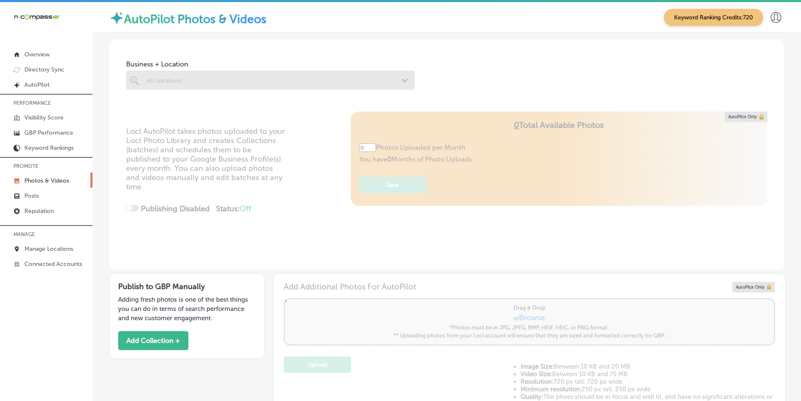
type input "5"
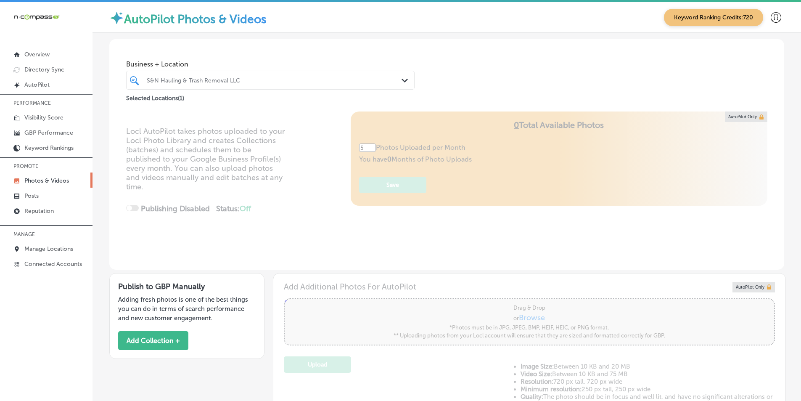
drag, startPoint x: 626, startPoint y: 68, endPoint x: 605, endPoint y: 68, distance: 21.4
click at [626, 68] on div "Business + Location S&N Hauling & Trash Removal LLC Path Created with Sketch. S…" at bounding box center [446, 71] width 675 height 64
click at [244, 78] on div "S&N Hauling & Trash Removal LLC" at bounding box center [275, 80] width 256 height 7
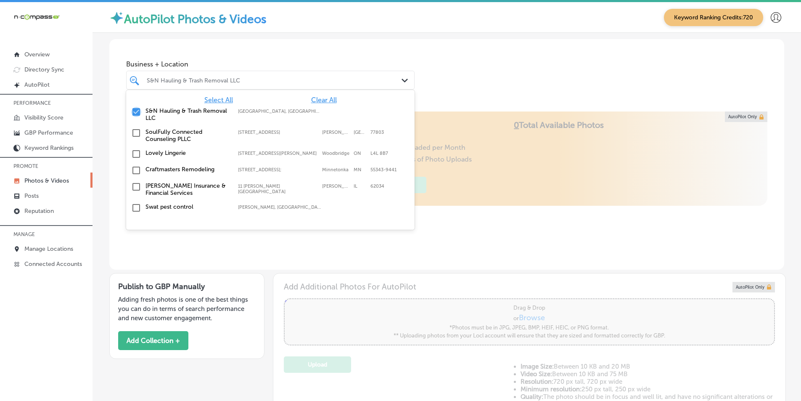
click at [136, 110] on input "checkbox" at bounding box center [136, 112] width 10 height 10
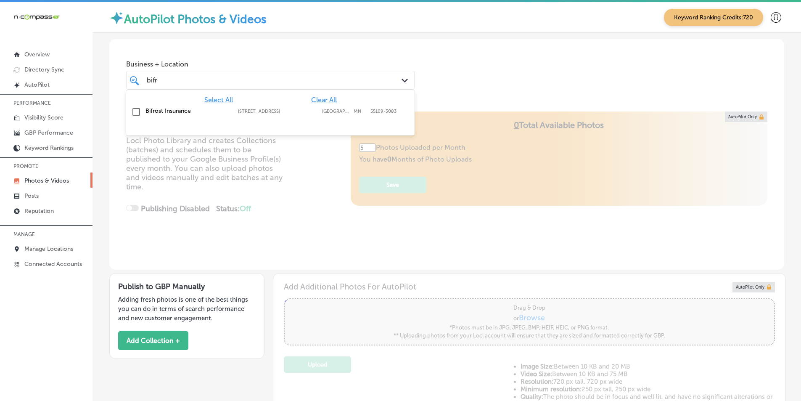
click at [137, 111] on input "checkbox" at bounding box center [136, 112] width 10 height 10
type input "bifr"
click at [304, 201] on div "Locl AutoPilot takes photos uploaded to your Locl Photo Library and creates Col…" at bounding box center [446, 190] width 675 height 158
click at [366, 77] on div "bifr bifr" at bounding box center [258, 79] width 224 height 11
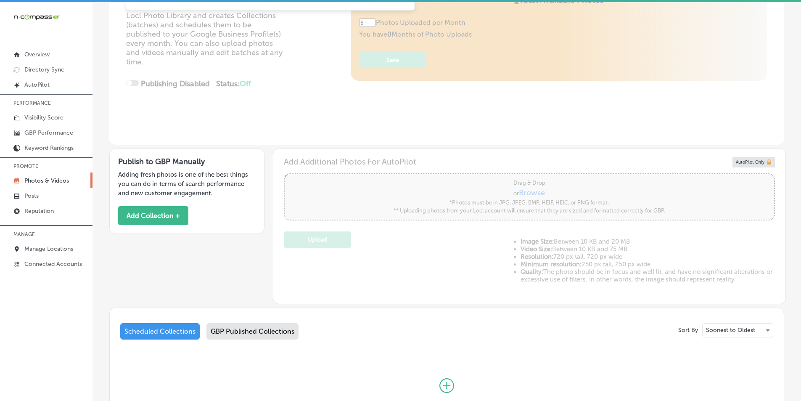
scroll to position [126, 0]
click at [166, 212] on button "Add Collection +" at bounding box center [153, 214] width 70 height 19
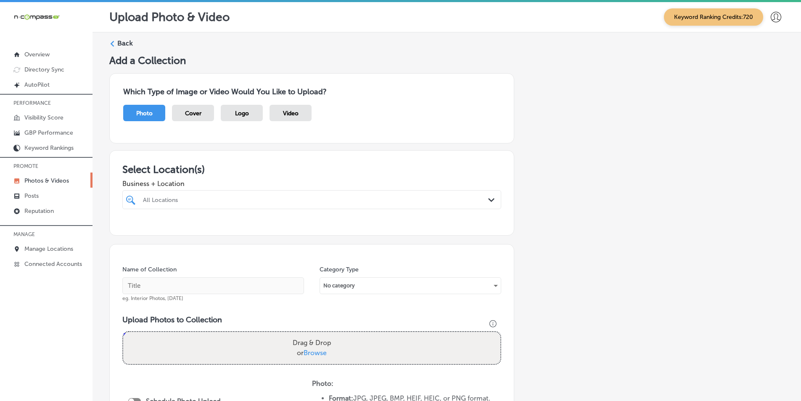
click at [197, 196] on div "All Locations" at bounding box center [316, 199] width 346 height 7
click at [131, 231] on input "checkbox" at bounding box center [132, 231] width 10 height 10
type input "bifro"
click at [203, 263] on div "Name of Collection eg. Interior Photos, [DATE] Category Type No category Upload…" at bounding box center [311, 373] width 405 height 258
click at [158, 283] on input "text" at bounding box center [213, 285] width 182 height 17
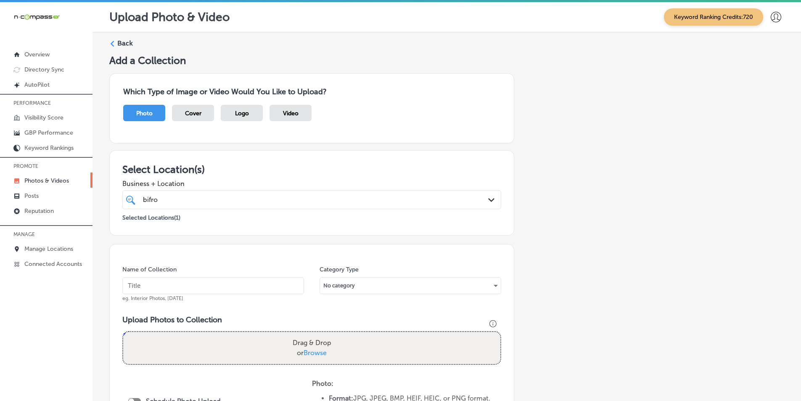
paste input "bifrost"
type input "bifrost"
click at [165, 342] on div "Drag & Drop or Browse" at bounding box center [311, 348] width 377 height 32
click at [123, 332] on input "Drag & Drop or Browse" at bounding box center [311, 333] width 377 height 3
type input "C:\fakepath\1.png"
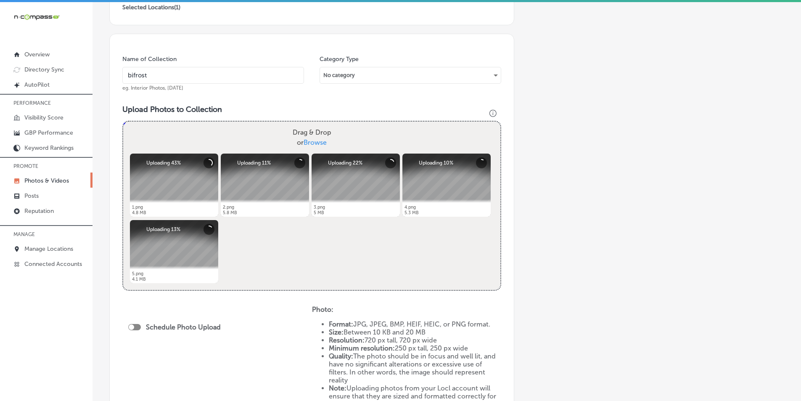
scroll to position [252, 0]
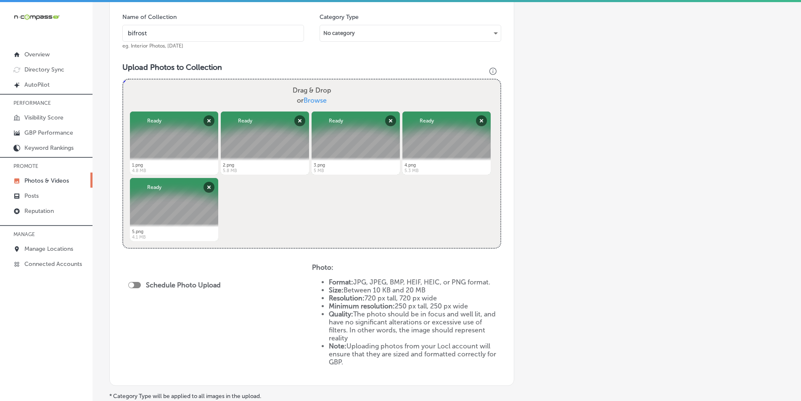
click at [132, 285] on div at bounding box center [131, 284] width 5 height 5
checkbox input "true"
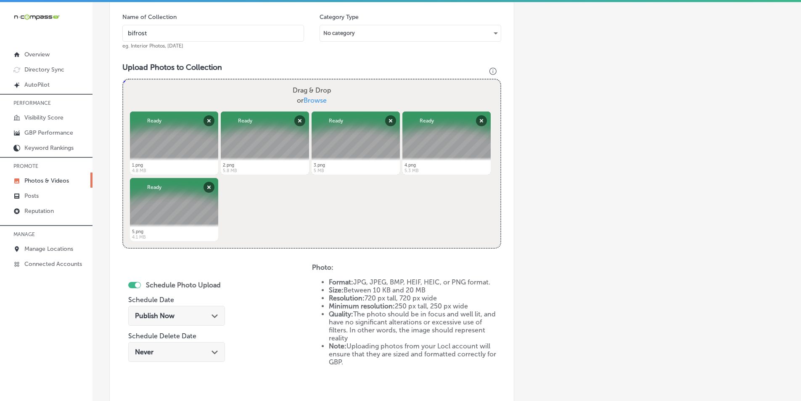
click at [178, 321] on div "Publish Now Path Created with Sketch." at bounding box center [176, 316] width 97 height 20
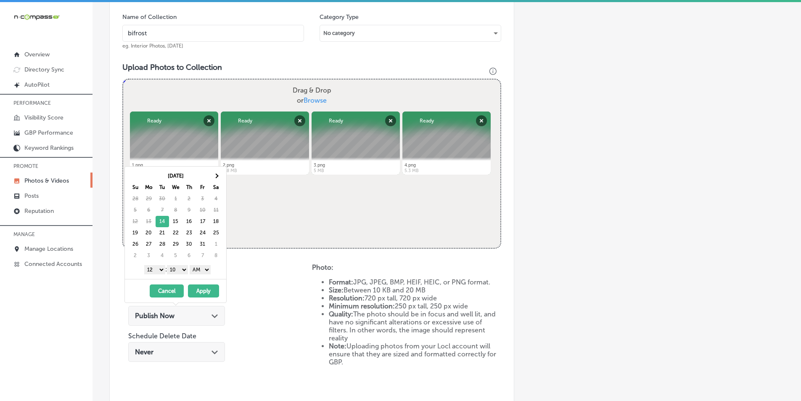
click at [161, 268] on select "1 2 3 4 5 6 7 8 9 10 11 12" at bounding box center [154, 269] width 21 height 9
click at [183, 270] on select "00 10 20 30 40 50" at bounding box center [177, 269] width 21 height 9
click at [207, 269] on select "AM PM" at bounding box center [200, 269] width 21 height 9
click at [202, 291] on button "Apply" at bounding box center [203, 290] width 31 height 13
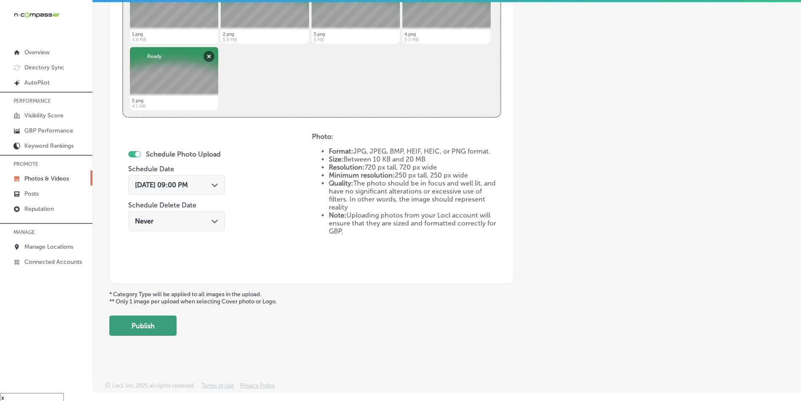
scroll to position [12, 0]
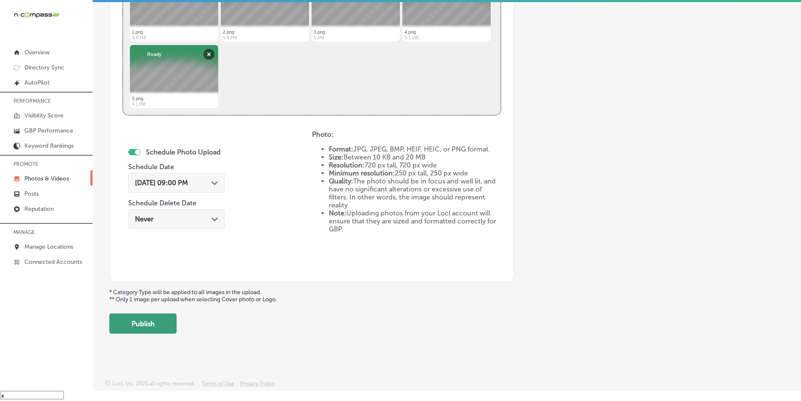
click at [155, 317] on button "Publish" at bounding box center [142, 323] width 67 height 20
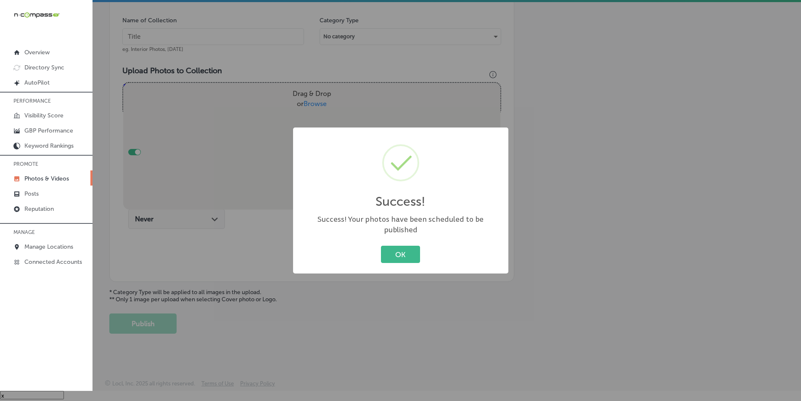
scroll to position [237, 0]
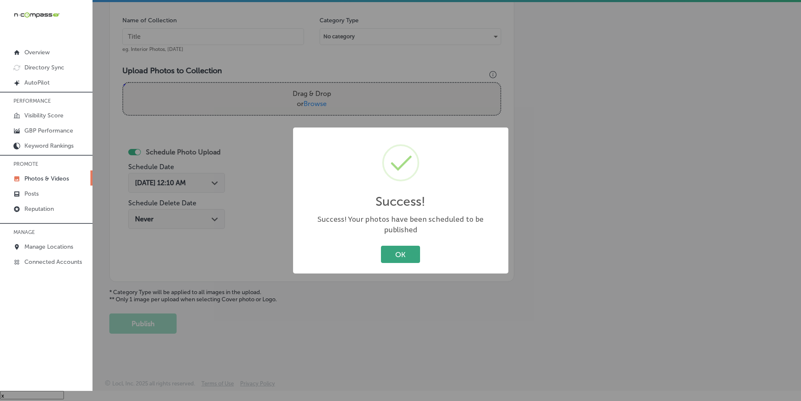
click at [404, 248] on button "OK" at bounding box center [400, 254] width 39 height 17
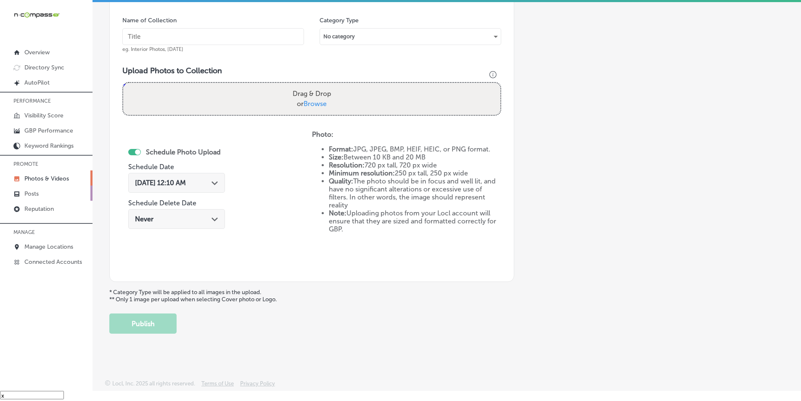
click at [36, 195] on p "Posts" at bounding box center [31, 193] width 14 height 7
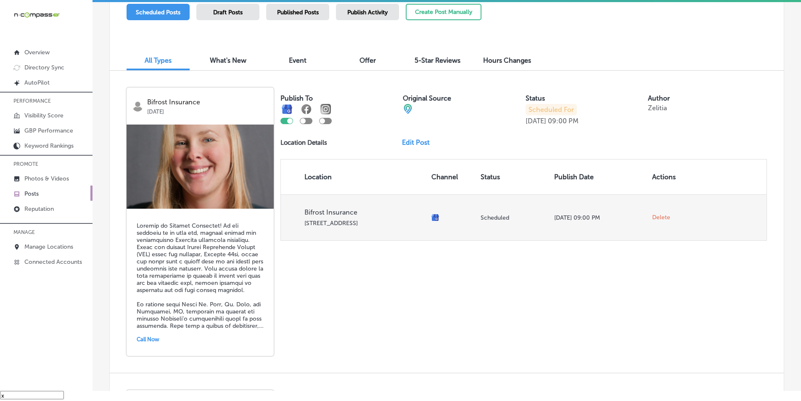
scroll to position [294, 0]
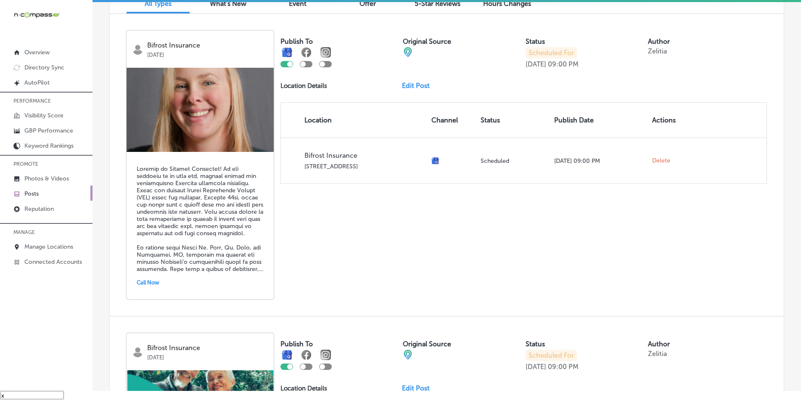
click at [412, 82] on link "Edit Post" at bounding box center [419, 86] width 34 height 8
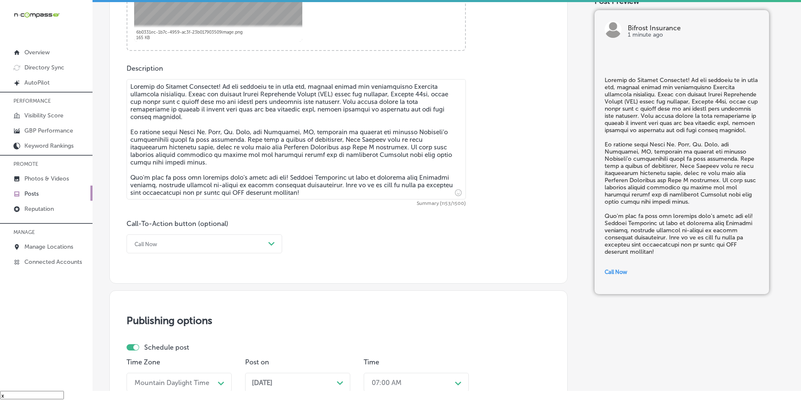
scroll to position [547, 0]
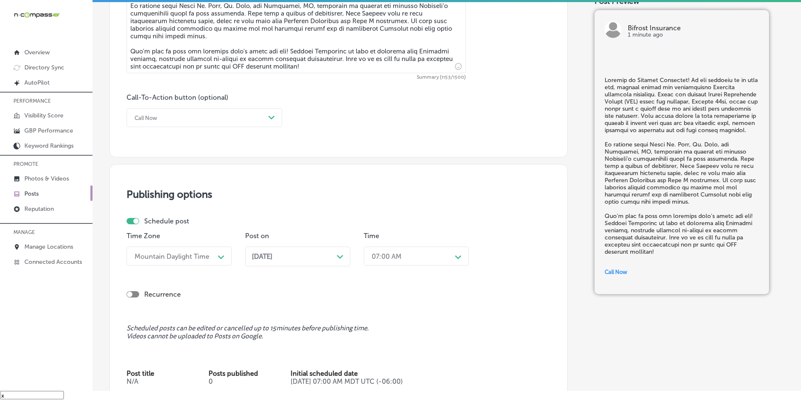
click at [342, 255] on polygon at bounding box center [340, 257] width 6 height 4
click at [462, 256] on div "Path Created with Sketch." at bounding box center [457, 255] width 13 height 13
click at [300, 289] on div "Recurrence" at bounding box center [339, 294] width 424 height 16
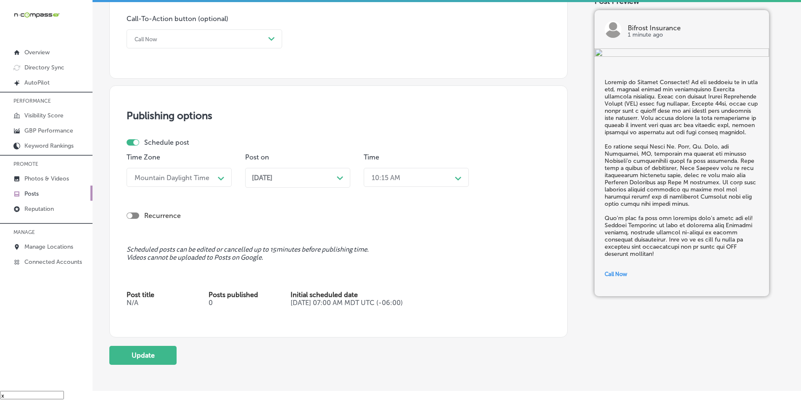
scroll to position [631, 0]
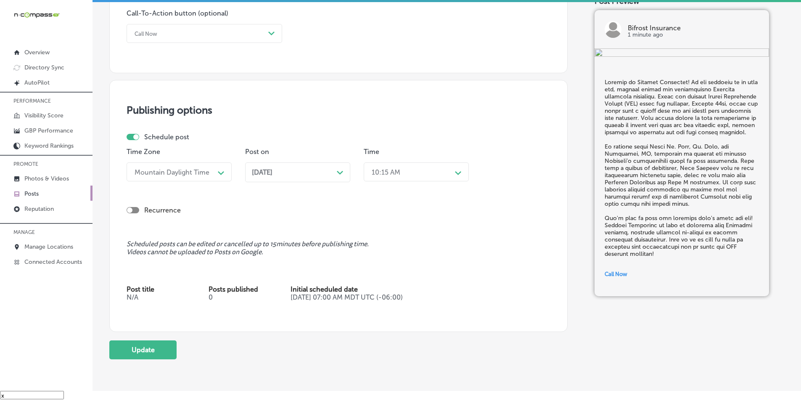
click at [340, 172] on icon "Path Created with Sketch." at bounding box center [340, 173] width 6 height 4
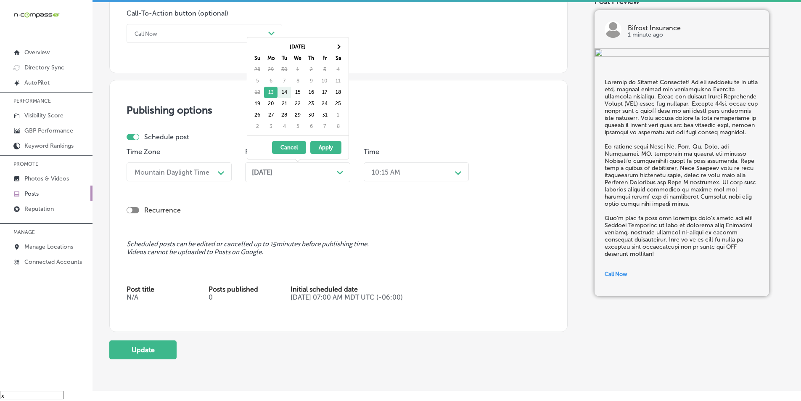
click at [290, 143] on button "Cancel" at bounding box center [289, 147] width 34 height 13
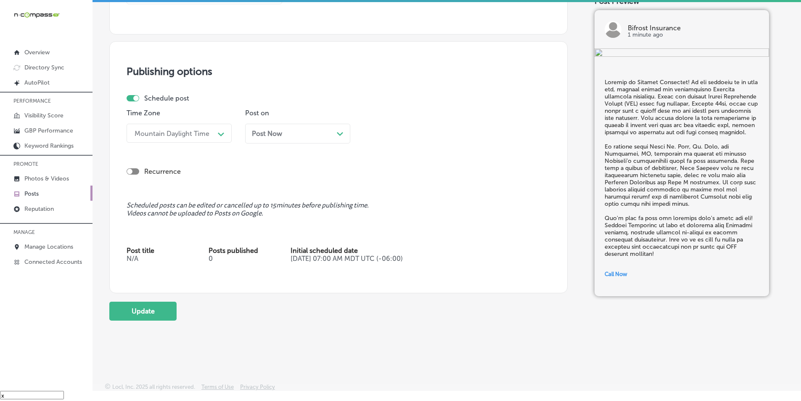
scroll to position [673, 0]
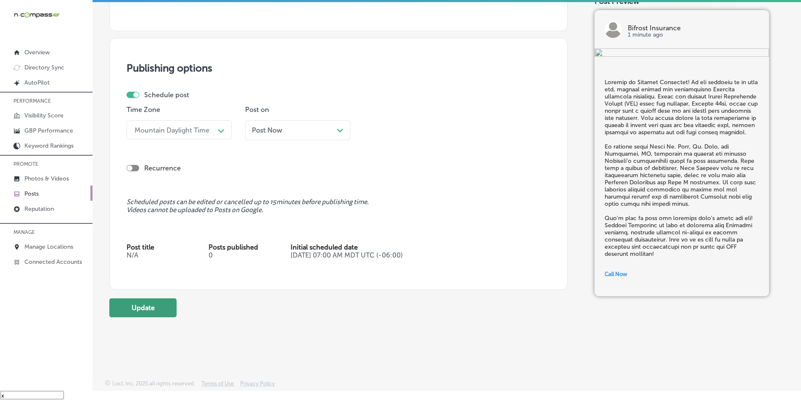
click at [142, 307] on button "Update" at bounding box center [142, 307] width 67 height 19
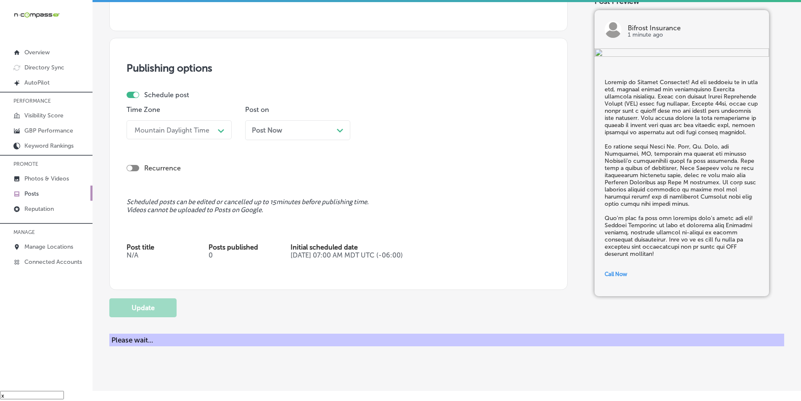
checkbox input "true"
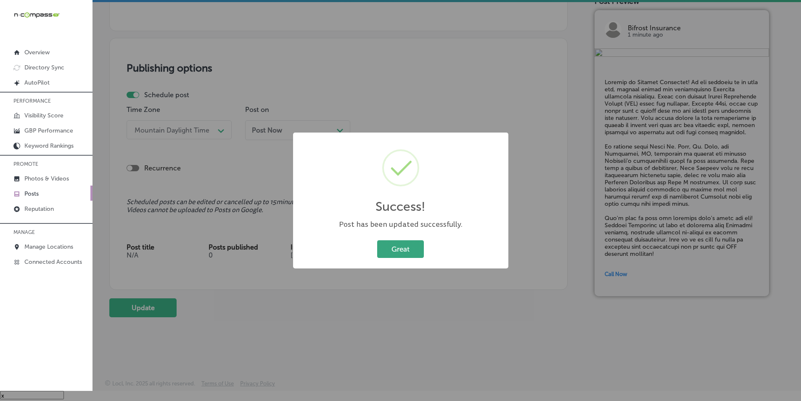
click at [401, 248] on button "Great" at bounding box center [400, 248] width 47 height 17
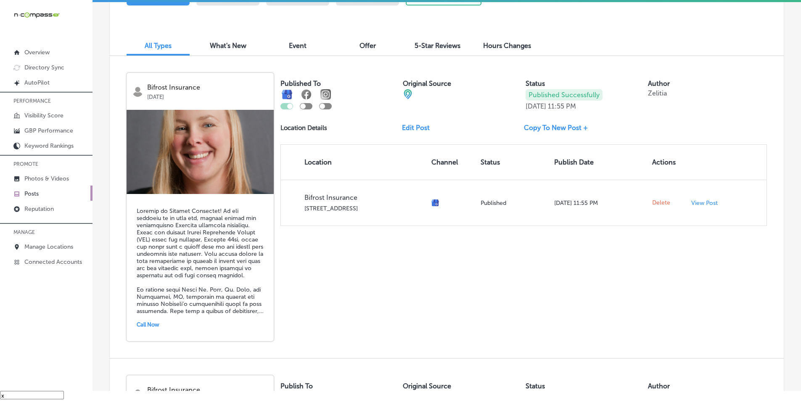
scroll to position [210, 0]
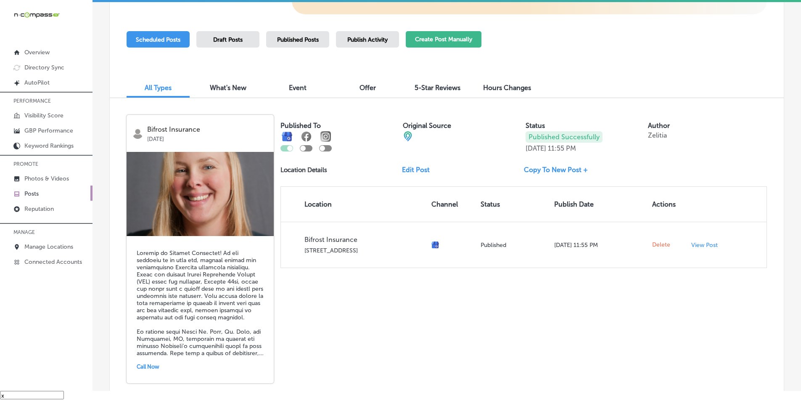
click at [426, 37] on button "Create Post Manually" at bounding box center [444, 39] width 76 height 16
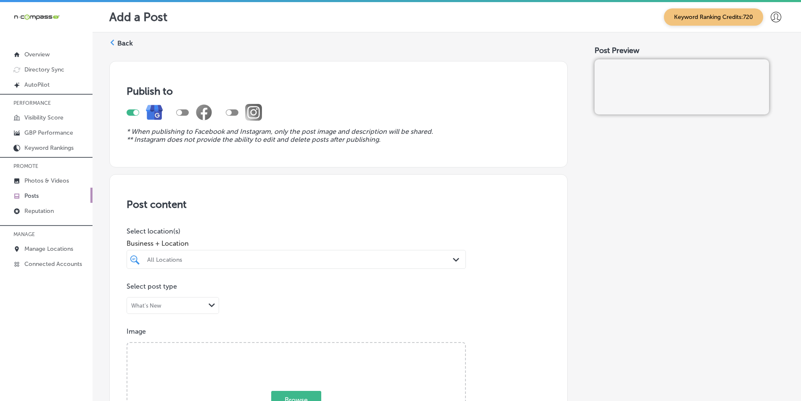
click at [117, 39] on label "Back" at bounding box center [125, 43] width 16 height 9
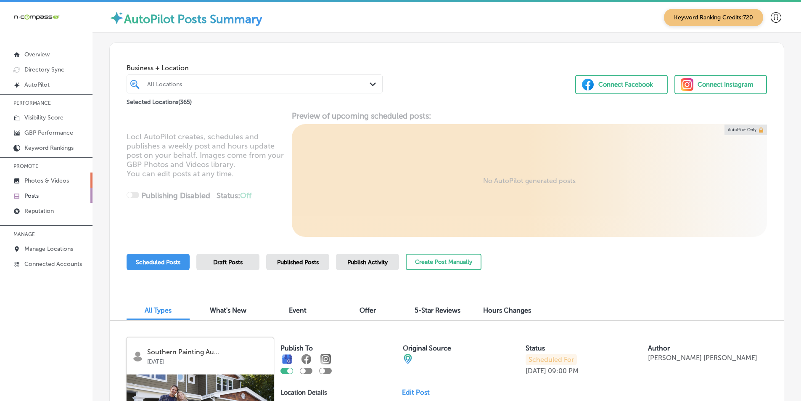
click at [48, 177] on p "Photos & Videos" at bounding box center [46, 180] width 45 height 7
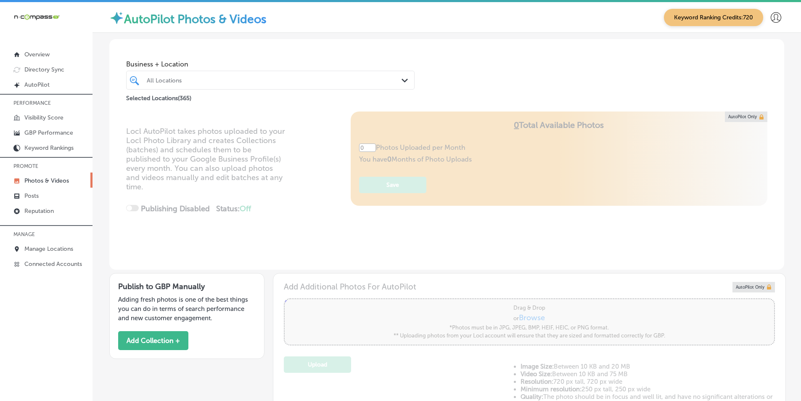
type input "5"
click at [217, 76] on div at bounding box center [258, 79] width 224 height 11
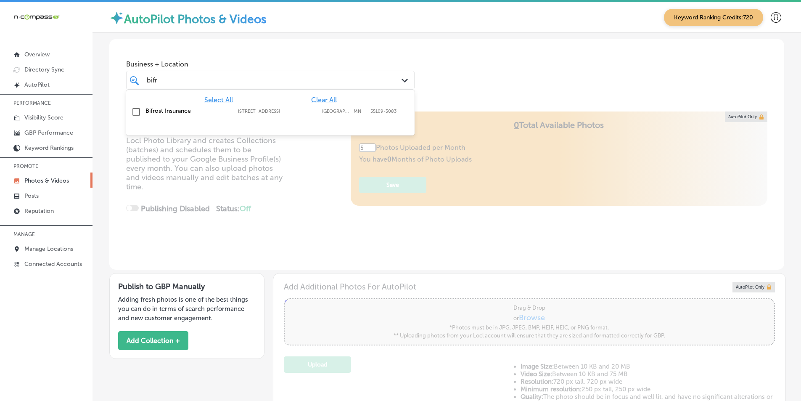
click at [137, 110] on input "checkbox" at bounding box center [136, 112] width 10 height 10
type input "bifr"
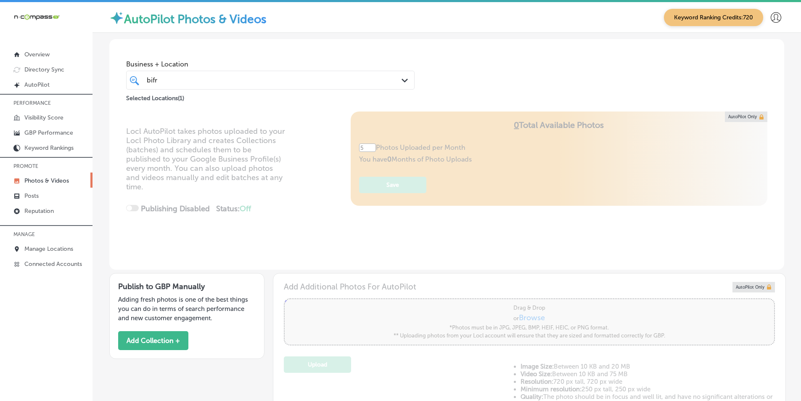
click at [309, 197] on div "Locl AutoPilot takes photos uploaded to your Locl Photo Library and creates Col…" at bounding box center [446, 190] width 675 height 158
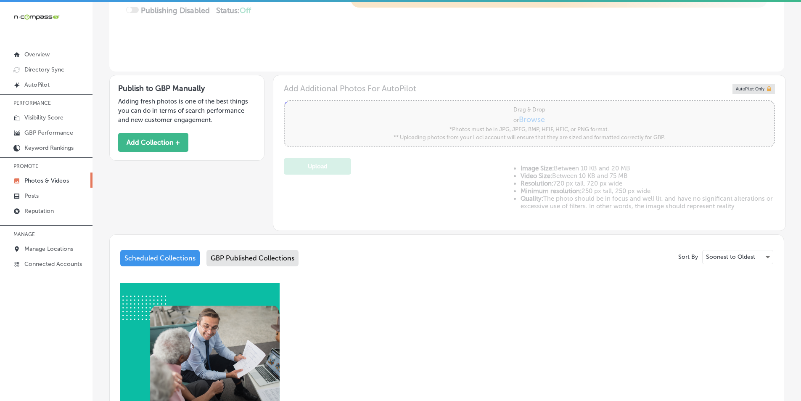
scroll to position [165, 0]
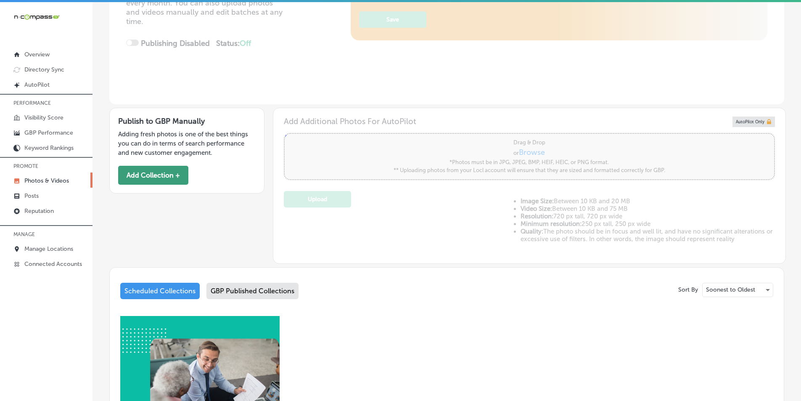
click at [158, 172] on button "Add Collection +" at bounding box center [153, 175] width 70 height 19
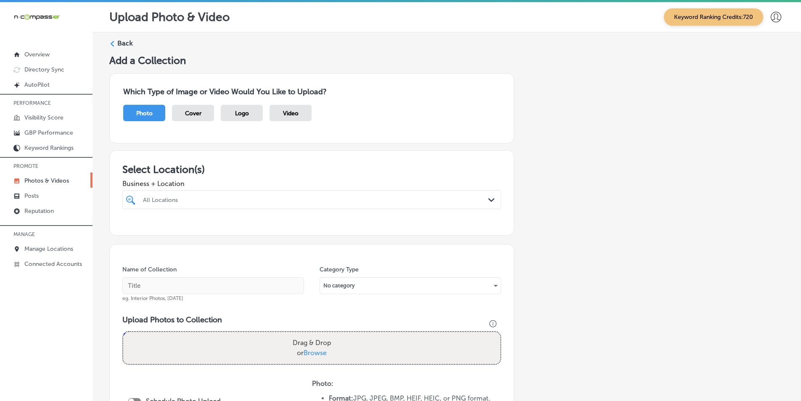
click at [213, 192] on div "All Locations Path Created with Sketch." at bounding box center [311, 199] width 379 height 19
click at [130, 231] on input "checkbox" at bounding box center [132, 231] width 10 height 10
type input "bifrost"
click at [242, 263] on div "Name of Collection eg. Interior Photos, [DATE] Category Type No category Upload…" at bounding box center [311, 373] width 405 height 258
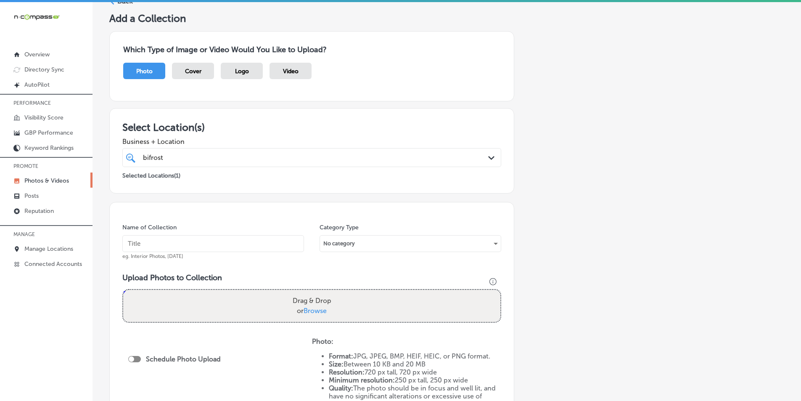
click at [180, 241] on input "text" at bounding box center [213, 243] width 182 height 17
paste input "bifrost insurance"
type input "bifrost insurance"
drag, startPoint x: 570, startPoint y: 37, endPoint x: 507, endPoint y: 63, distance: 69.2
click at [570, 37] on div "Which Type of Image or Video Would You Like to Upload? Photo Cover Logo Video" at bounding box center [446, 66] width 675 height 84
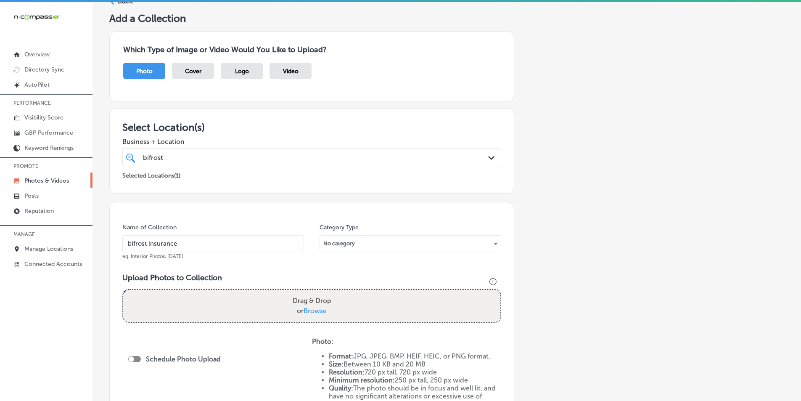
click at [193, 297] on div "Drag & Drop or Browse" at bounding box center [311, 306] width 377 height 32
click at [123, 290] on input "Drag & Drop or Browse" at bounding box center [311, 291] width 377 height 3
type input "C:\fakepath\6.png"
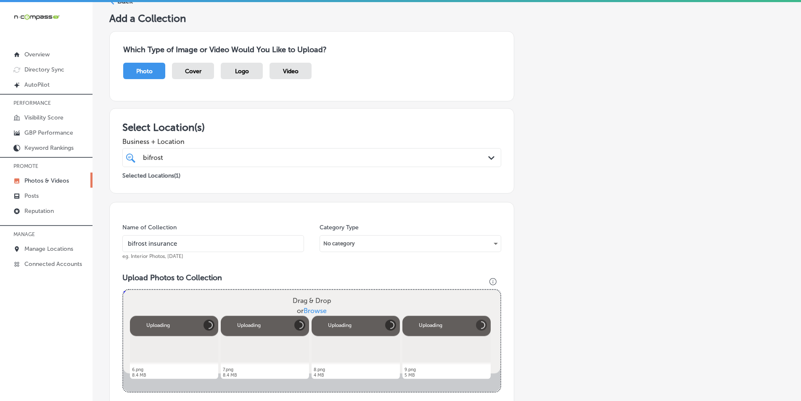
click at [193, 299] on div "Drag & Drop or Browse" at bounding box center [311, 306] width 377 height 32
click at [123, 290] on input "Drag & Drop or Browse" at bounding box center [311, 291] width 377 height 3
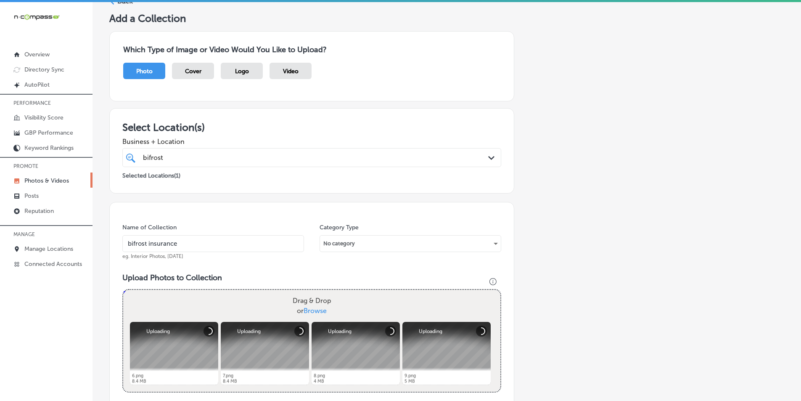
type input "C:\fakepath\10.png"
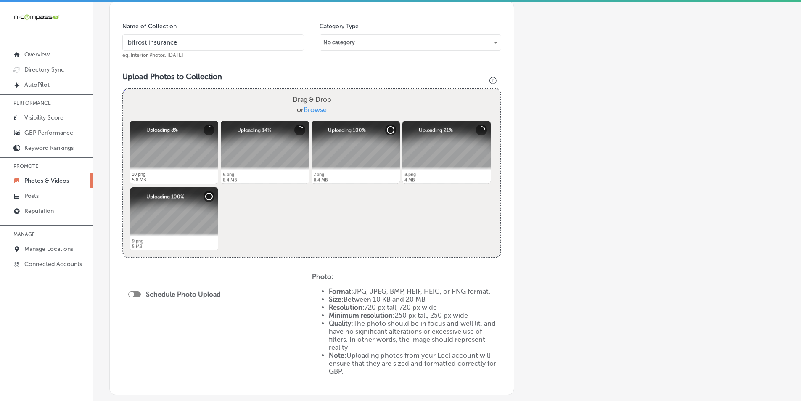
scroll to position [252, 0]
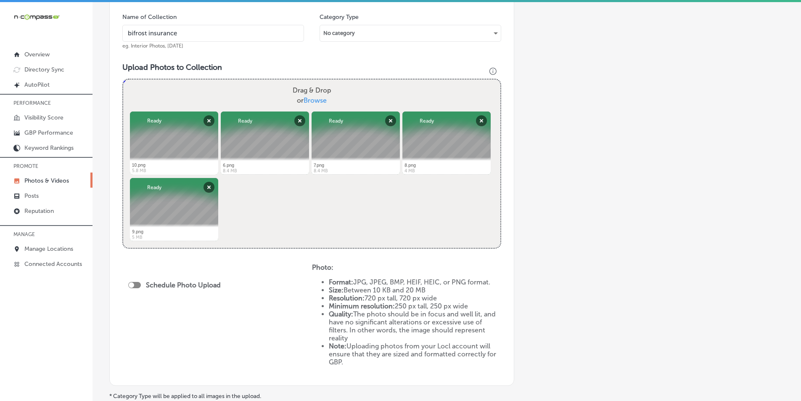
click at [135, 283] on div at bounding box center [134, 285] width 13 height 6
checkbox input "true"
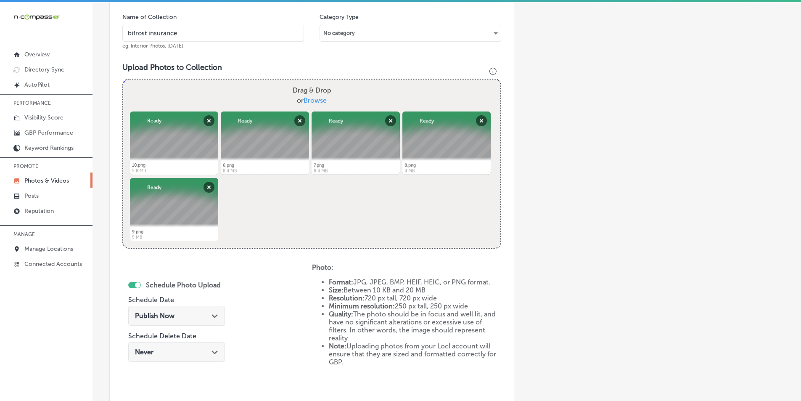
click at [185, 312] on div "Publish Now Path Created with Sketch." at bounding box center [176, 316] width 83 height 8
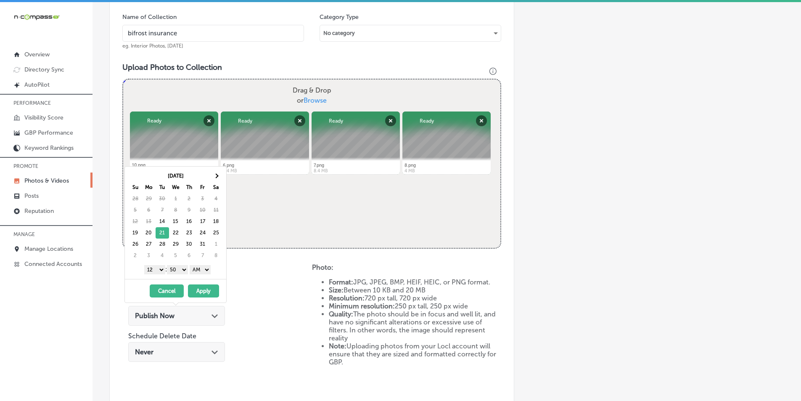
click at [158, 268] on select "1 2 3 4 5 6 7 8 9 10 11 12" at bounding box center [154, 269] width 21 height 9
click at [185, 267] on select "00 10 20 30 40 50" at bounding box center [177, 269] width 21 height 9
click at [209, 269] on select "AM PM" at bounding box center [200, 269] width 21 height 9
click at [201, 290] on button "Apply" at bounding box center [203, 290] width 31 height 13
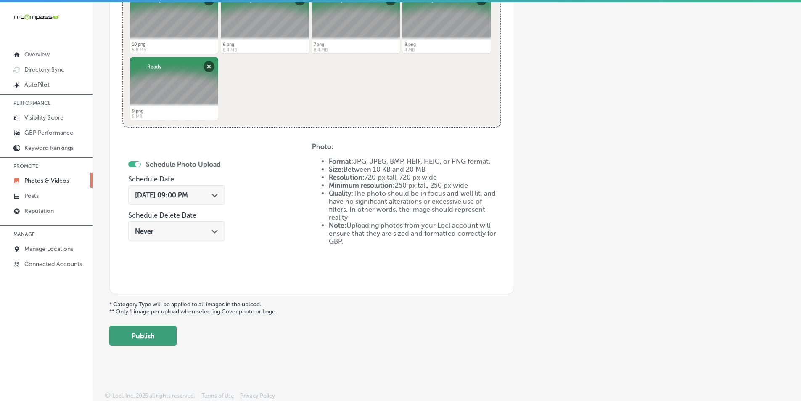
scroll to position [12, 0]
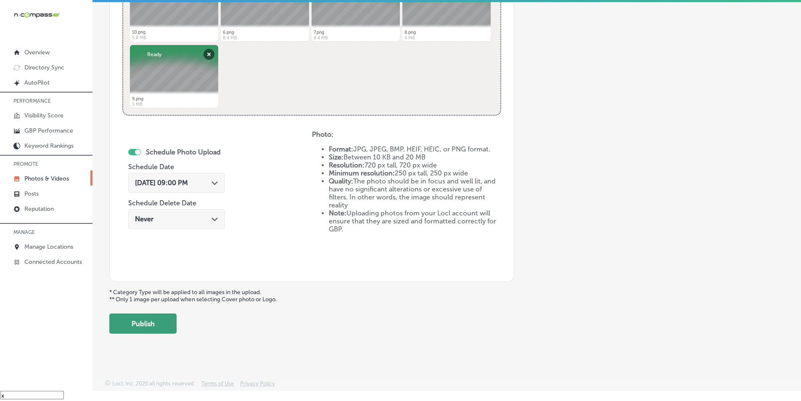
click at [153, 321] on button "Publish" at bounding box center [142, 323] width 67 height 20
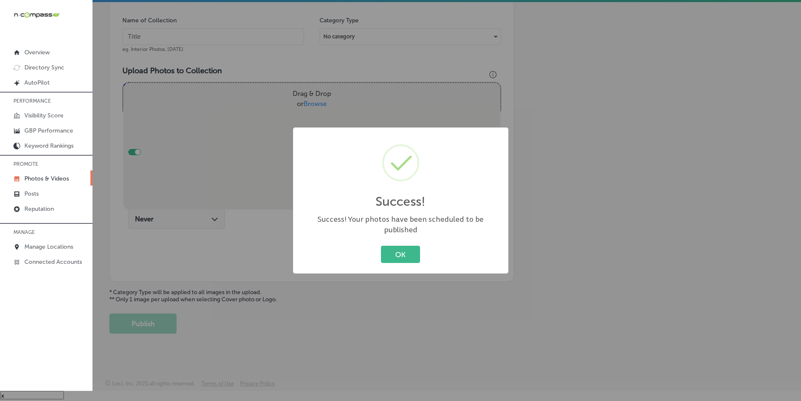
scroll to position [237, 0]
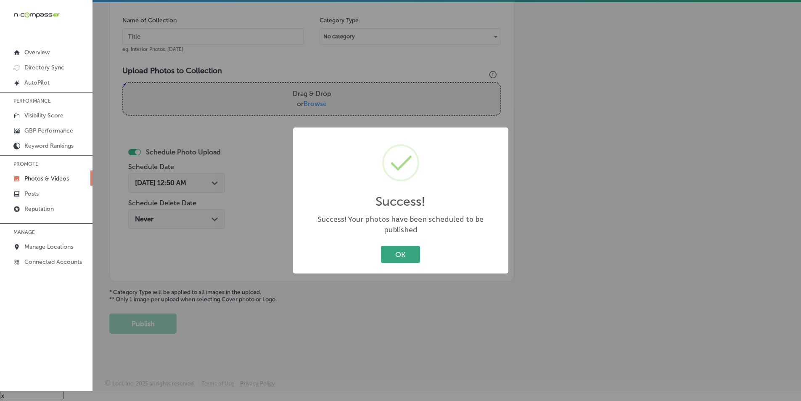
click at [393, 246] on button "OK" at bounding box center [400, 254] width 39 height 17
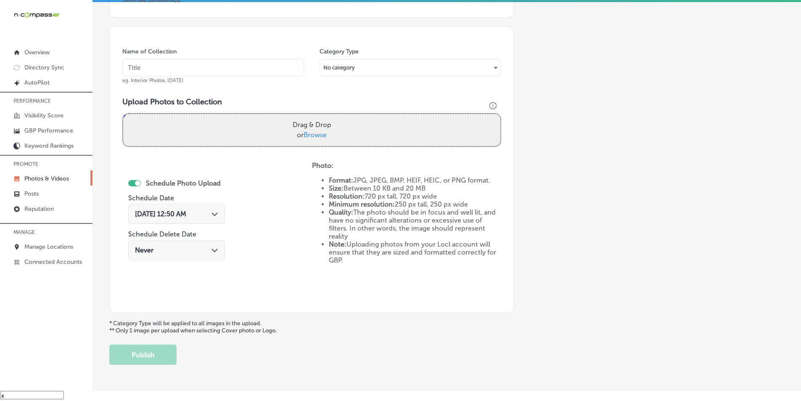
scroll to position [111, 0]
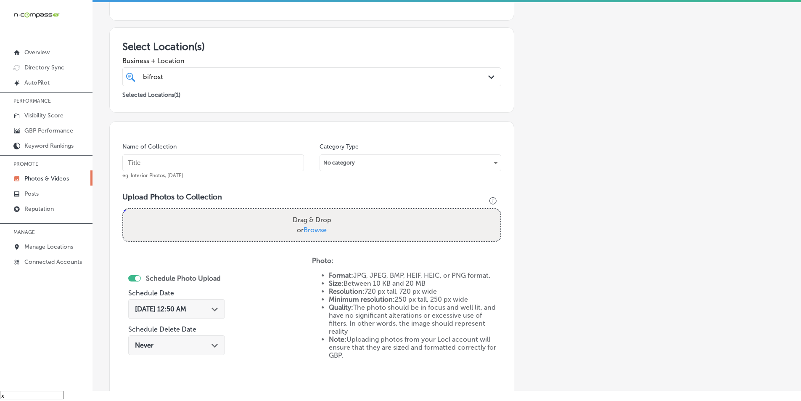
click at [136, 162] on input "text" at bounding box center [213, 162] width 182 height 17
paste input "insurance broker"
type input "insurance broker"
click at [180, 217] on div "Drag & Drop or Browse" at bounding box center [311, 225] width 377 height 32
click at [123, 209] on input "Drag & Drop or Browse" at bounding box center [311, 210] width 377 height 3
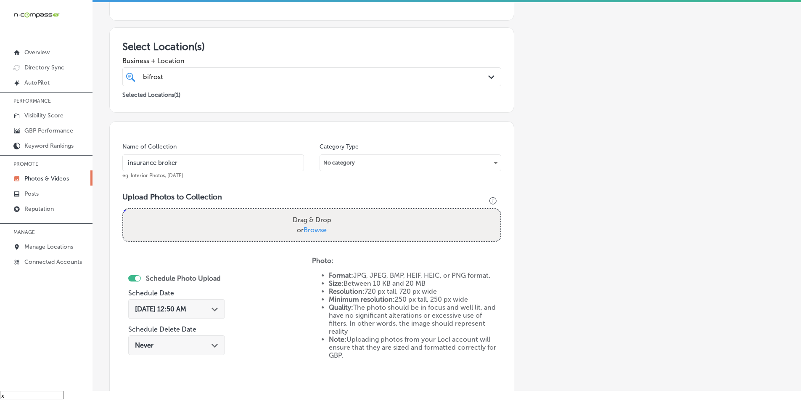
type input "C:\fakepath\10.png"
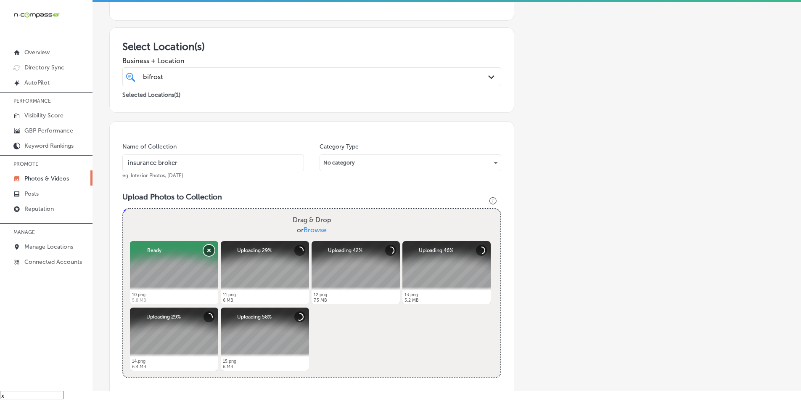
click at [209, 249] on button "Remove" at bounding box center [208, 250] width 11 height 11
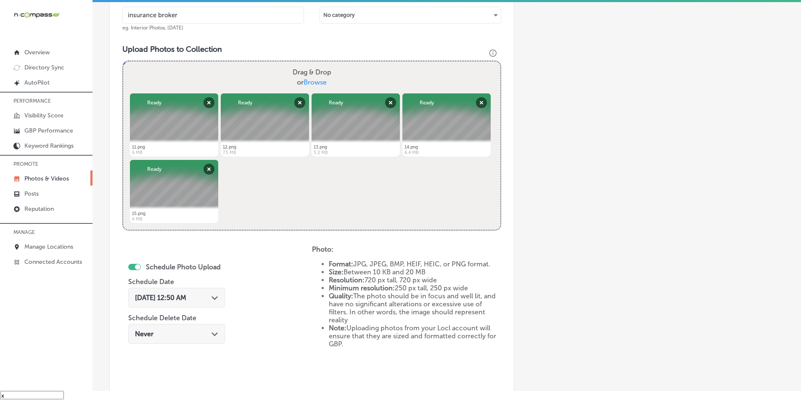
scroll to position [279, 0]
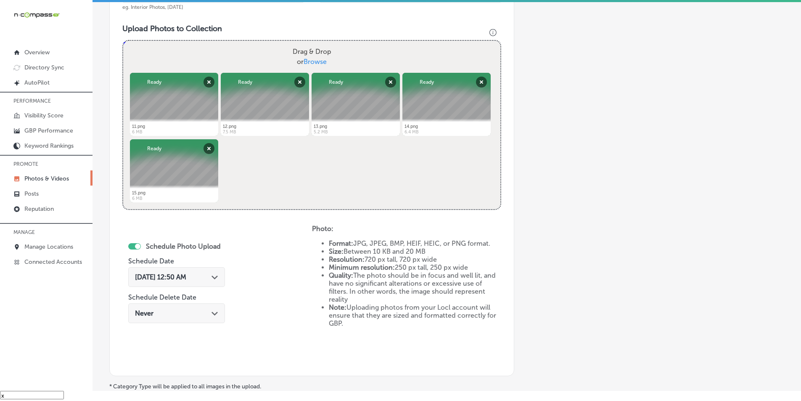
click at [216, 277] on icon "Path Created with Sketch." at bounding box center [214, 277] width 6 height 4
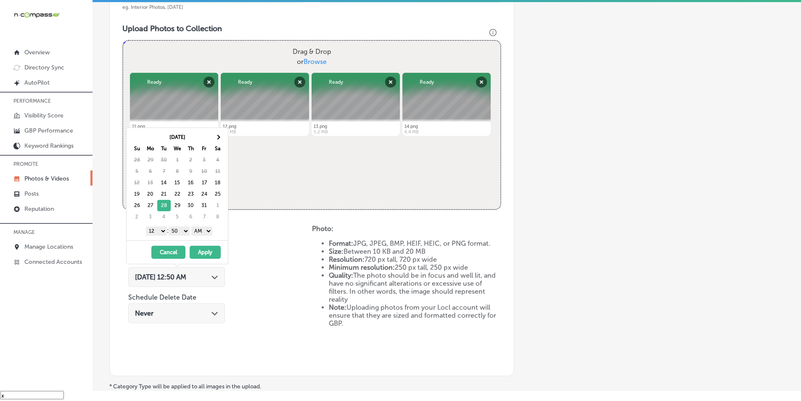
click at [160, 231] on select "1 2 3 4 5 6 7 8 9 10 11 12" at bounding box center [156, 230] width 21 height 9
click at [189, 229] on select "00 10 20 30 40 50" at bounding box center [179, 230] width 21 height 9
click at [209, 232] on select "AM PM" at bounding box center [201, 230] width 21 height 9
click at [206, 253] on button "Apply" at bounding box center [205, 252] width 31 height 13
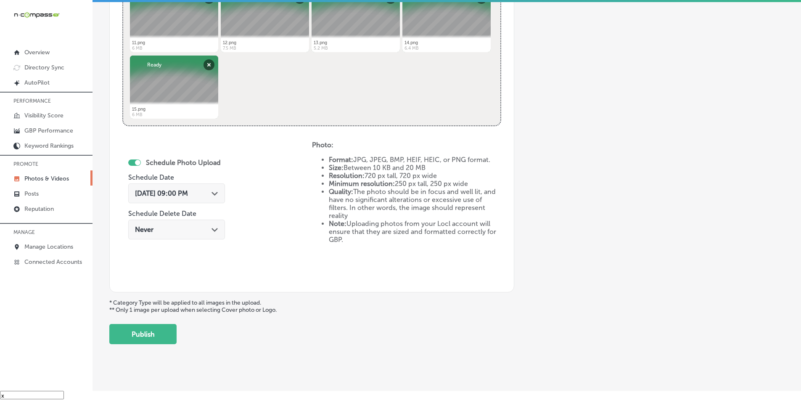
scroll to position [373, 0]
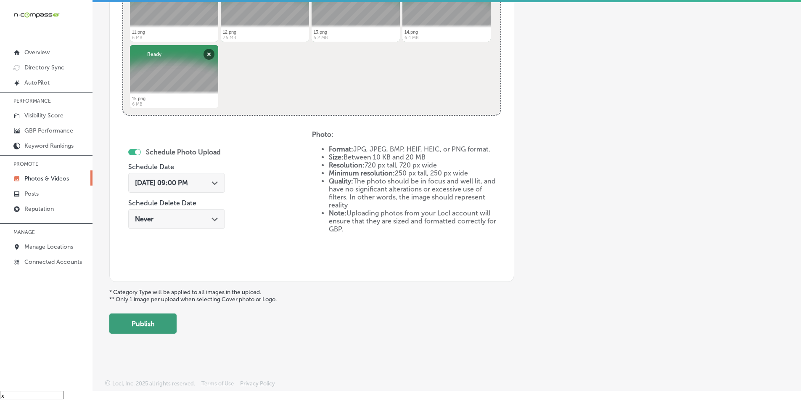
click at [146, 323] on button "Publish" at bounding box center [142, 323] width 67 height 20
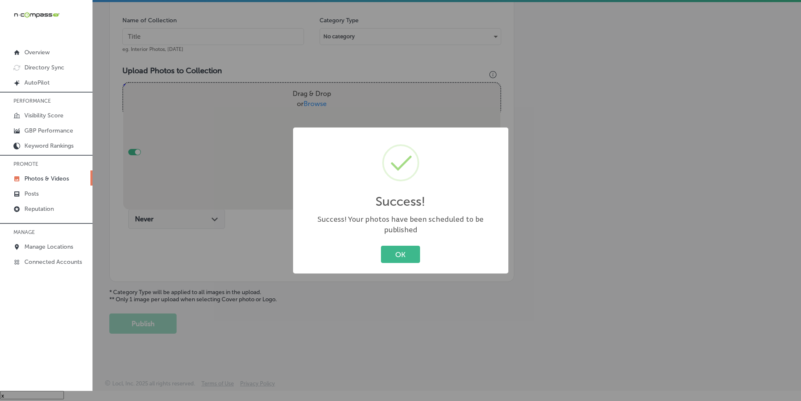
scroll to position [237, 0]
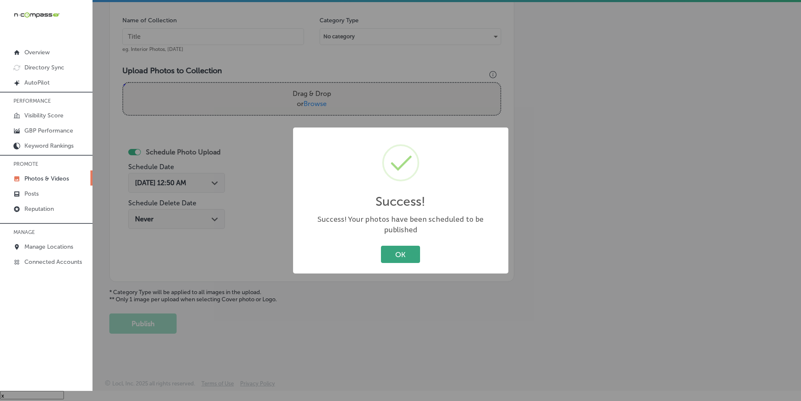
click at [393, 246] on button "OK" at bounding box center [400, 254] width 39 height 17
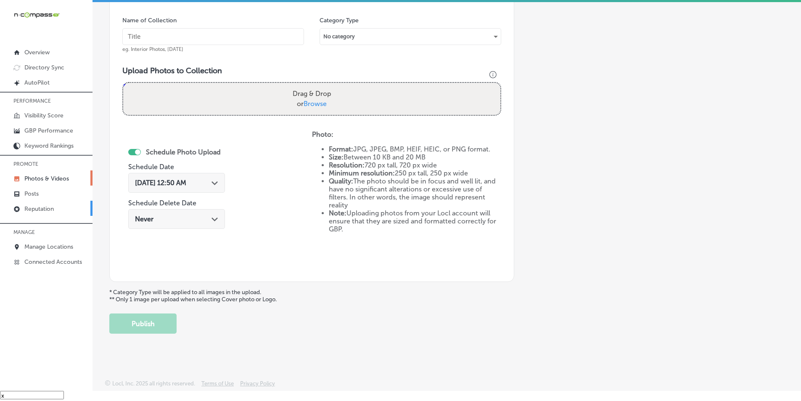
click at [53, 209] on p "Reputation" at bounding box center [38, 208] width 29 height 7
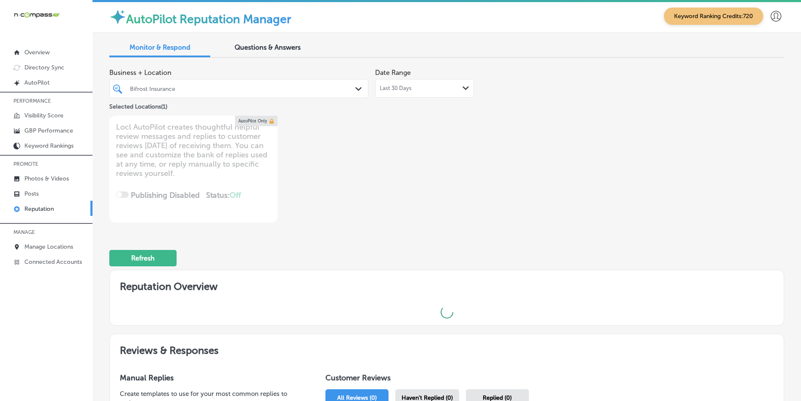
click at [355, 89] on icon "Path Created with Sketch." at bounding box center [358, 89] width 6 height 4
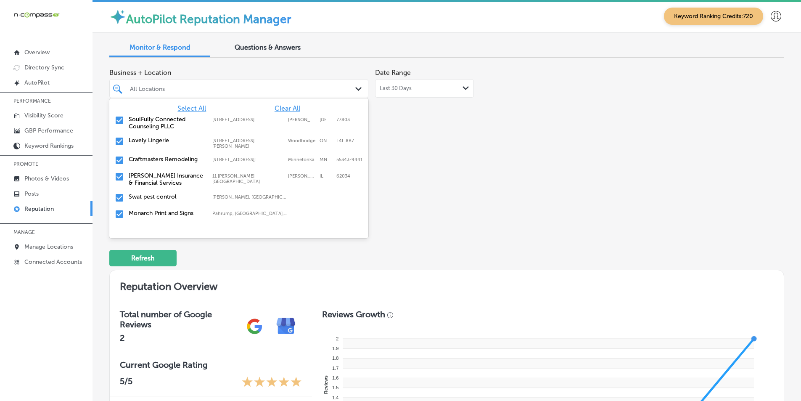
click at [445, 170] on div "Business + Location option [STREET_ADDRESS]. 366 results available. Use Up and …" at bounding box center [311, 143] width 405 height 158
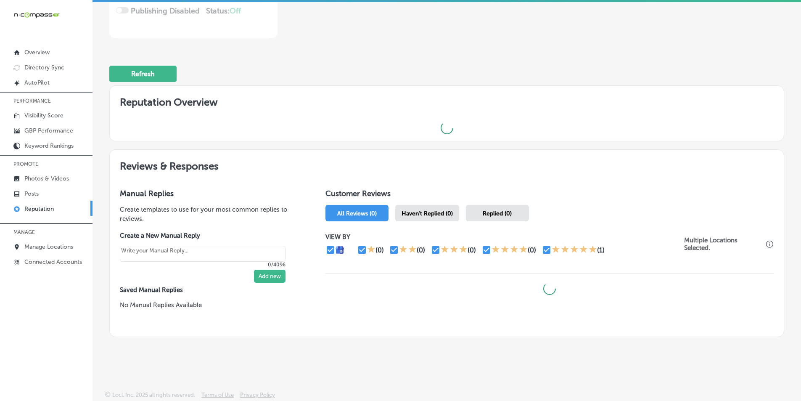
scroll to position [185, 0]
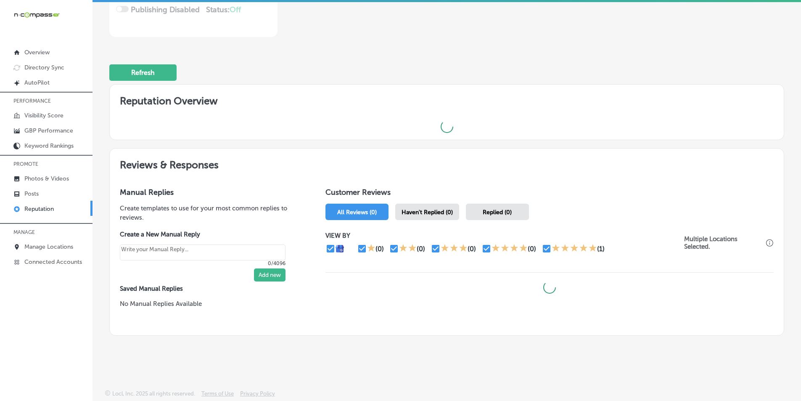
click at [413, 209] on span "Haven't Replied (0)" at bounding box center [426, 212] width 51 height 7
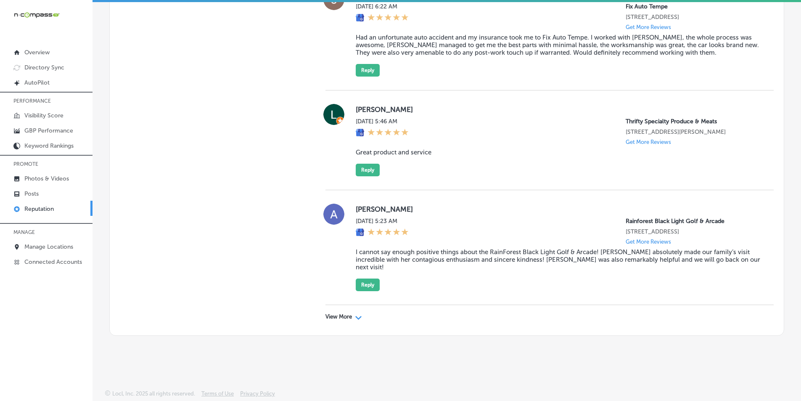
scroll to position [2694, 0]
click at [355, 315] on div "Path Created with Sketch." at bounding box center [358, 316] width 7 height 7
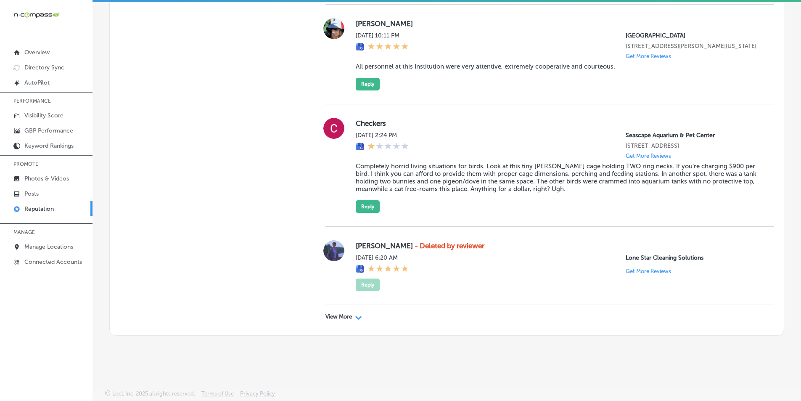
scroll to position [5167, 0]
click at [354, 312] on div "View More Path Created with Sketch." at bounding box center [549, 317] width 448 height 24
click at [356, 314] on div "Path Created with Sketch." at bounding box center [358, 316] width 7 height 7
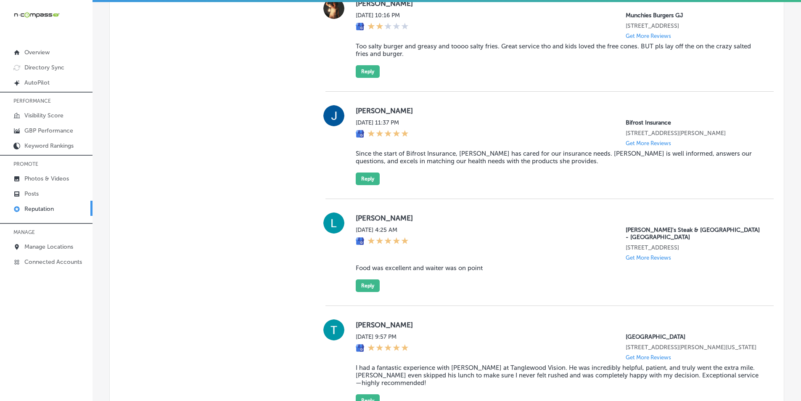
scroll to position [6723, 0]
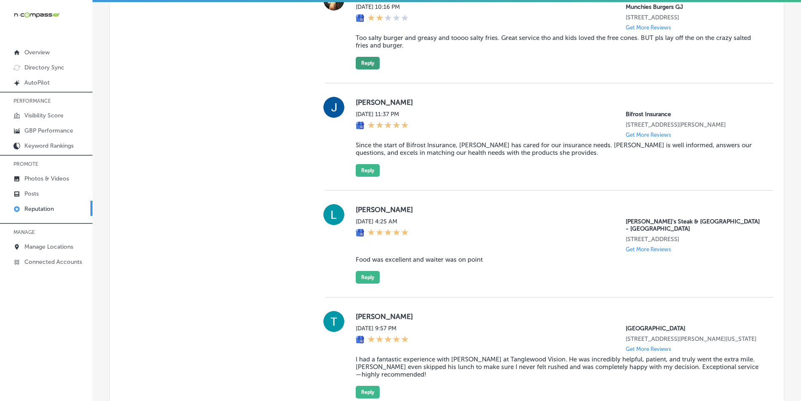
click at [367, 69] on button "Reply" at bounding box center [368, 63] width 24 height 13
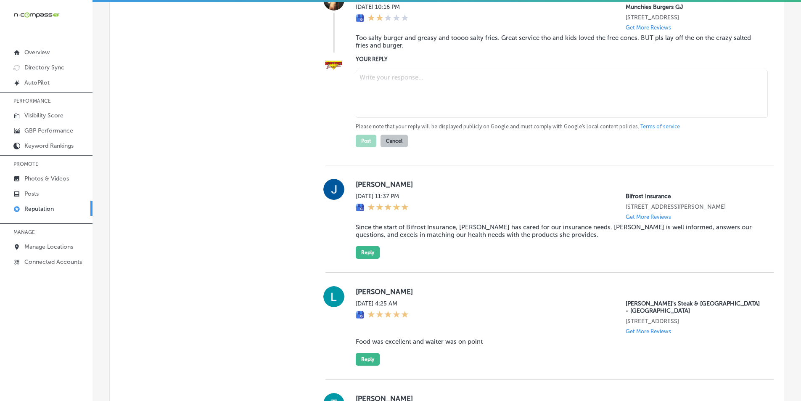
type textarea "x"
click at [403, 118] on textarea at bounding box center [562, 94] width 412 height 48
paste textarea ""Hi [PERSON_NAME], thanks for the feedback! We're glad to hear that you and you…"
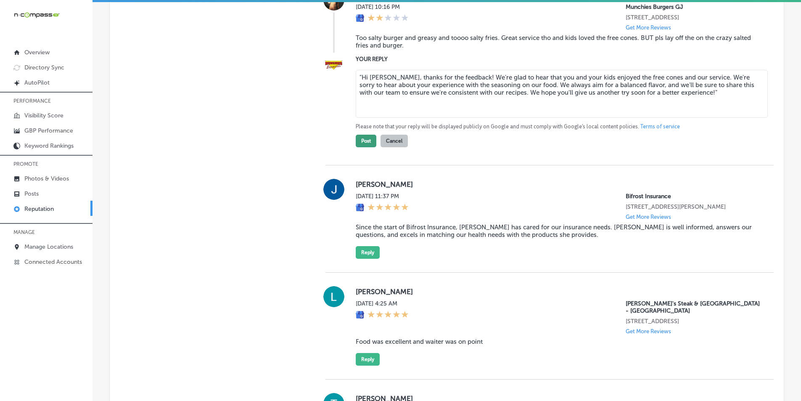
type textarea ""Hi [PERSON_NAME], thanks for the feedback! We're glad to hear that you and you…"
click at [362, 147] on button "Post" at bounding box center [366, 141] width 21 height 13
type textarea "x"
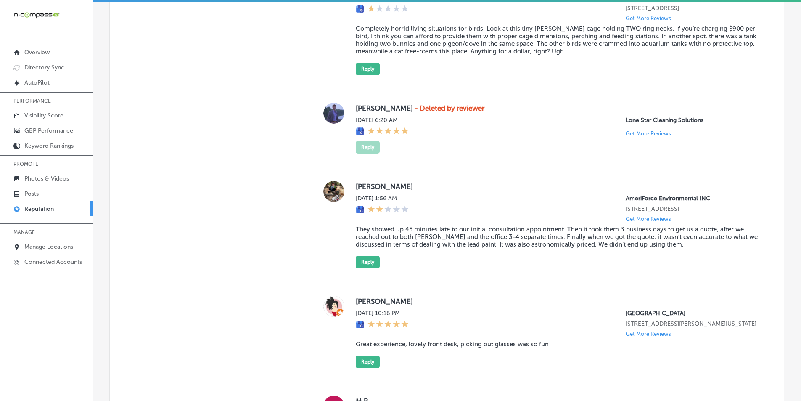
scroll to position [5041, 0]
